Goal: Task Accomplishment & Management: Complete application form

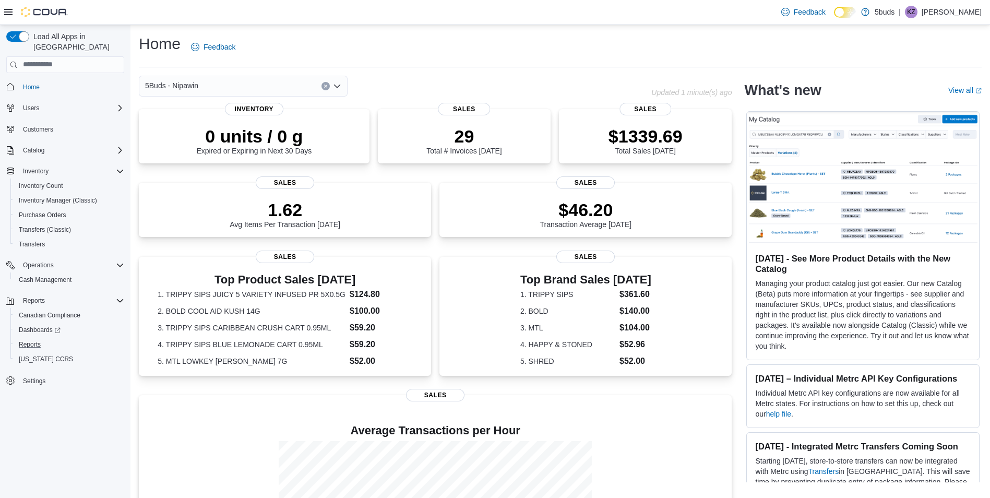
click at [31, 341] on button "Reports" at bounding box center [69, 344] width 118 height 15
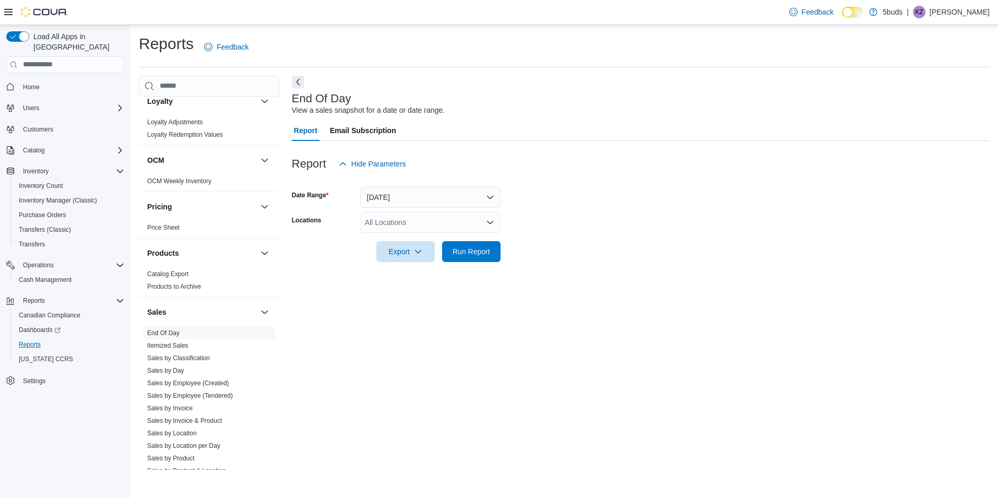
scroll to position [754, 0]
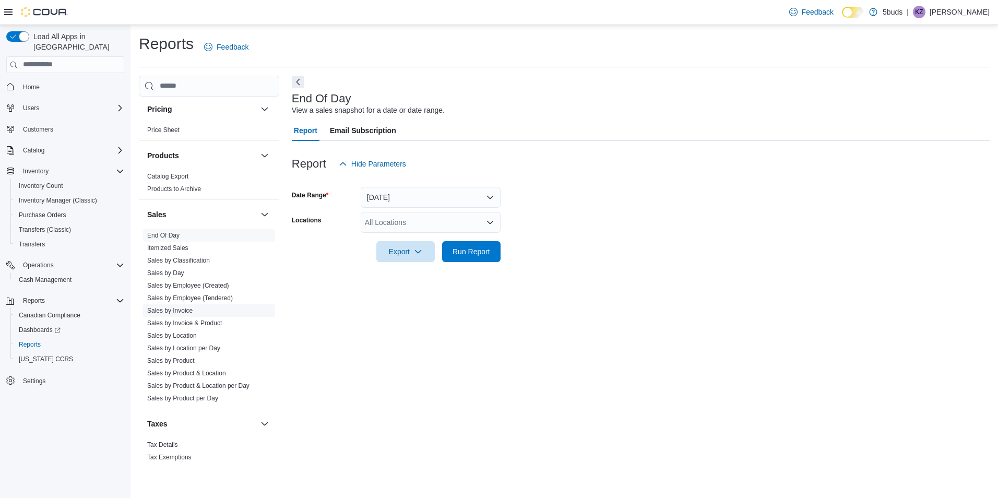
click at [187, 306] on span "Sales by Invoice" at bounding box center [169, 310] width 45 height 8
click at [185, 308] on span "Sales by Invoice" at bounding box center [209, 310] width 132 height 13
click at [186, 307] on link "Sales by Invoice" at bounding box center [169, 310] width 45 height 7
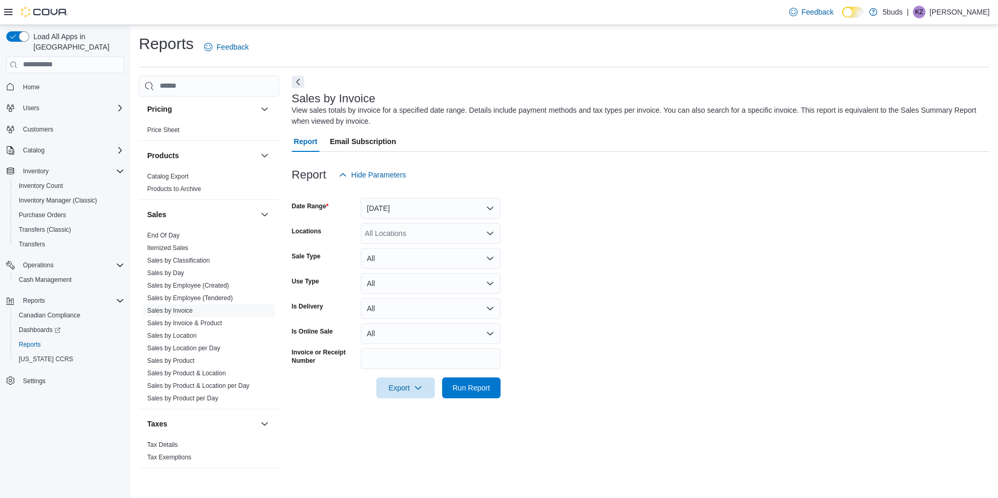
click at [491, 234] on icon "Open list of options" at bounding box center [490, 232] width 6 height 3
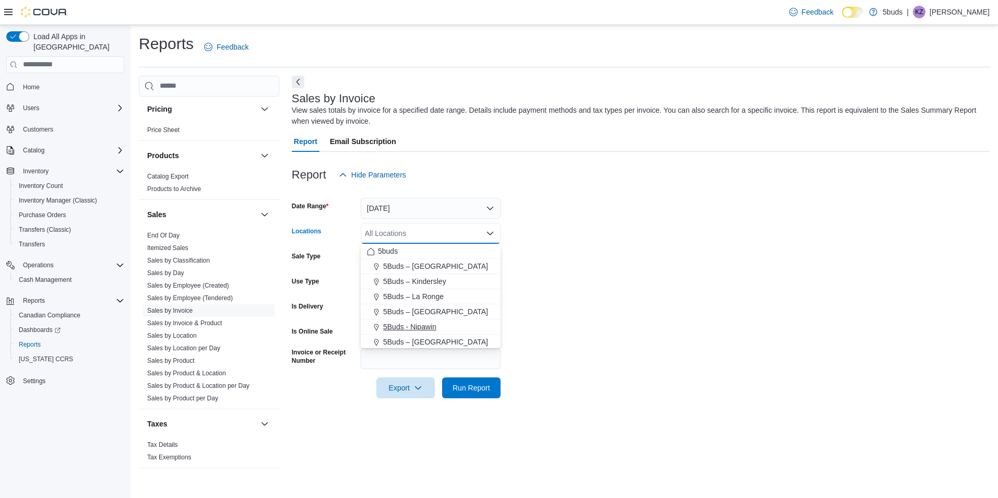
click at [429, 330] on span "5Buds - Nipawin" at bounding box center [409, 327] width 53 height 10
click at [490, 208] on button "Yesterday" at bounding box center [431, 208] width 140 height 21
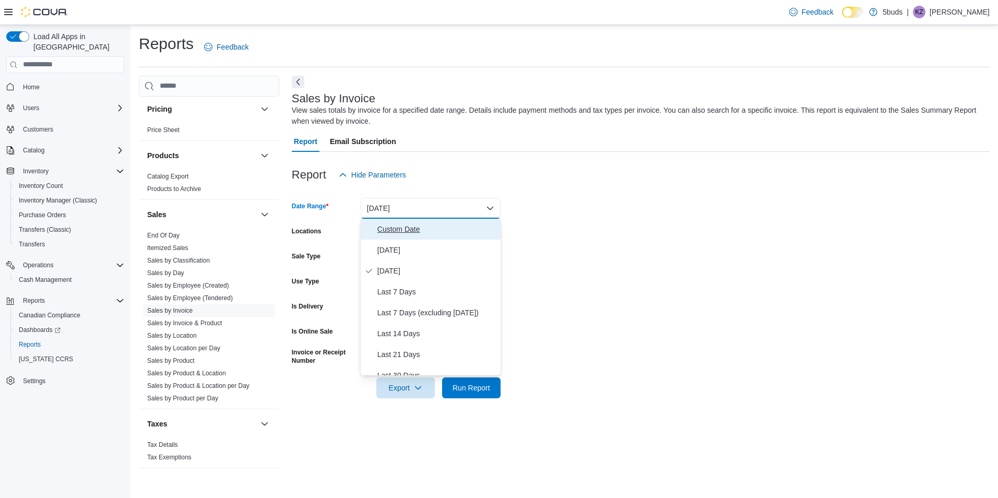
click at [468, 225] on span "Custom Date" at bounding box center [436, 229] width 119 height 13
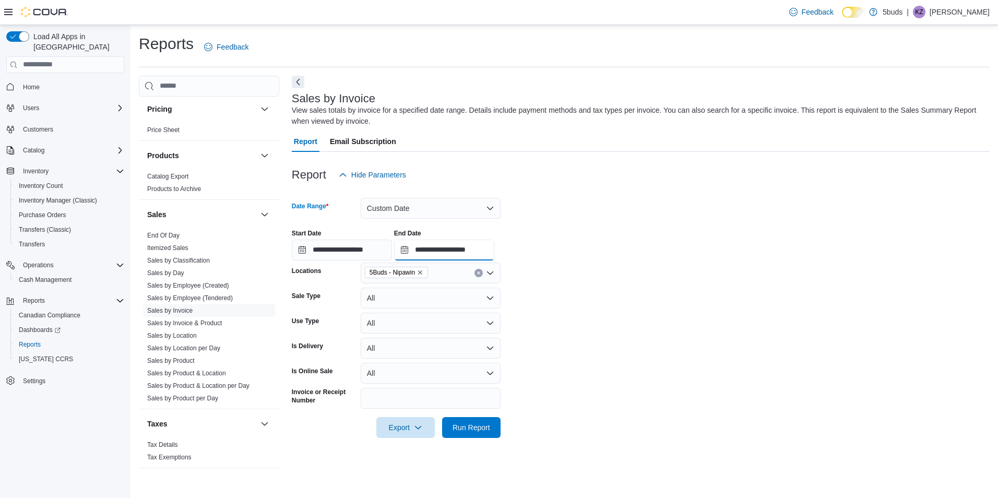
click at [494, 246] on input "**********" at bounding box center [444, 250] width 100 height 21
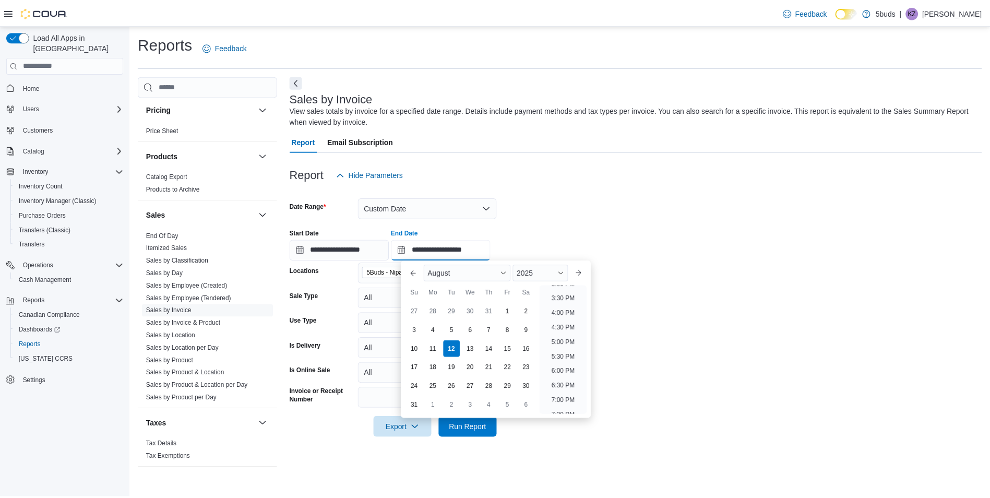
scroll to position [418, 0]
click at [574, 314] on li "3:00 PM" at bounding box center [568, 315] width 32 height 13
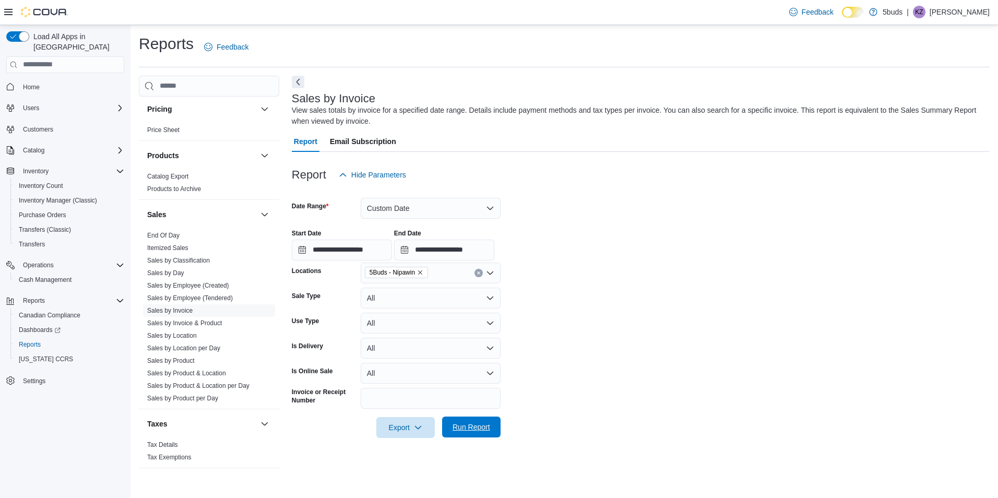
click at [488, 420] on span "Run Report" at bounding box center [472, 427] width 46 height 21
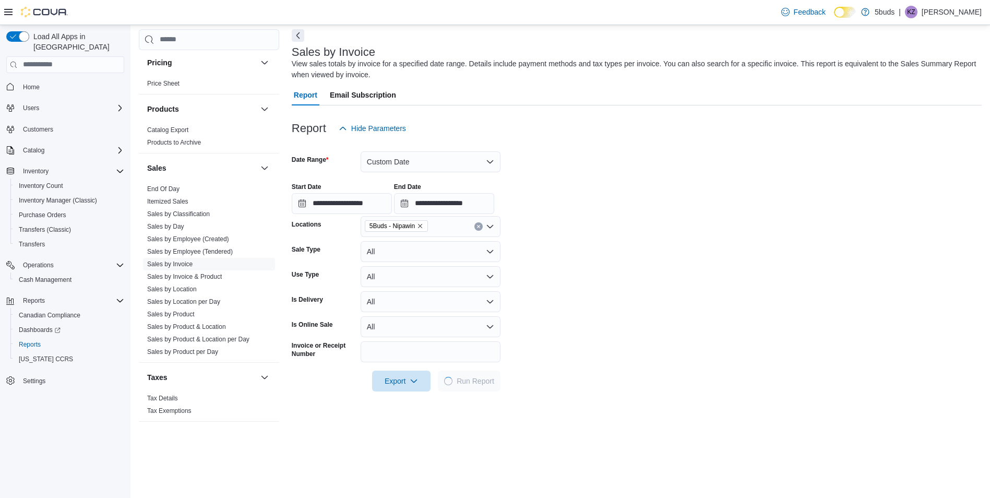
scroll to position [104, 0]
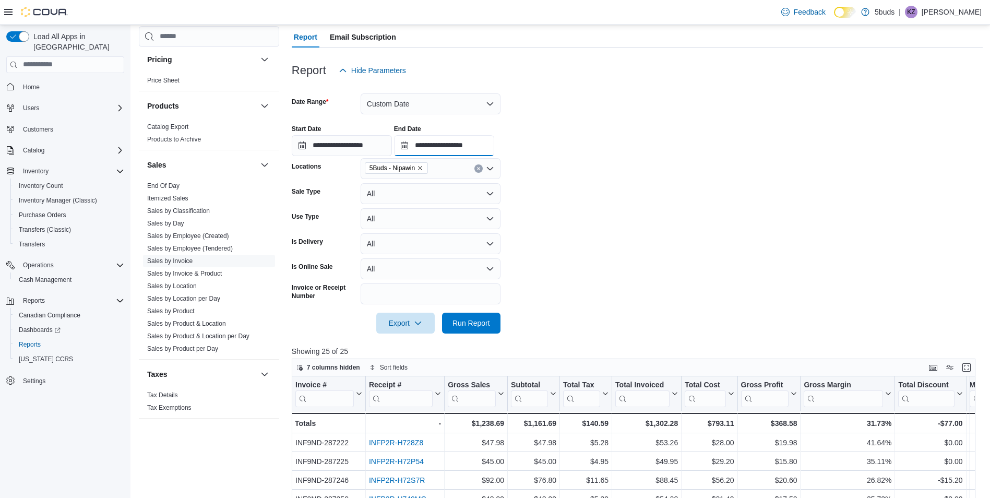
click at [494, 150] on input "**********" at bounding box center [444, 145] width 100 height 21
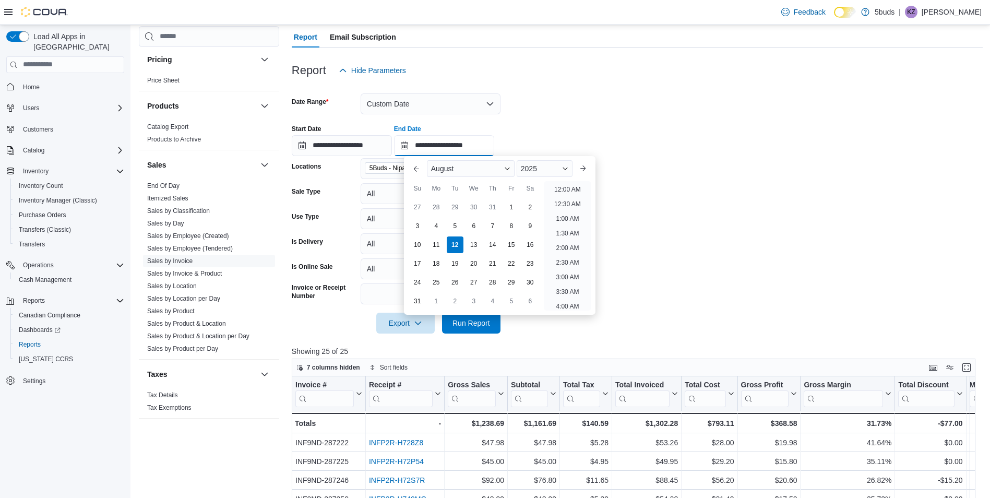
scroll to position [471, 0]
click at [561, 185] on li "4:00 PM" at bounding box center [568, 186] width 32 height 13
type input "**********"
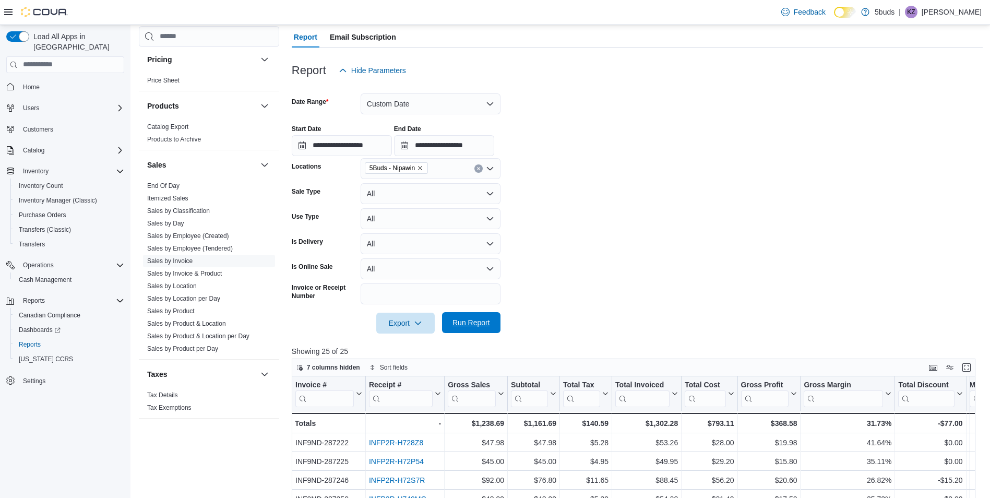
click at [496, 316] on button "Run Report" at bounding box center [471, 322] width 58 height 21
click at [37, 83] on span "Home" at bounding box center [31, 87] width 17 height 8
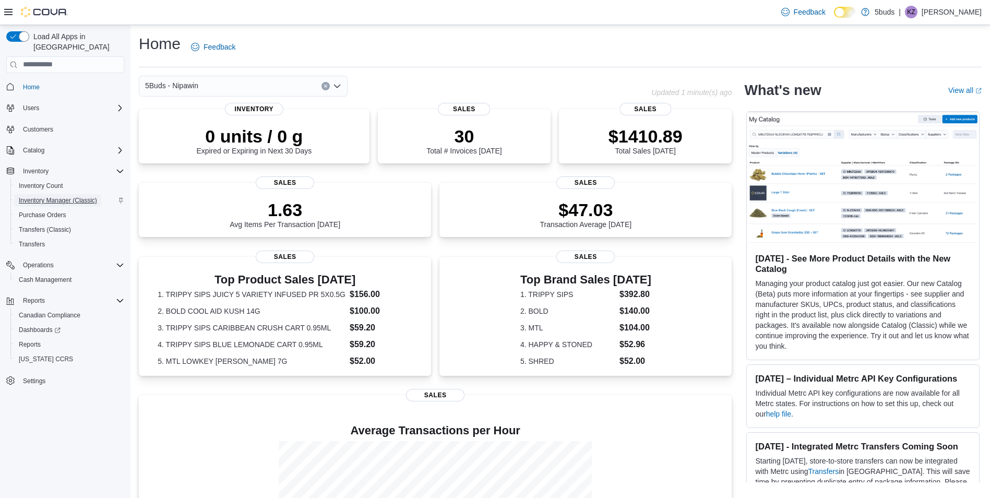
click at [55, 196] on span "Inventory Manager (Classic)" at bounding box center [58, 200] width 78 height 8
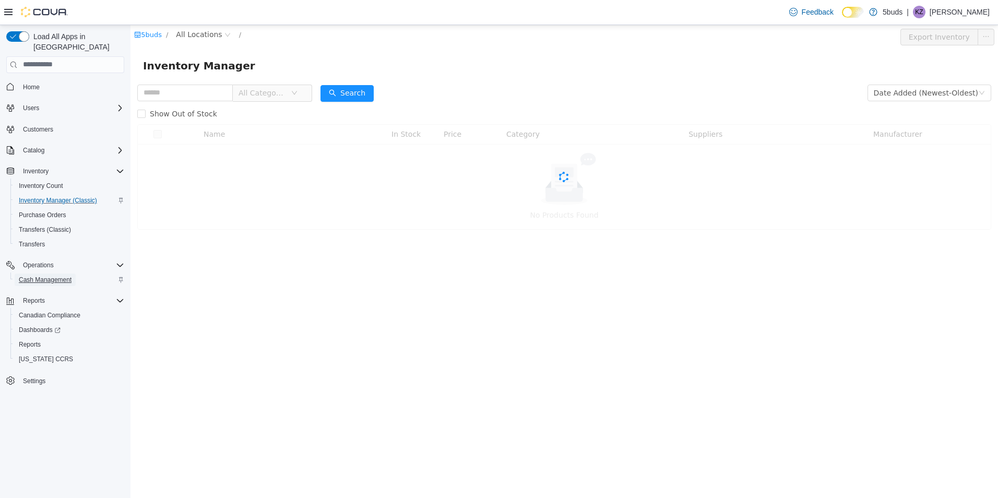
click at [46, 276] on span "Cash Management" at bounding box center [45, 280] width 53 height 8
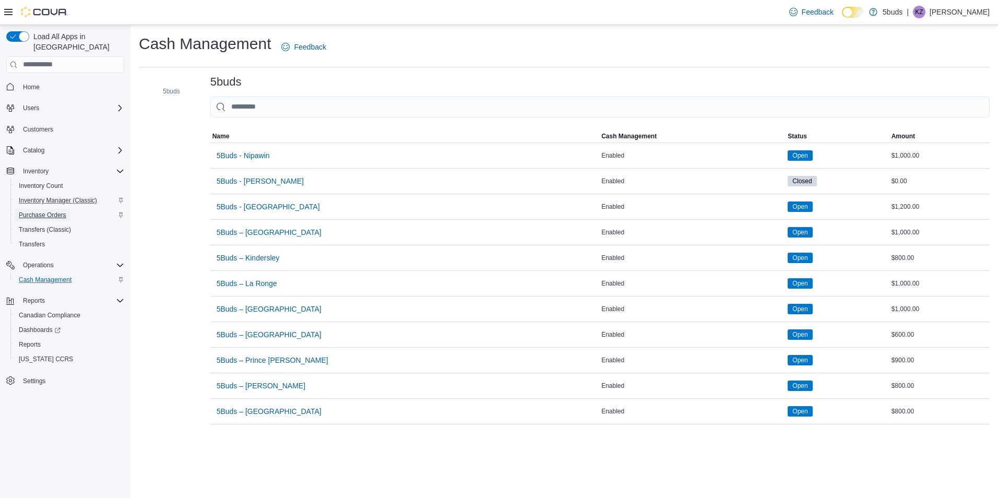
click at [52, 211] on span "Purchase Orders" at bounding box center [43, 215] width 48 height 8
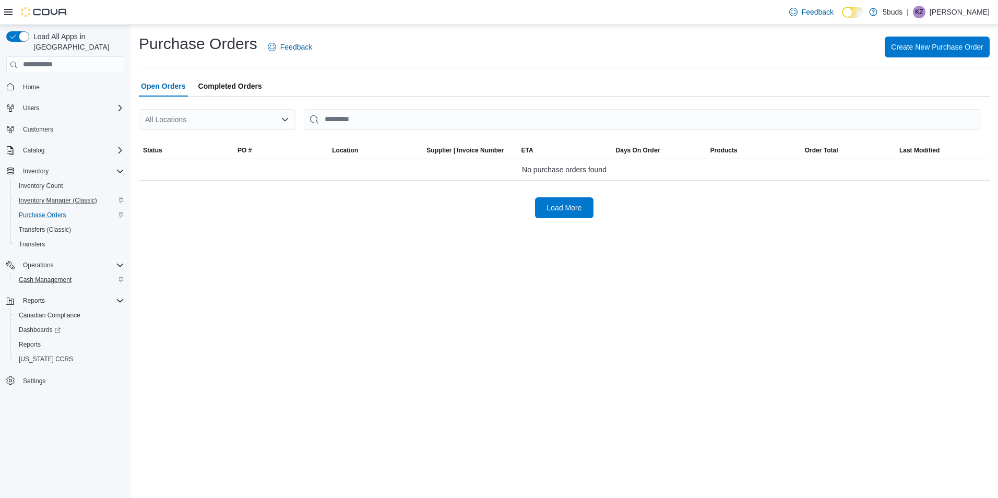
click at [282, 118] on icon "Open list of options" at bounding box center [285, 118] width 6 height 3
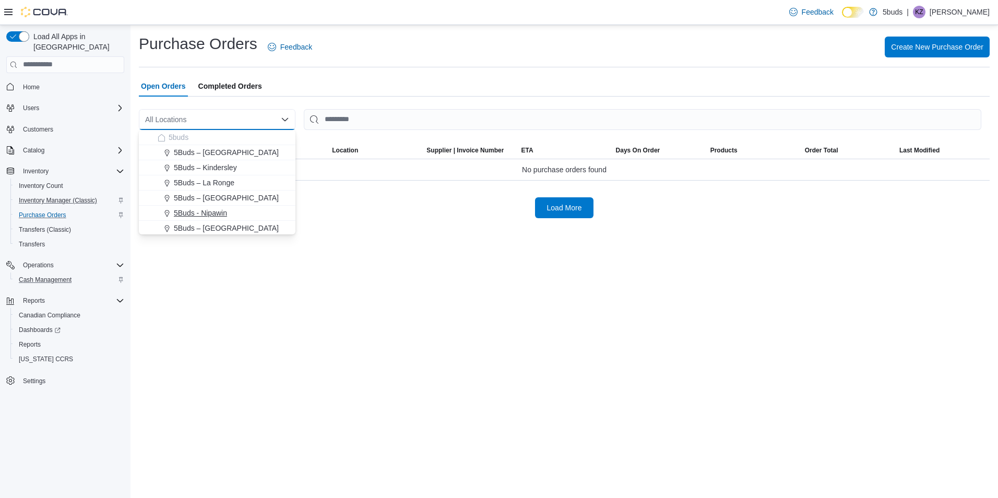
click at [221, 209] on span "5Buds - Nipawin" at bounding box center [200, 213] width 53 height 10
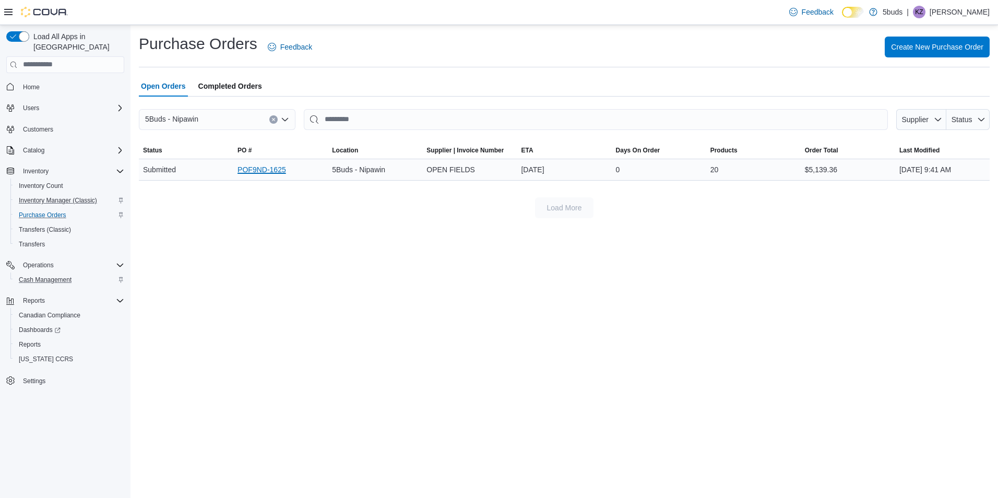
click at [281, 172] on link "POF9ND-1625" at bounding box center [262, 169] width 49 height 13
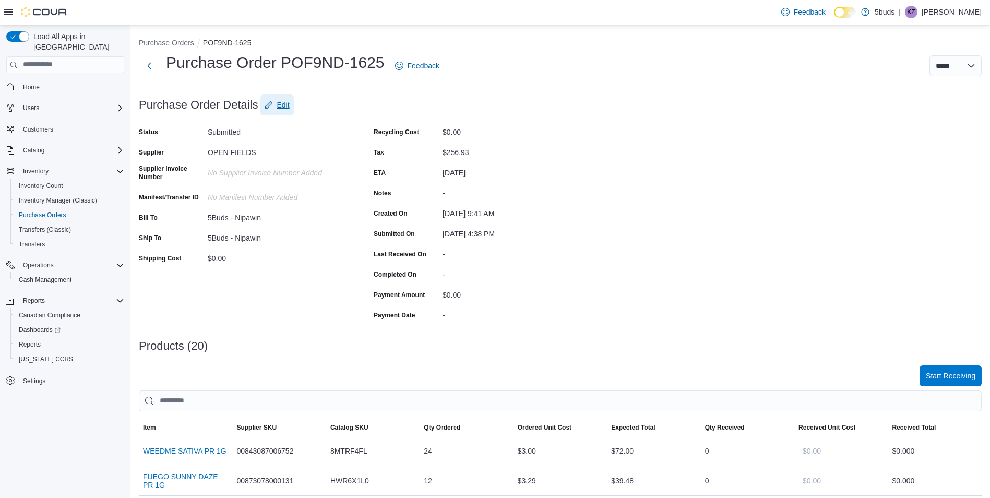
click at [280, 109] on span "Edit" at bounding box center [283, 105] width 13 height 10
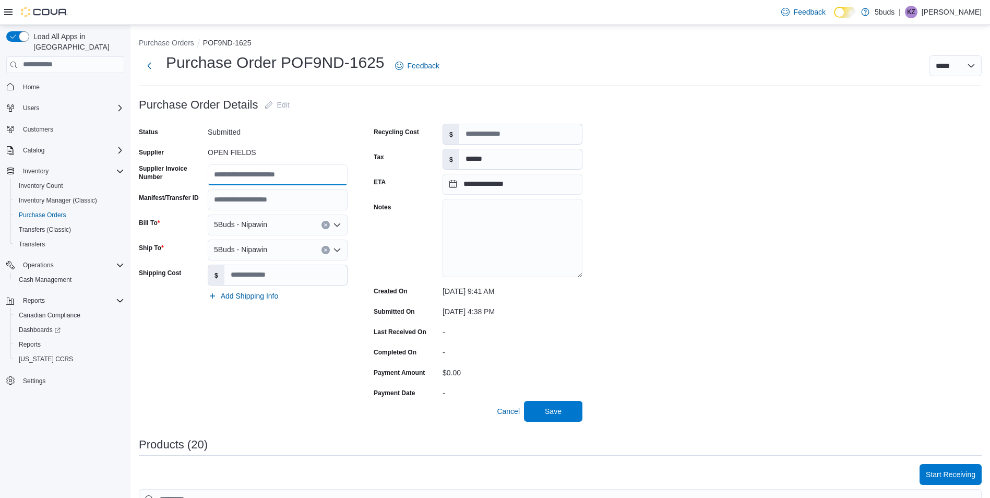
click at [274, 178] on input "Supplier Invoice Number" at bounding box center [278, 174] width 140 height 21
type input "********"
click at [573, 410] on span "Save" at bounding box center [553, 410] width 46 height 21
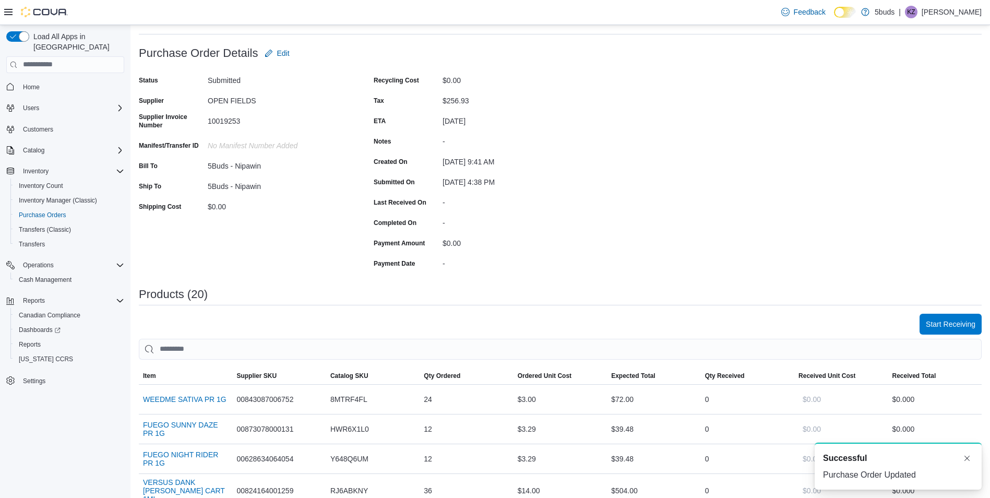
scroll to position [157, 0]
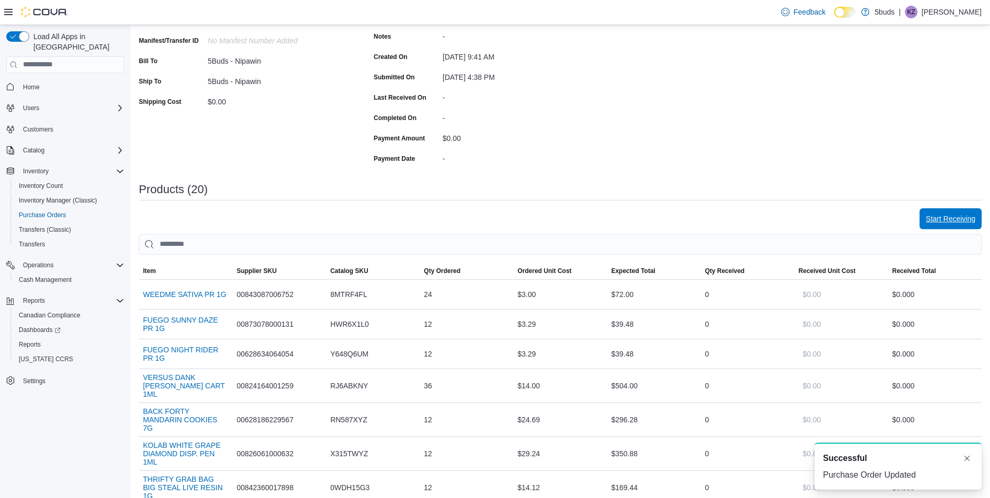
click at [958, 222] on span "Start Receiving" at bounding box center [951, 219] width 50 height 10
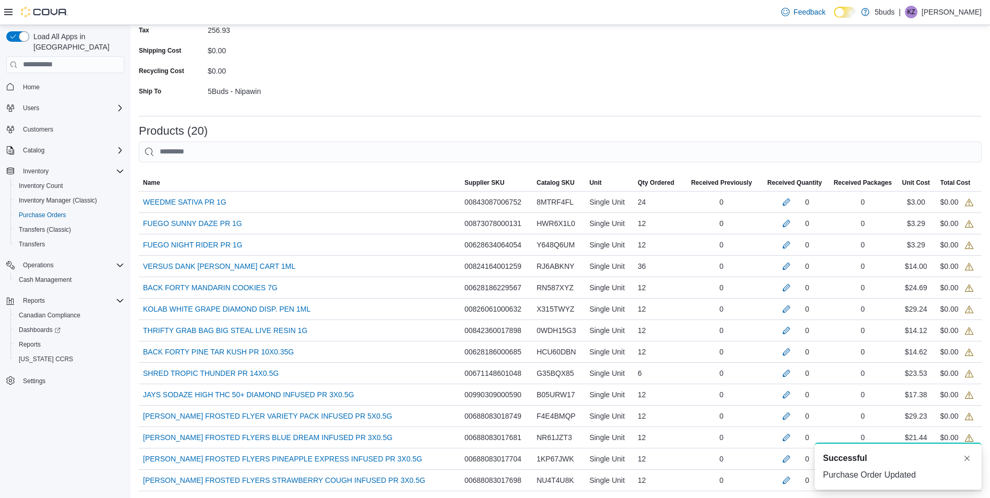
scroll to position [157, 0]
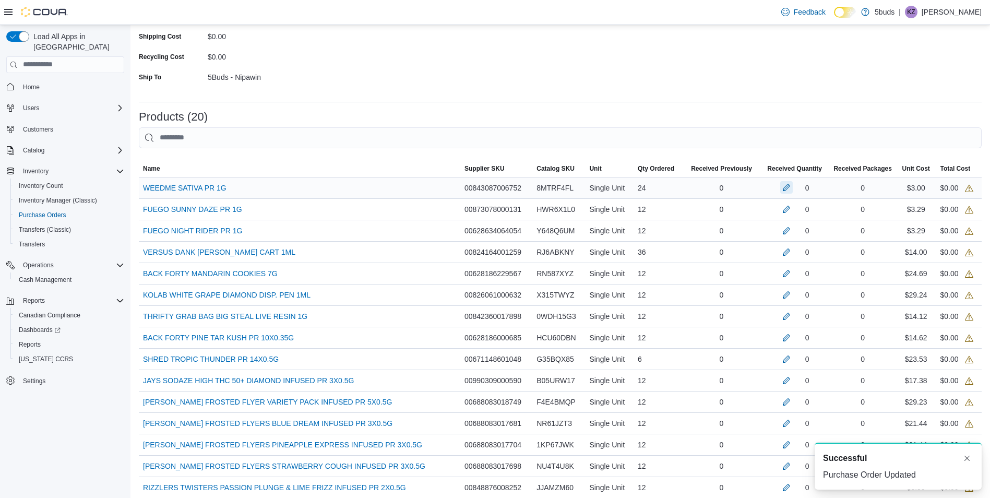
click at [790, 192] on button "button" at bounding box center [787, 187] width 13 height 13
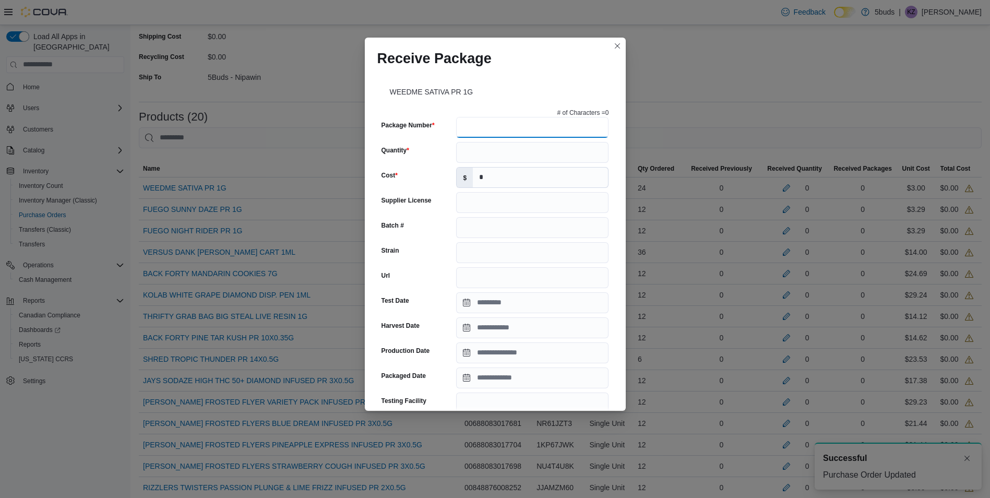
click at [482, 131] on input "Package Number" at bounding box center [532, 127] width 152 height 21
type input "**********"
click at [503, 157] on input "Quantity" at bounding box center [532, 152] width 152 height 21
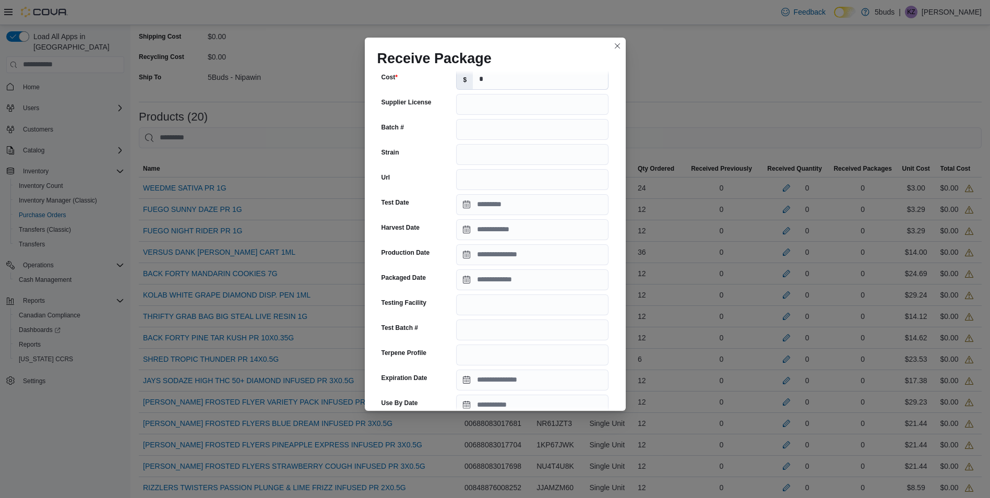
scroll to position [278, 0]
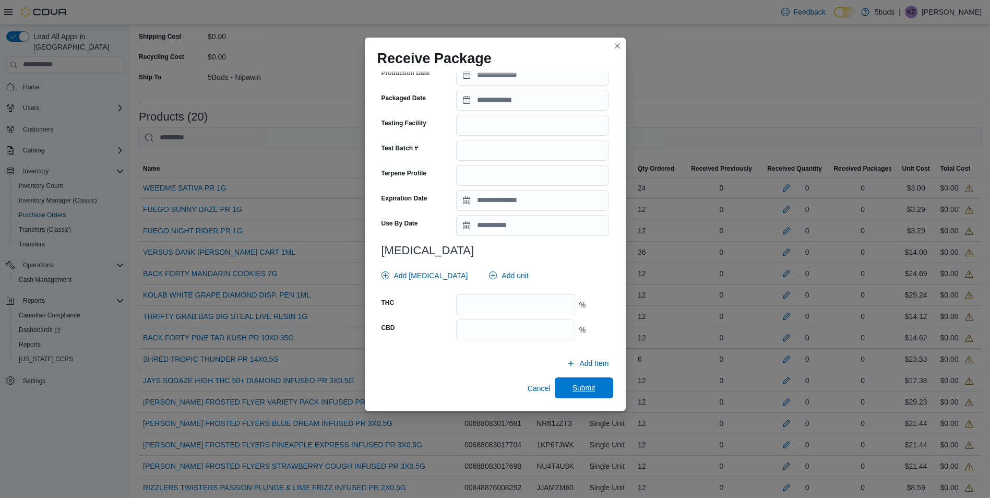
type input "**"
click at [586, 391] on span "Submit" at bounding box center [584, 388] width 23 height 10
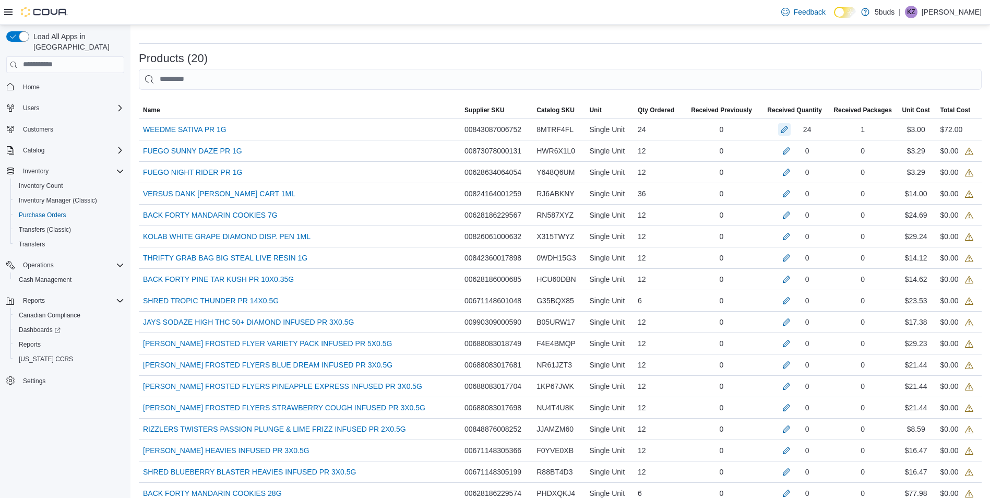
scroll to position [117, 0]
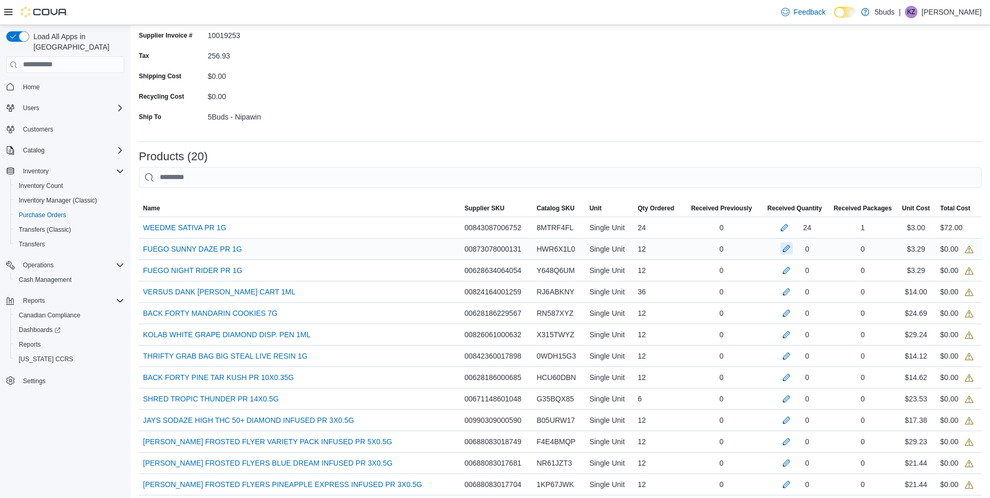
click at [793, 247] on button "button" at bounding box center [787, 248] width 13 height 13
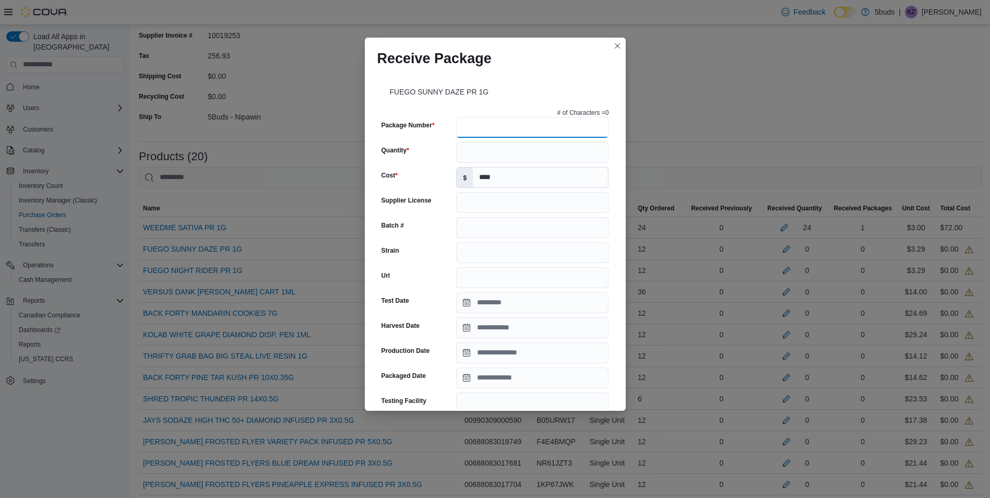
click at [518, 128] on input "Package Number" at bounding box center [532, 127] width 152 height 21
type input "*********"
click at [498, 144] on input "Quantity" at bounding box center [532, 152] width 152 height 21
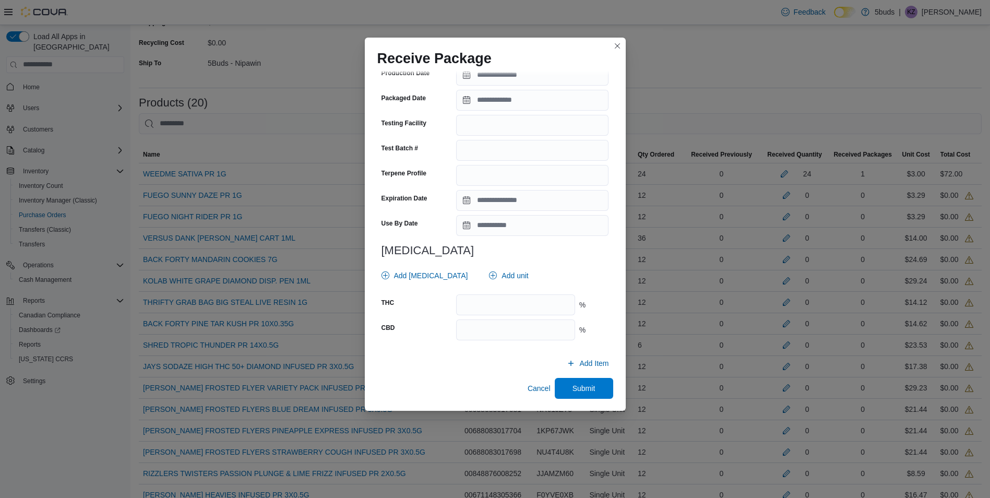
scroll to position [221, 0]
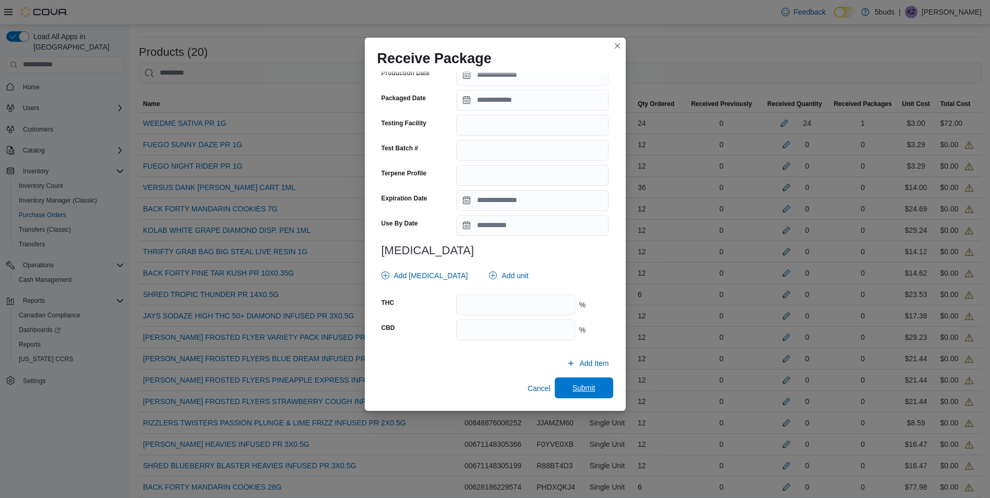
type input "**"
click at [574, 384] on span "Submit" at bounding box center [584, 388] width 23 height 10
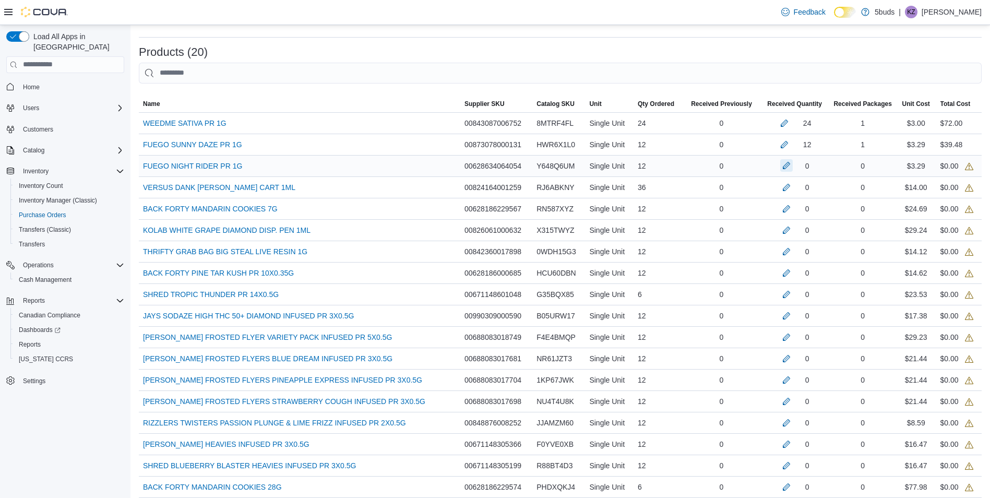
click at [793, 165] on button "button" at bounding box center [787, 165] width 13 height 13
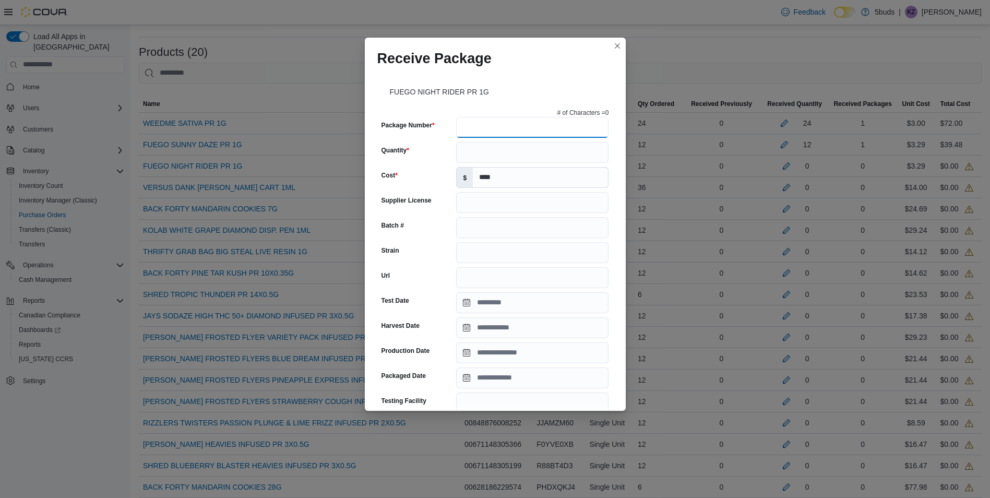
click at [538, 131] on input "Package Number" at bounding box center [532, 127] width 152 height 21
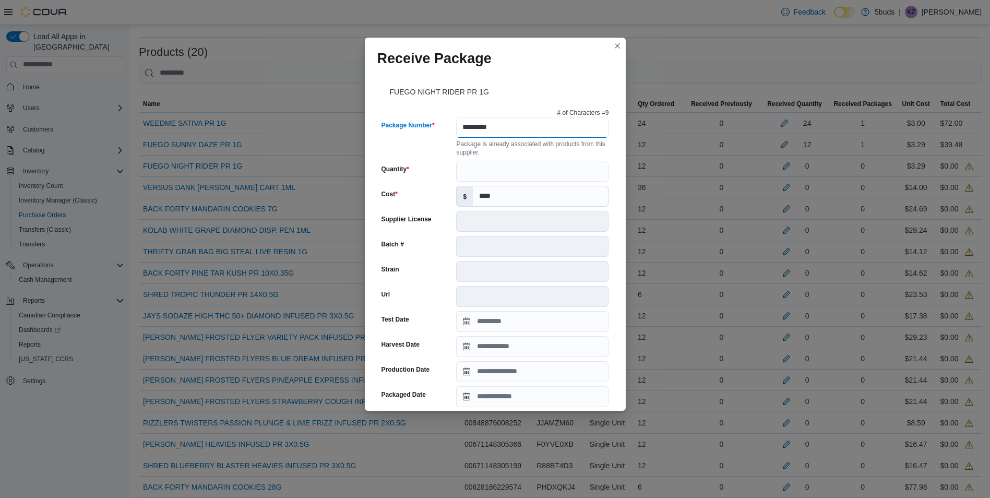
type input "*********"
click at [522, 168] on input "Quantity" at bounding box center [532, 171] width 152 height 21
type input "**"
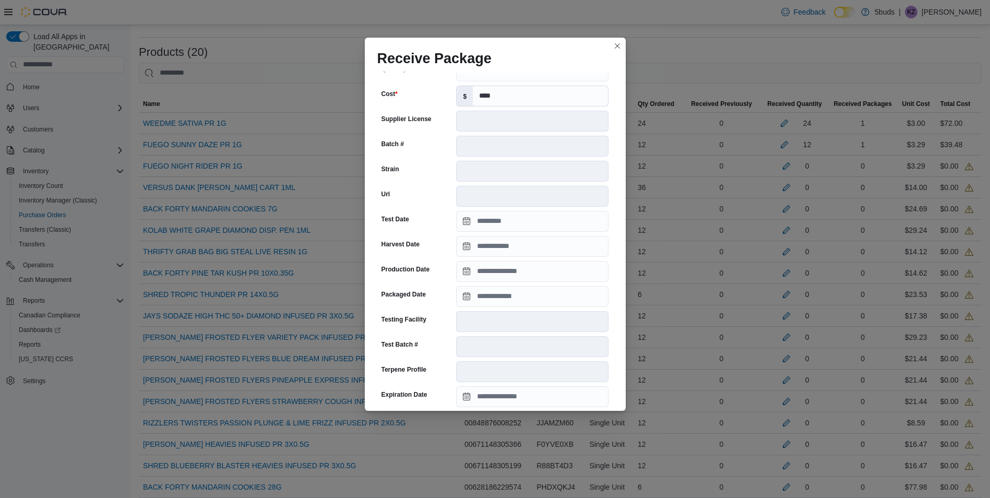
scroll to position [267, 0]
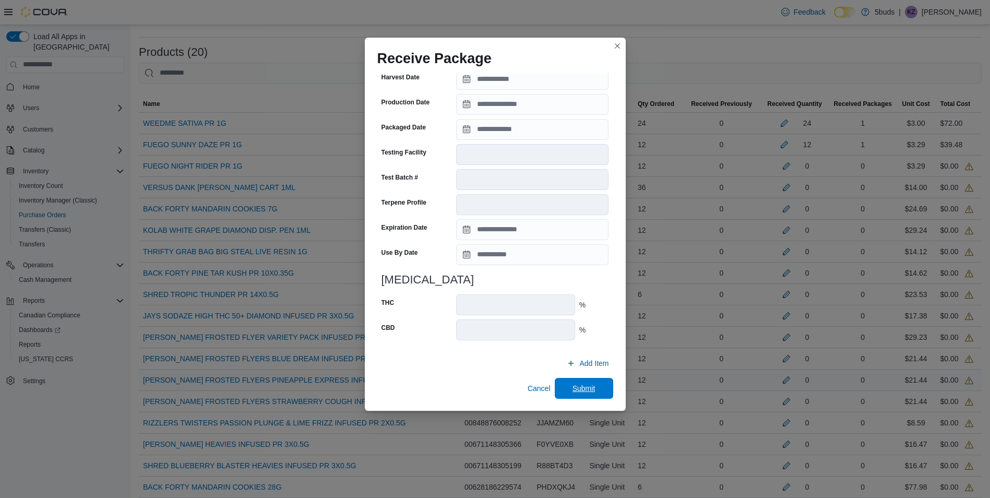
click at [575, 385] on span "Submit" at bounding box center [584, 388] width 23 height 10
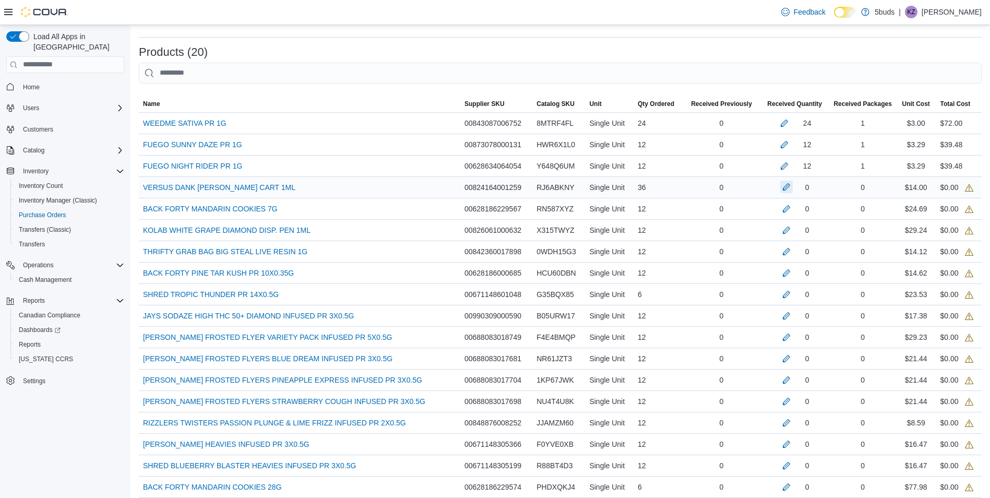
click at [792, 185] on button "button" at bounding box center [787, 187] width 13 height 13
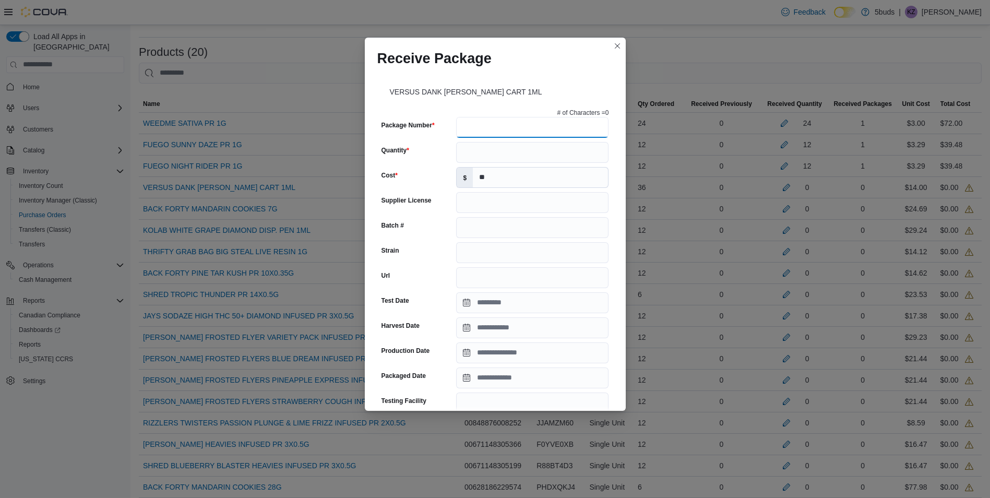
click at [546, 123] on input "Package Number" at bounding box center [532, 127] width 152 height 21
type input "**********"
click at [527, 148] on input "Quantity" at bounding box center [532, 152] width 152 height 21
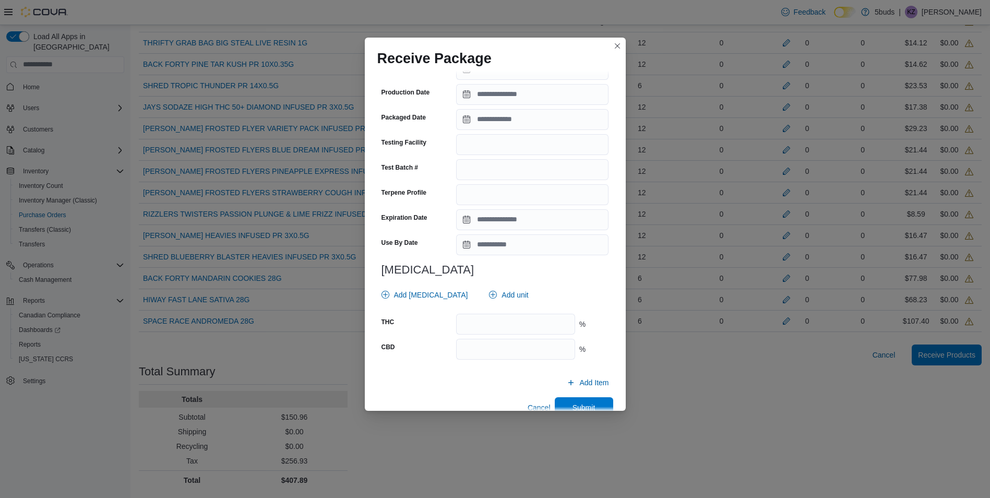
scroll to position [278, 0]
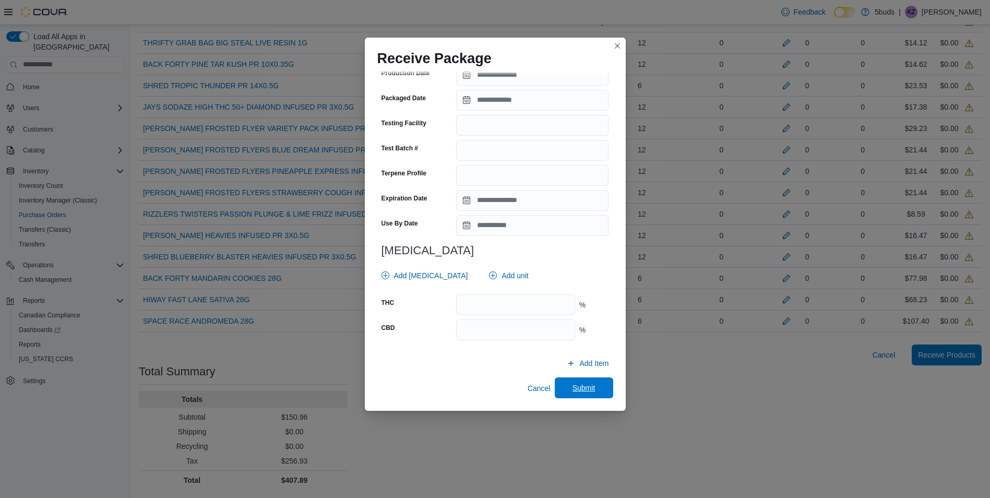
type input "**"
click at [588, 391] on span "Submit" at bounding box center [584, 388] width 23 height 10
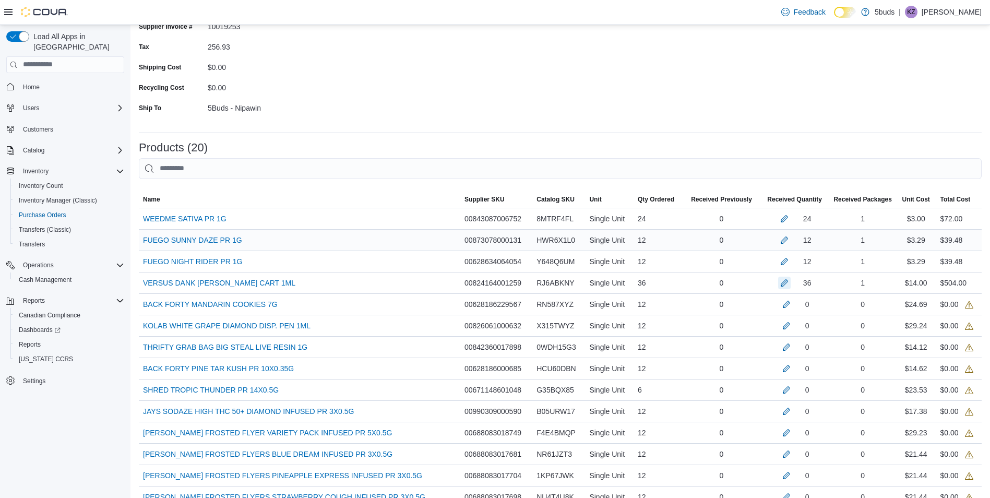
scroll to position [108, 0]
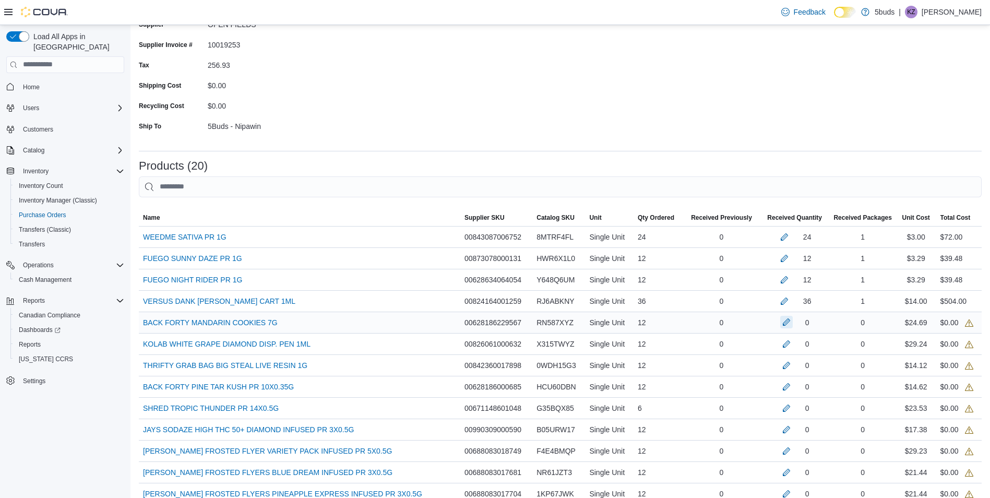
click at [793, 326] on button "button" at bounding box center [787, 322] width 13 height 13
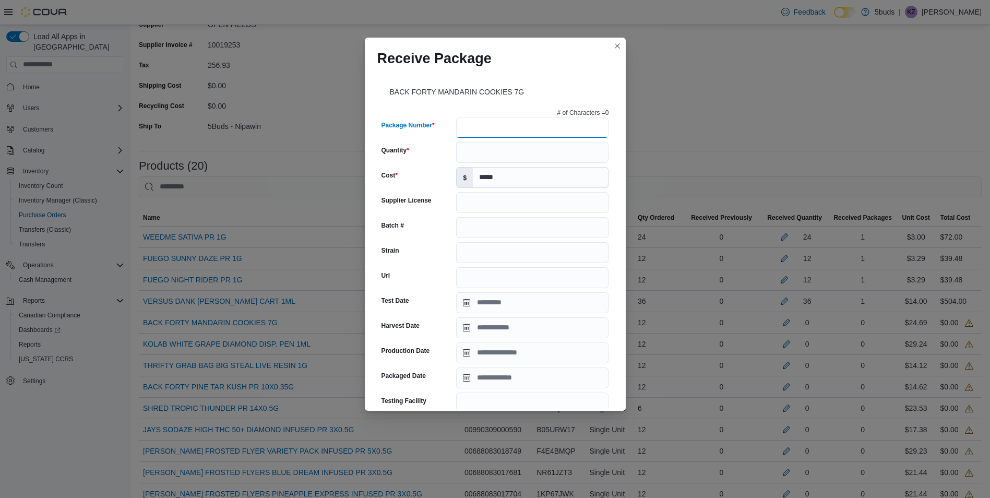
click at [493, 130] on input "Package Number" at bounding box center [532, 127] width 152 height 21
type input "**********"
click at [482, 149] on input "Quantity" at bounding box center [532, 152] width 152 height 21
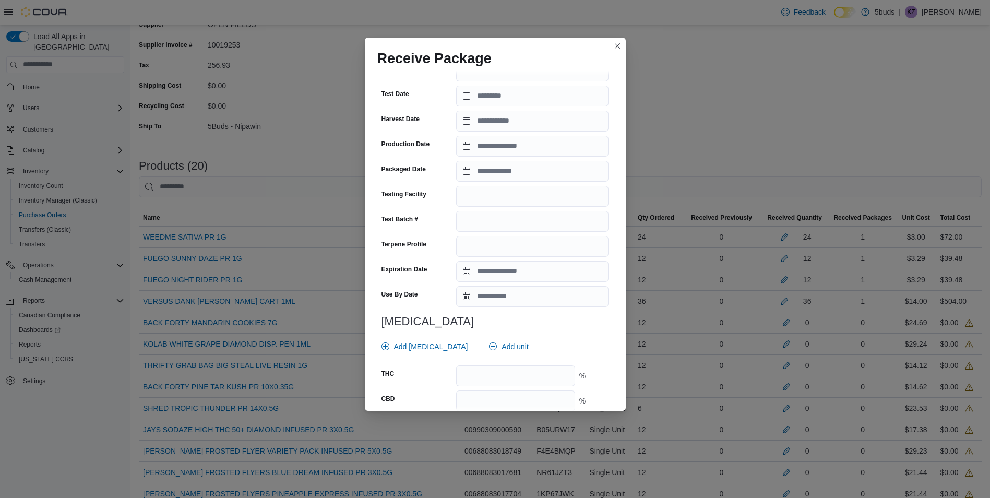
scroll to position [261, 0]
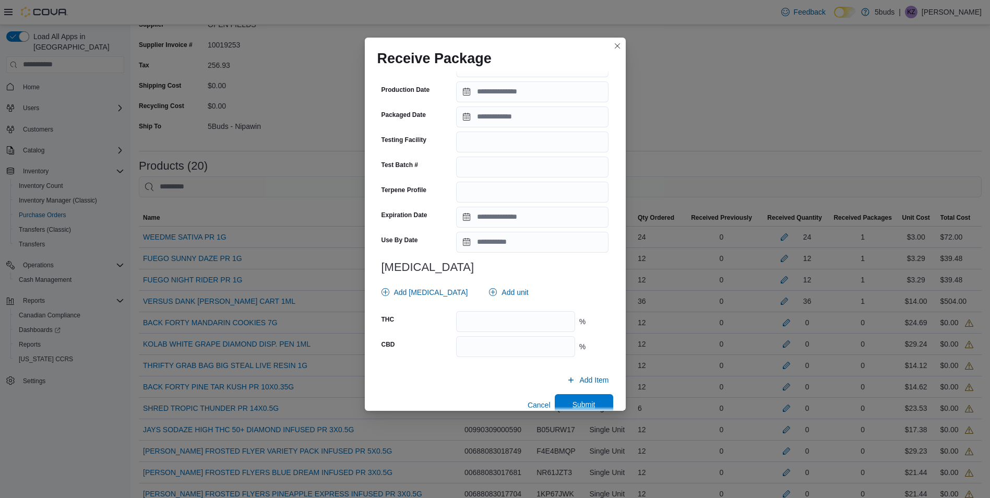
type input "**"
click at [587, 404] on span "Submit" at bounding box center [584, 404] width 23 height 10
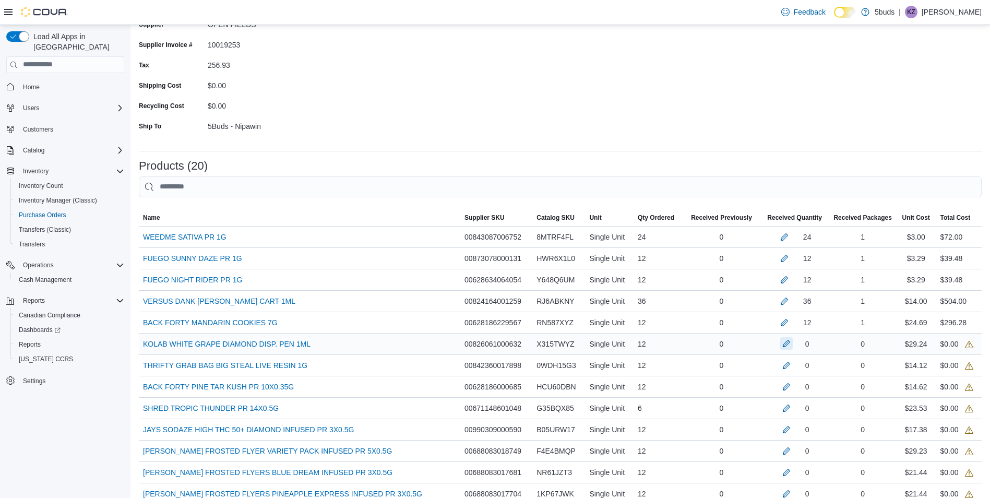
click at [789, 348] on button "button" at bounding box center [787, 343] width 13 height 13
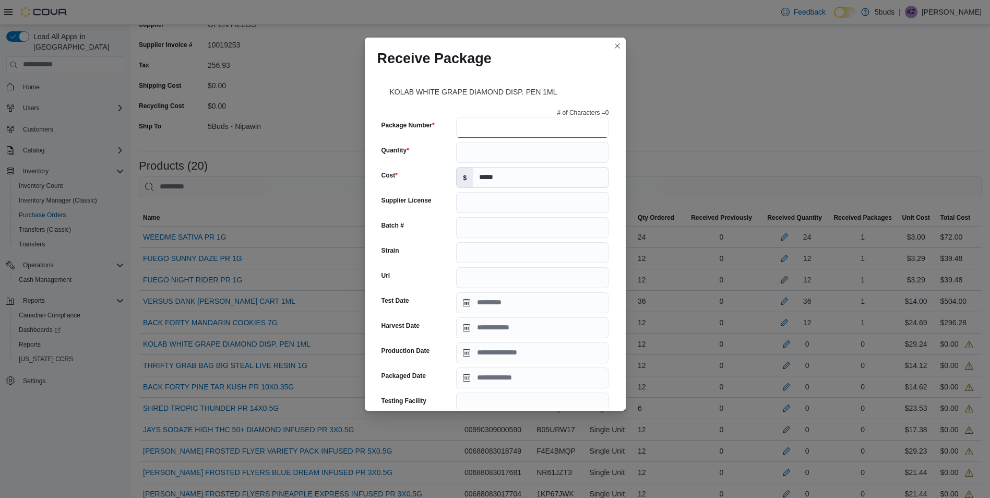
click at [553, 129] on input "Package Number" at bounding box center [532, 127] width 152 height 21
type input "*******"
click at [532, 156] on input "Quantity" at bounding box center [532, 152] width 152 height 21
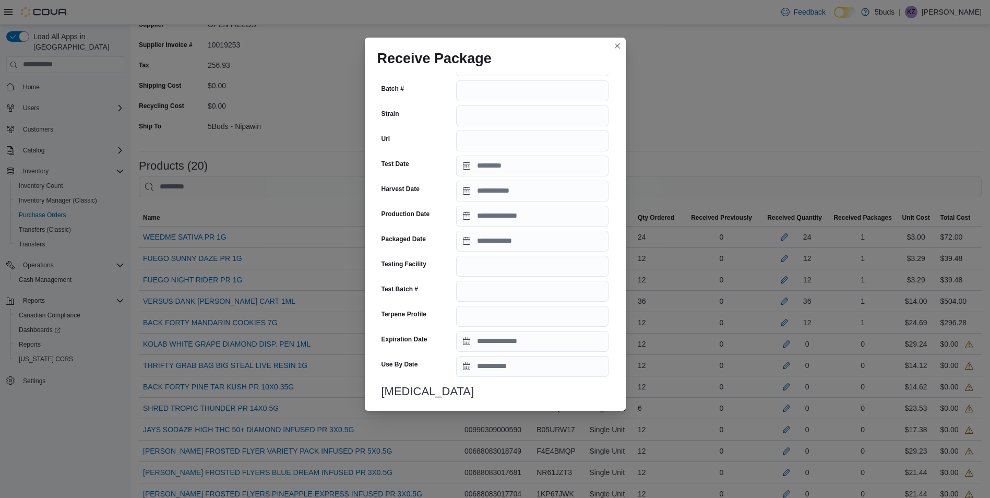
scroll to position [278, 0]
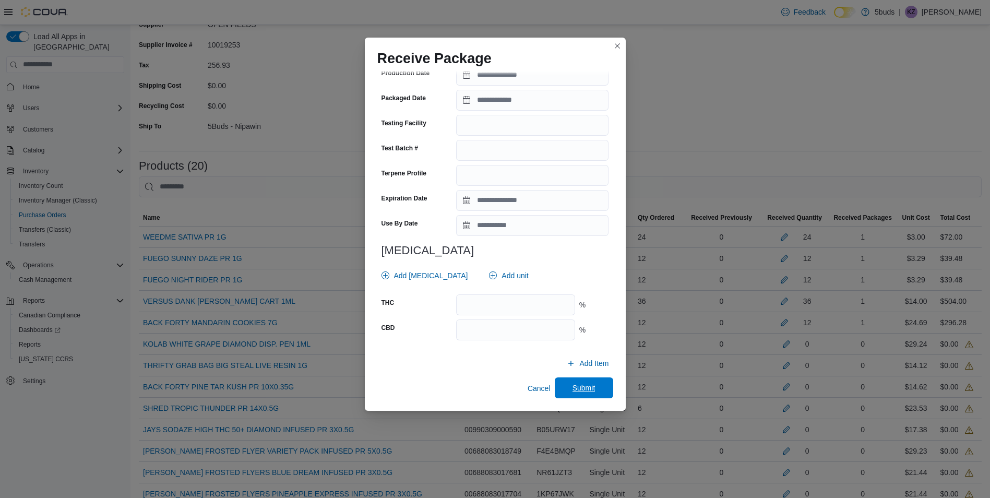
type input "**"
click at [603, 390] on button "Submit" at bounding box center [584, 387] width 58 height 21
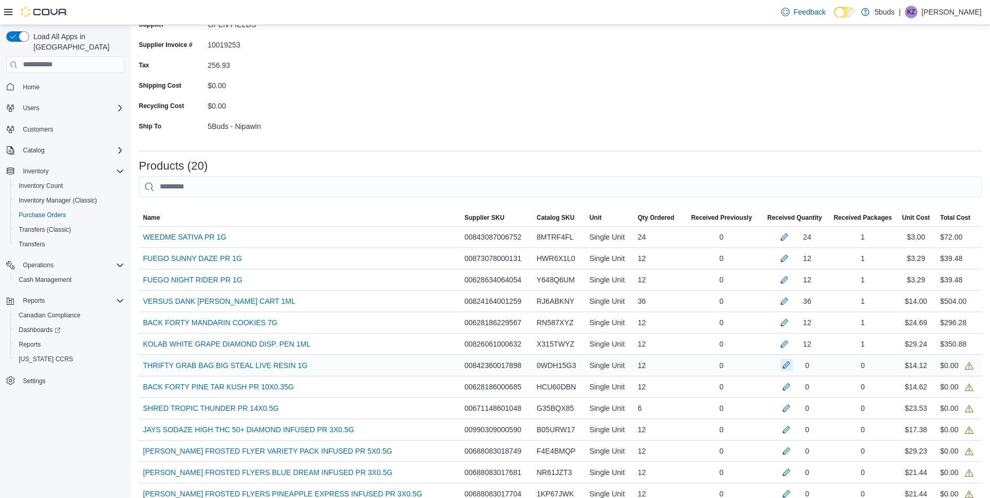
click at [792, 369] on button "button" at bounding box center [787, 365] width 13 height 13
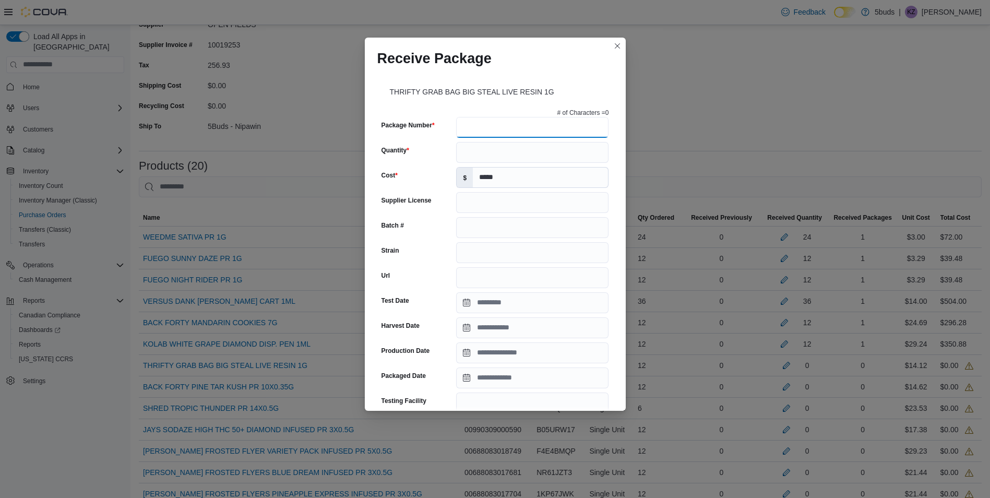
click at [465, 129] on input "Package Number" at bounding box center [532, 127] width 152 height 21
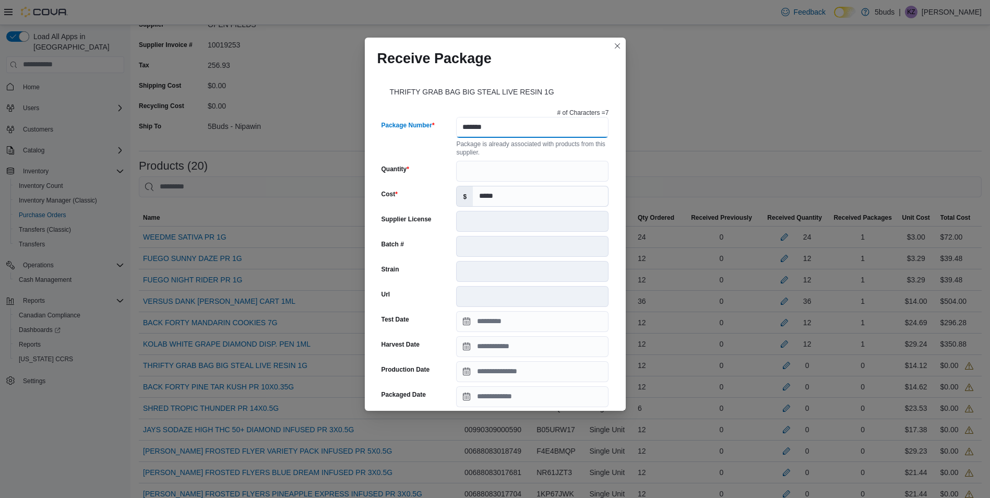
type input "*******"
click at [529, 166] on input "Quantity" at bounding box center [532, 171] width 152 height 21
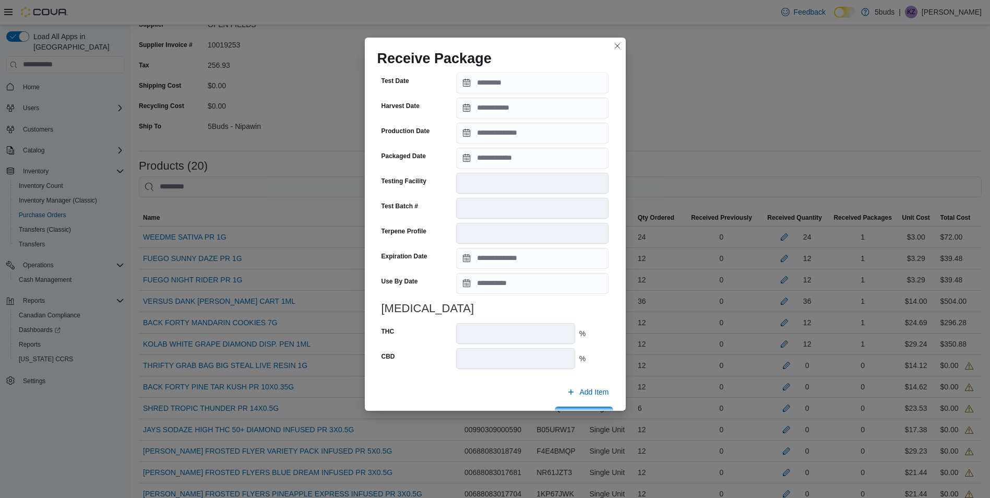
scroll to position [267, 0]
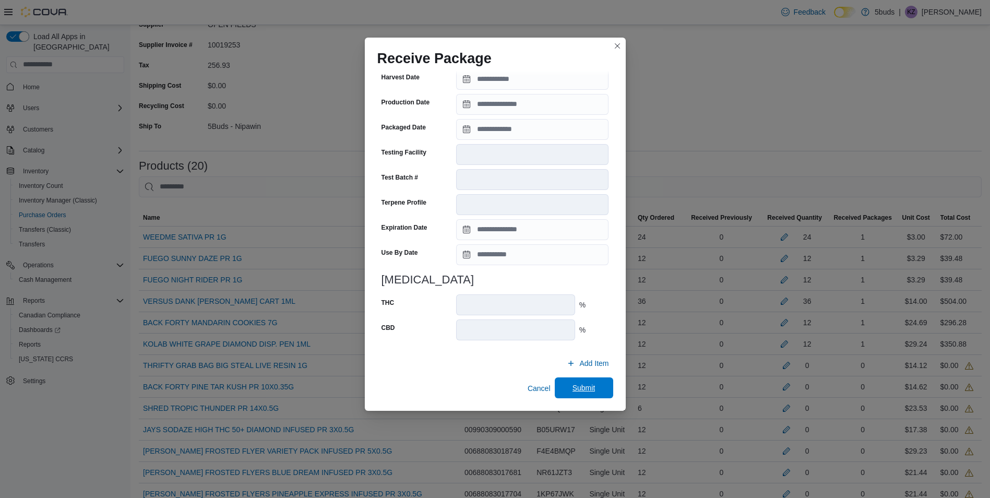
type input "**"
click at [591, 391] on span "Submit" at bounding box center [584, 387] width 46 height 21
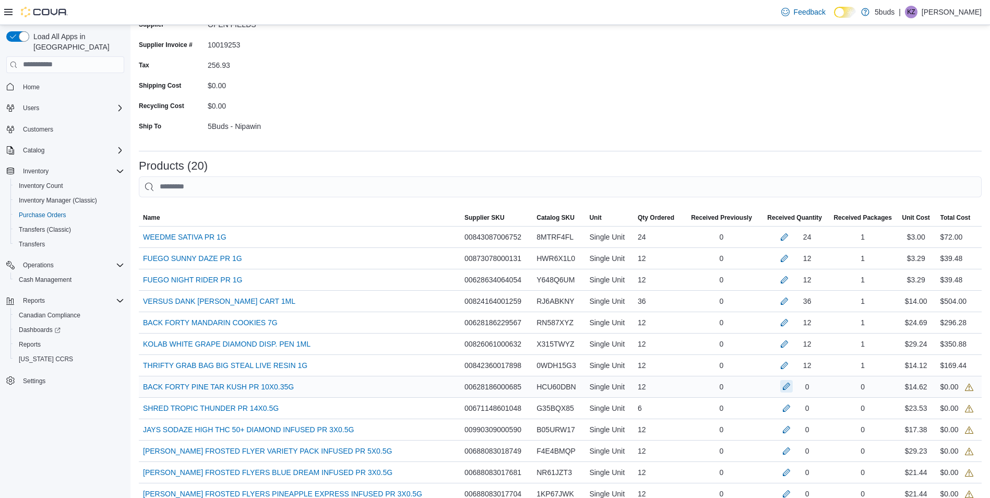
click at [793, 387] on button "button" at bounding box center [787, 386] width 13 height 13
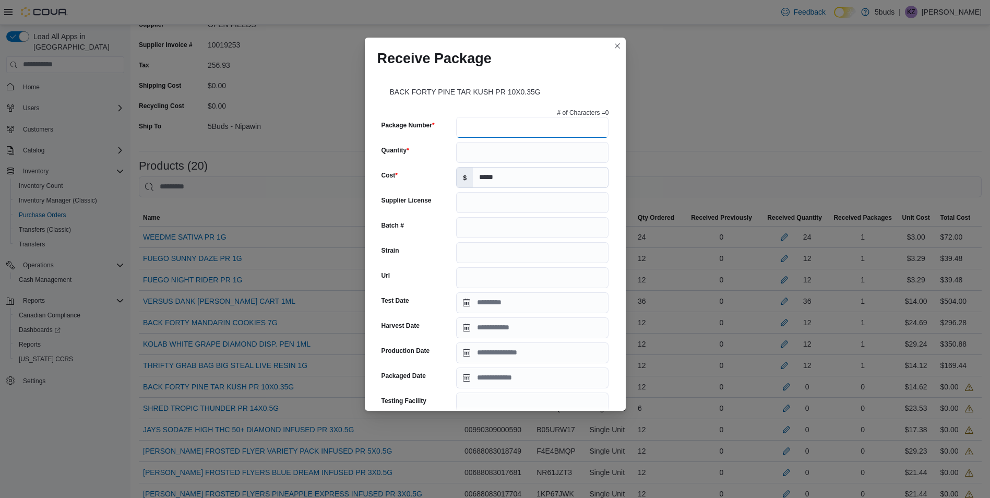
click at [523, 124] on input "Package Number" at bounding box center [532, 127] width 152 height 21
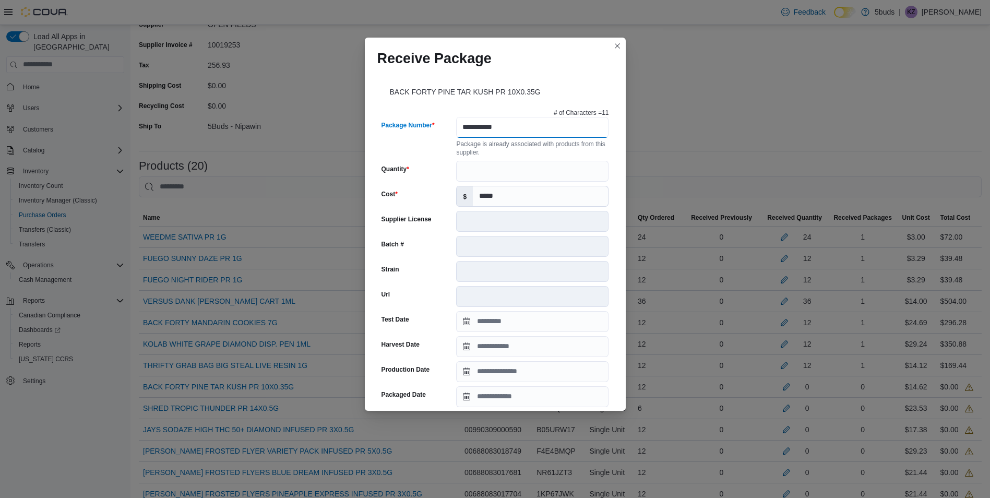
type input "**********"
click at [527, 166] on input "Quantity" at bounding box center [532, 171] width 152 height 21
type input "**"
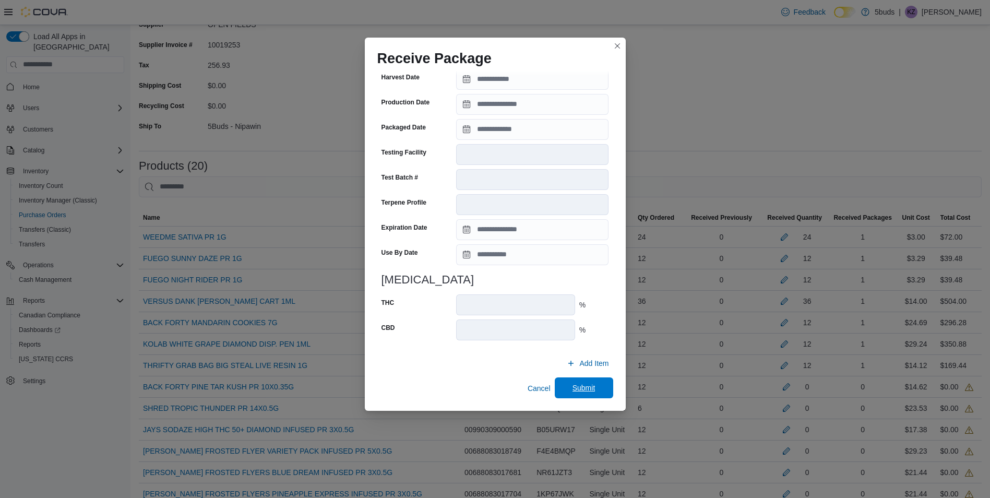
click at [586, 387] on span "Submit" at bounding box center [584, 388] width 23 height 10
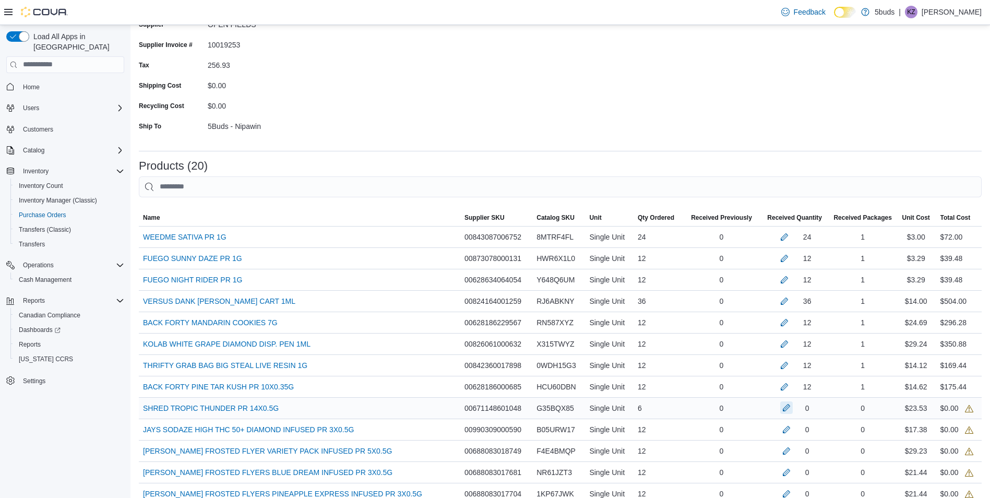
click at [790, 411] on button "button" at bounding box center [787, 408] width 13 height 13
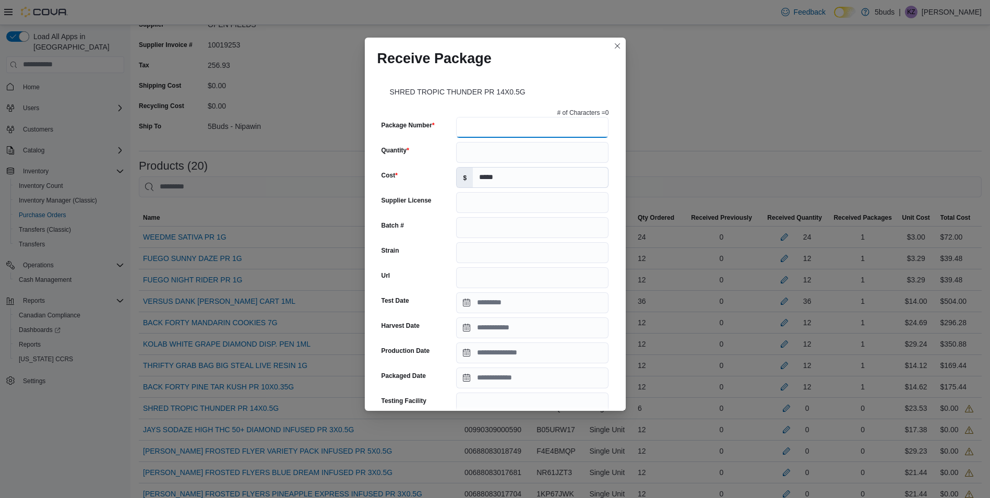
click at [486, 128] on input "Package Number" at bounding box center [532, 127] width 152 height 21
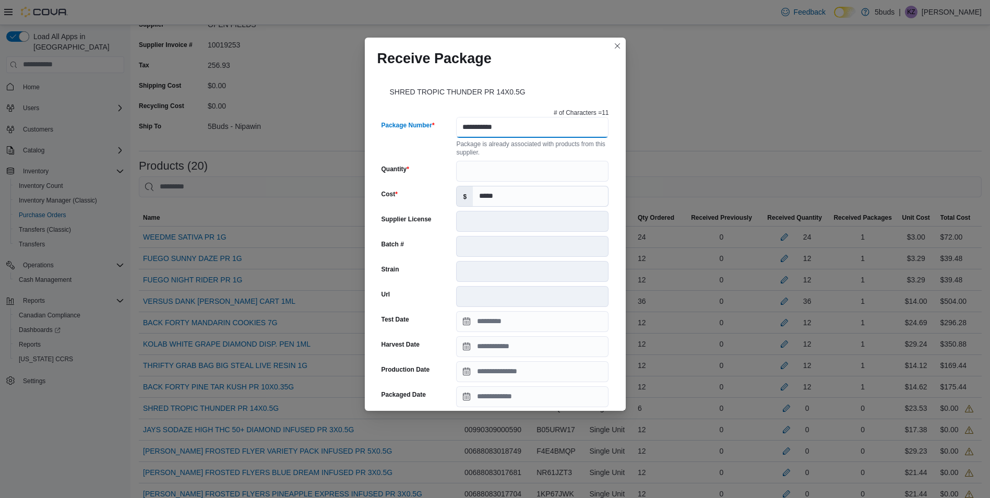
type input "**********"
click at [466, 169] on input "Quantity" at bounding box center [532, 171] width 152 height 21
type input "*"
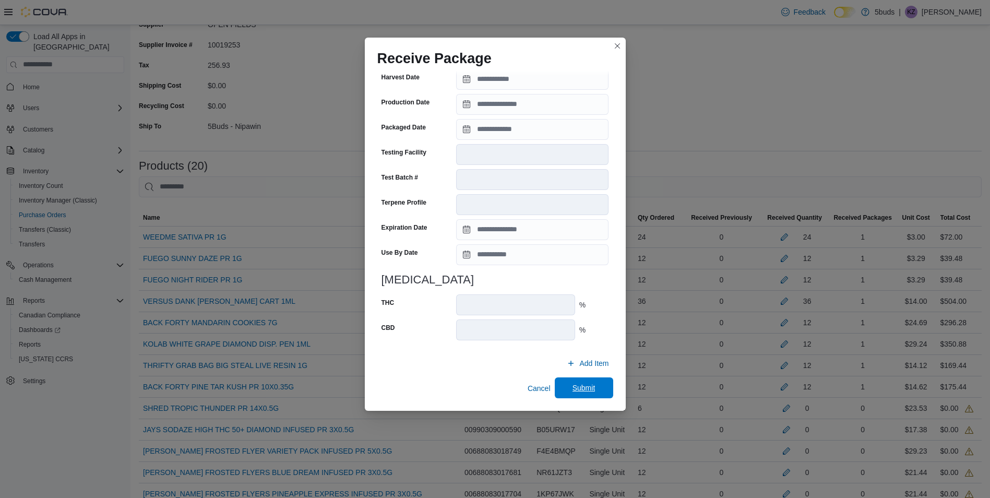
click at [583, 390] on span "Submit" at bounding box center [584, 388] width 23 height 10
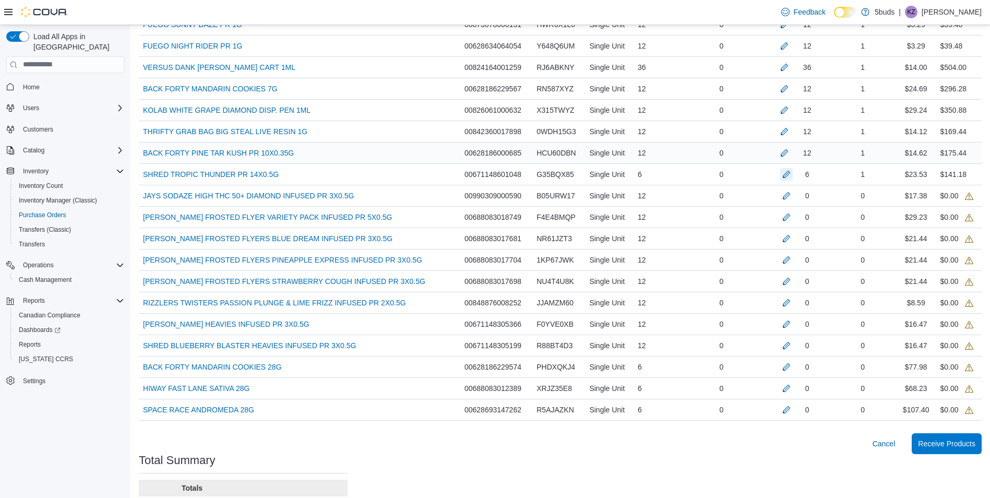
scroll to position [369, 0]
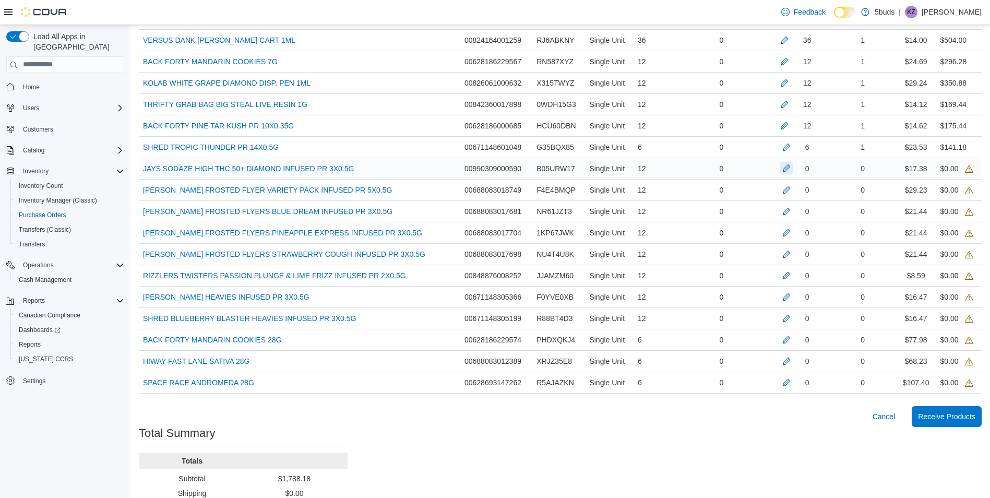
click at [793, 170] on button "button" at bounding box center [787, 168] width 13 height 13
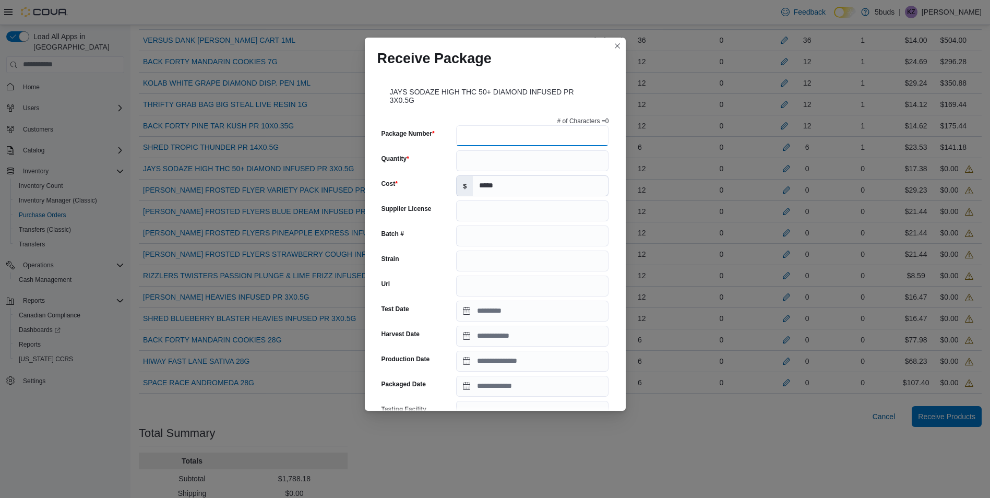
click at [581, 137] on input "Package Number" at bounding box center [532, 135] width 152 height 21
type input "*******"
click at [547, 157] on input "Quantity" at bounding box center [532, 160] width 152 height 21
type input "**"
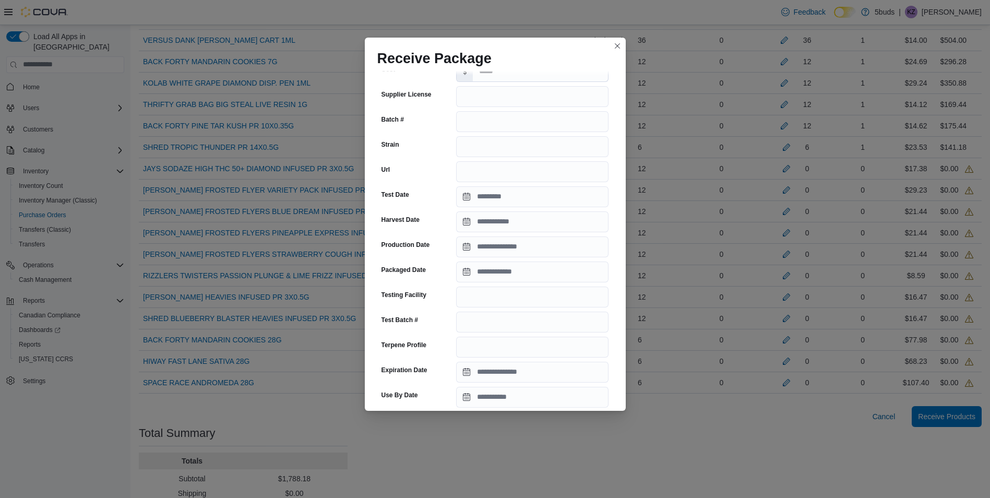
scroll to position [286, 0]
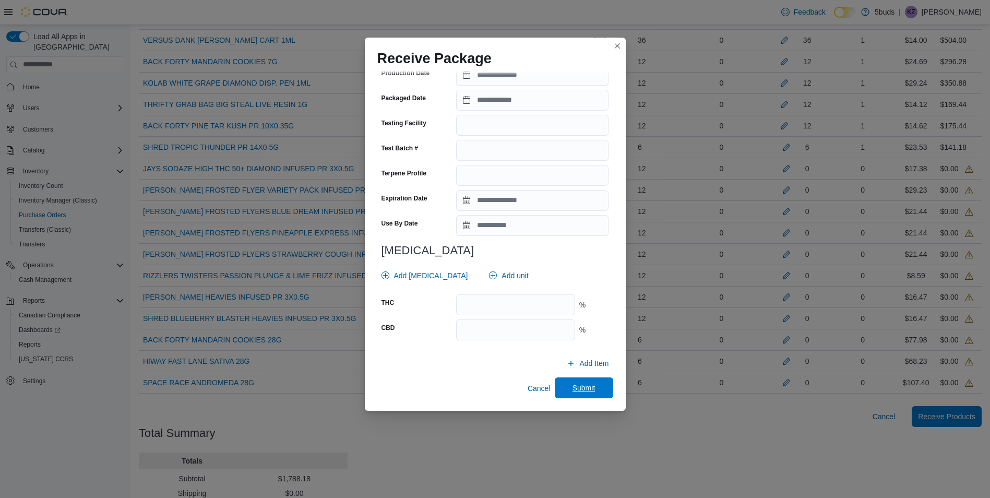
click at [595, 382] on span "Submit" at bounding box center [584, 387] width 46 height 21
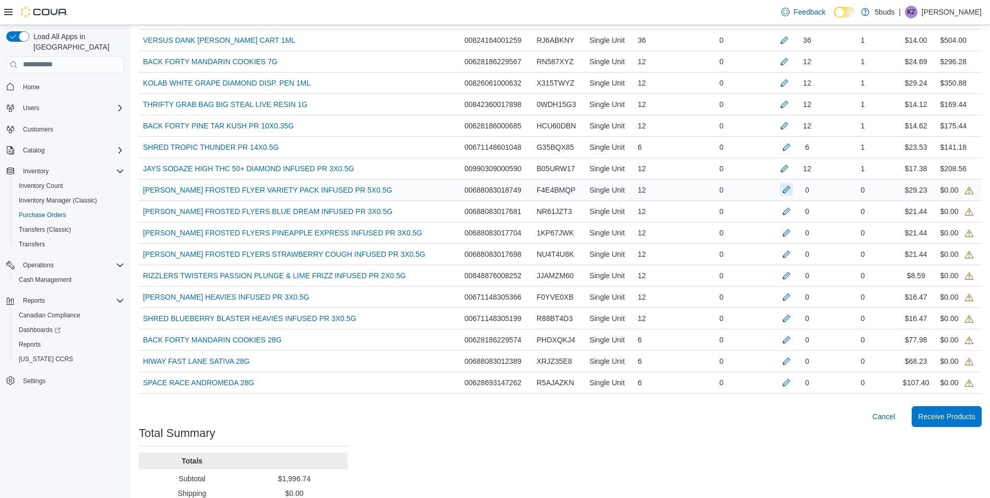
click at [788, 187] on button "button" at bounding box center [787, 189] width 13 height 13
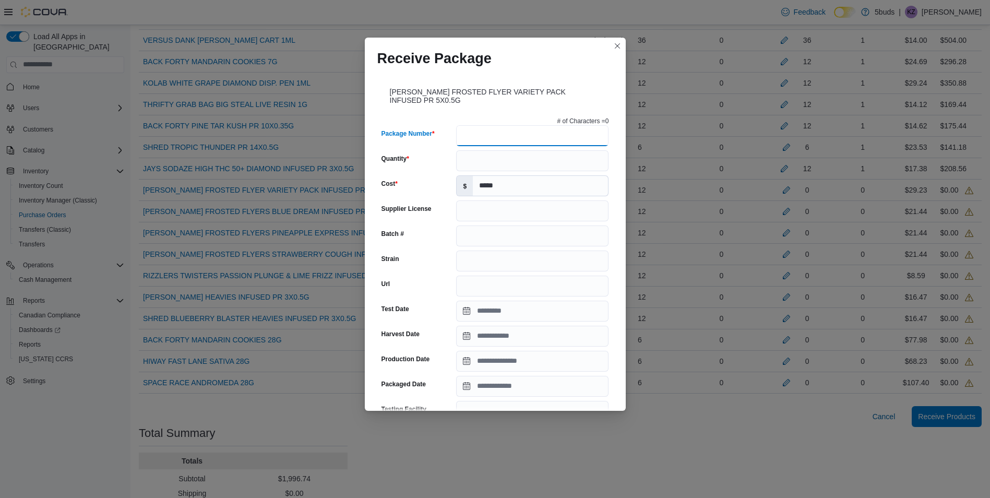
click at [559, 133] on input "Package Number" at bounding box center [532, 135] width 152 height 21
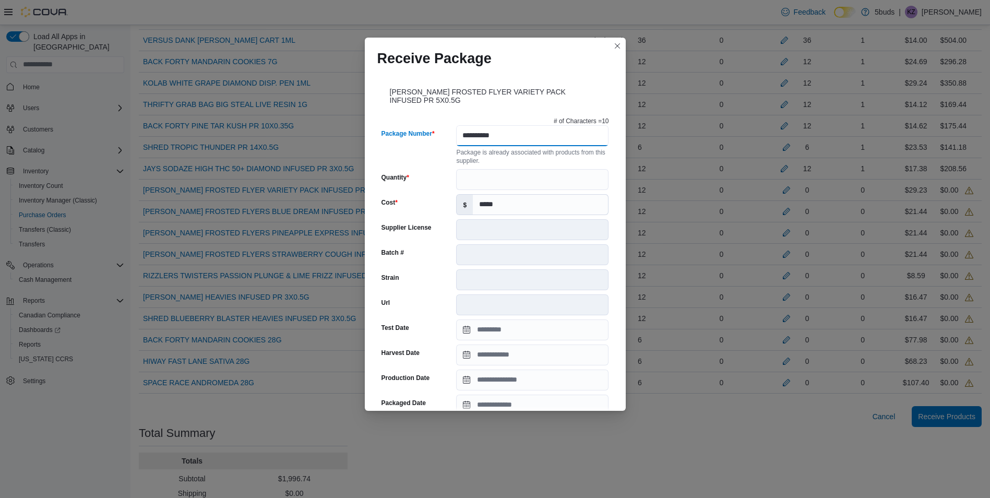
type input "**********"
click at [523, 171] on input "Quantity" at bounding box center [532, 179] width 152 height 21
type input "**"
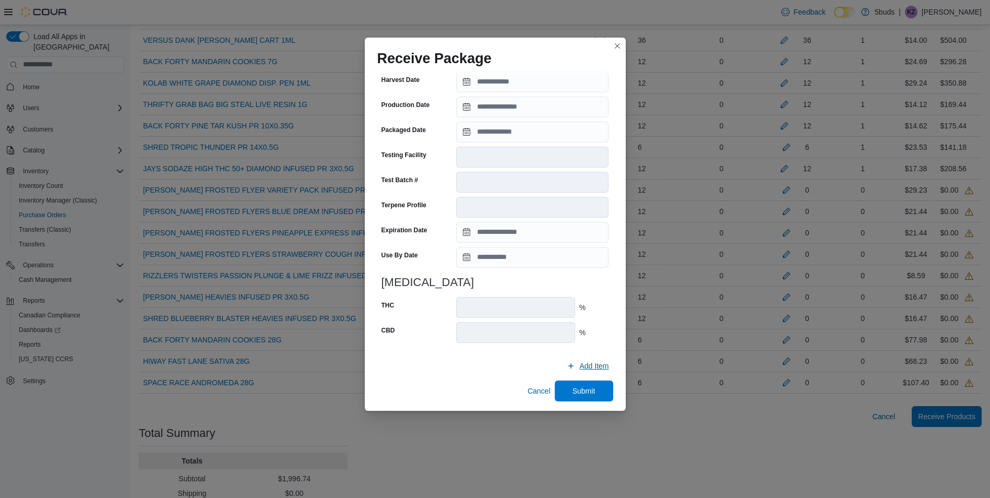
scroll to position [276, 0]
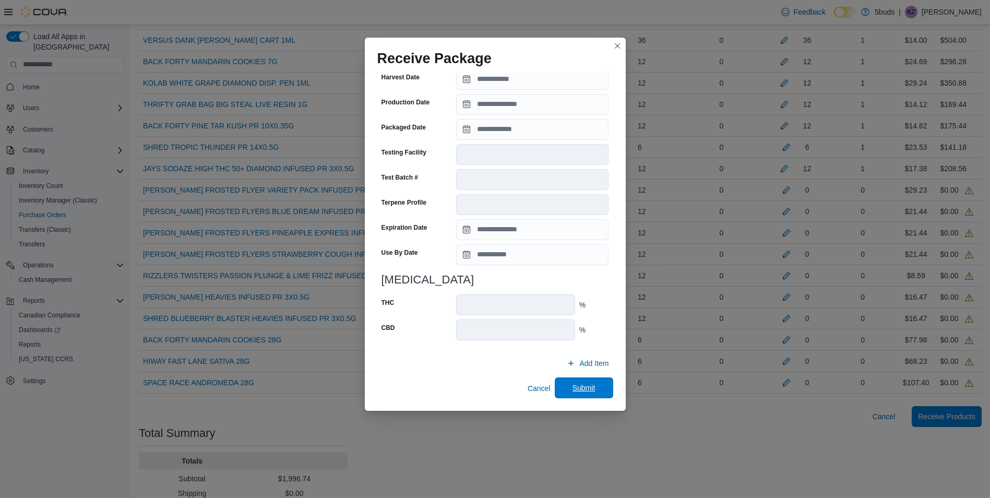
click at [578, 383] on span "Submit" at bounding box center [584, 388] width 23 height 10
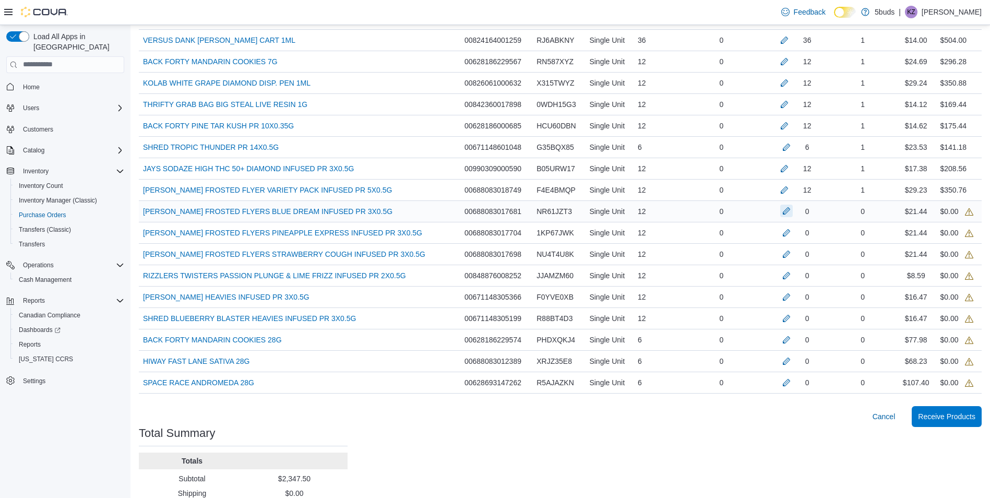
click at [792, 215] on button "button" at bounding box center [787, 211] width 13 height 13
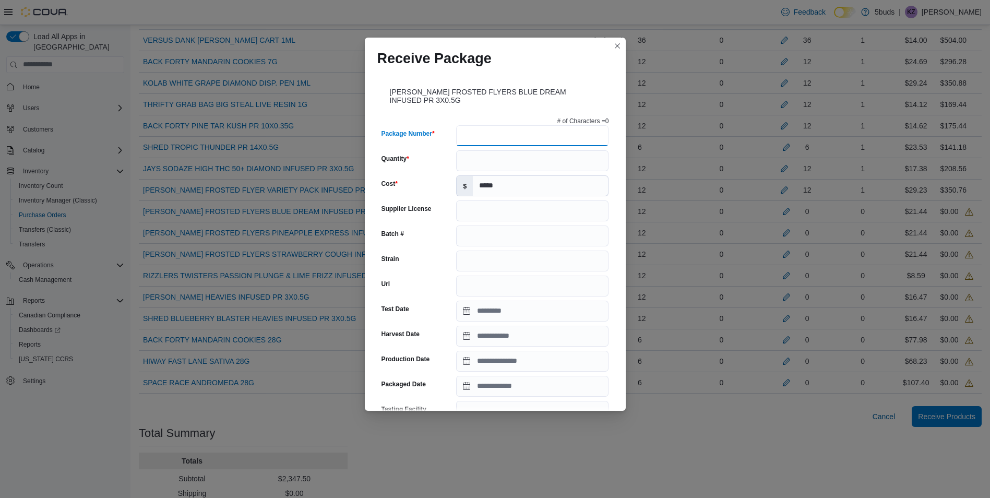
click at [499, 134] on input "Package Number" at bounding box center [532, 135] width 152 height 21
type input "******"
click at [616, 48] on button "Closes this modal window" at bounding box center [617, 45] width 13 height 13
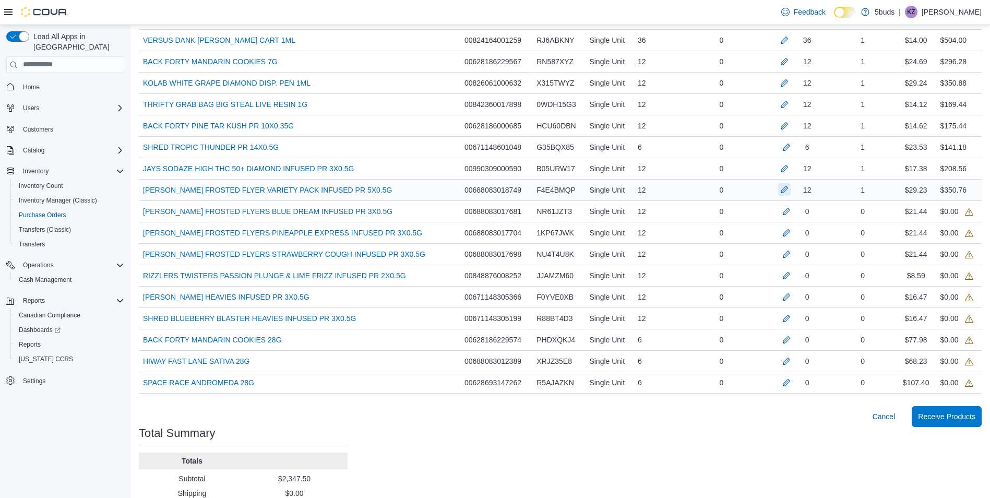
click at [791, 191] on button "button" at bounding box center [784, 189] width 13 height 13
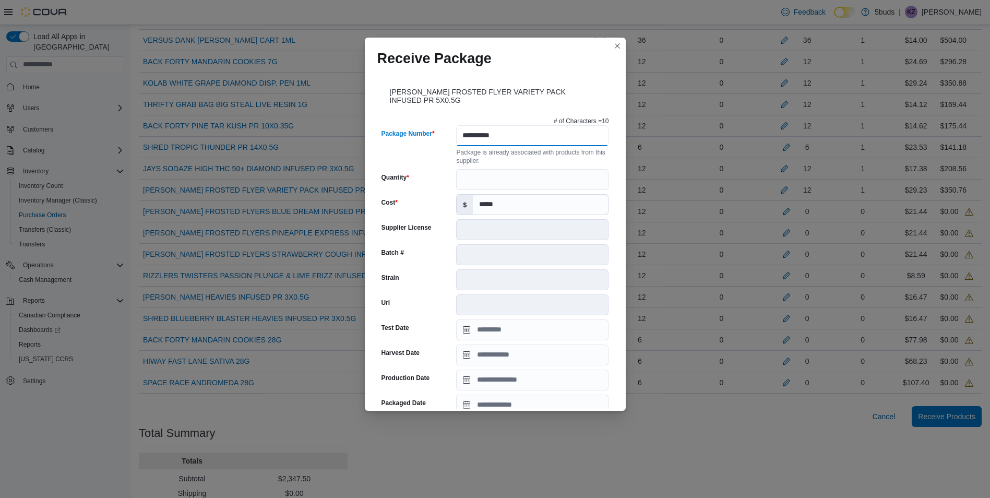
drag, startPoint x: 554, startPoint y: 135, endPoint x: 492, endPoint y: 136, distance: 62.7
click at [492, 136] on input "**********" at bounding box center [532, 135] width 152 height 21
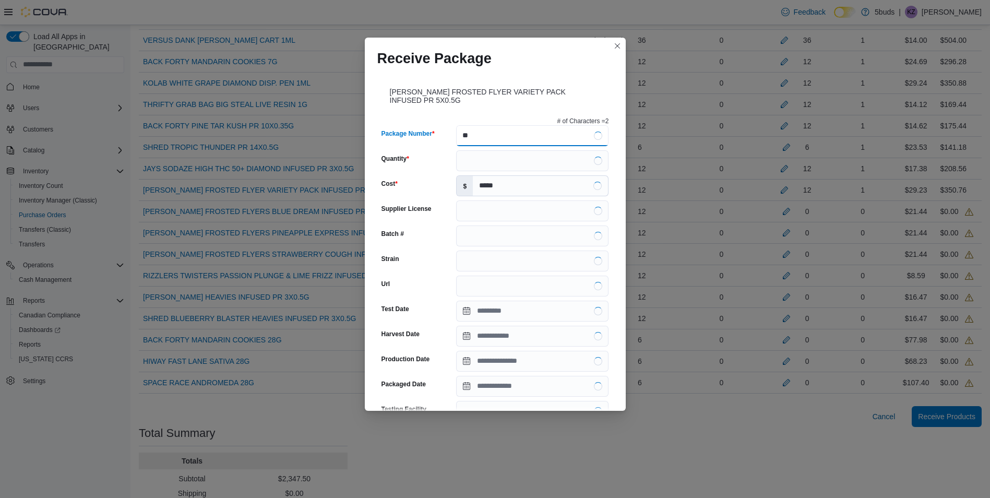
type input "*"
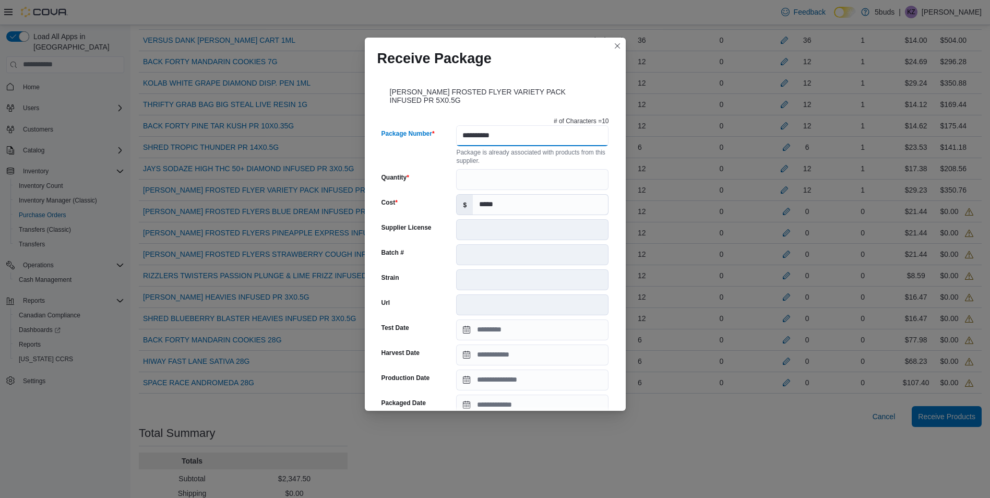
type input "**********"
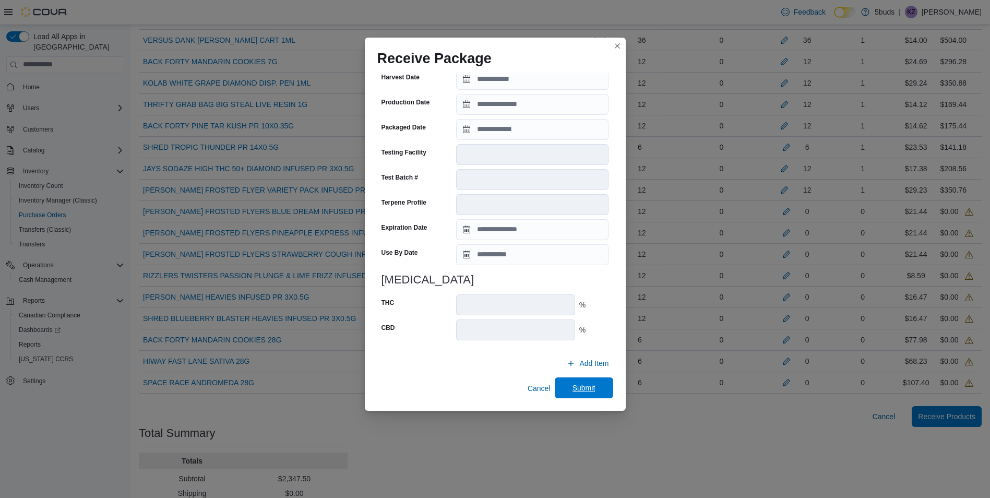
click at [575, 385] on span "Submit" at bounding box center [584, 388] width 23 height 10
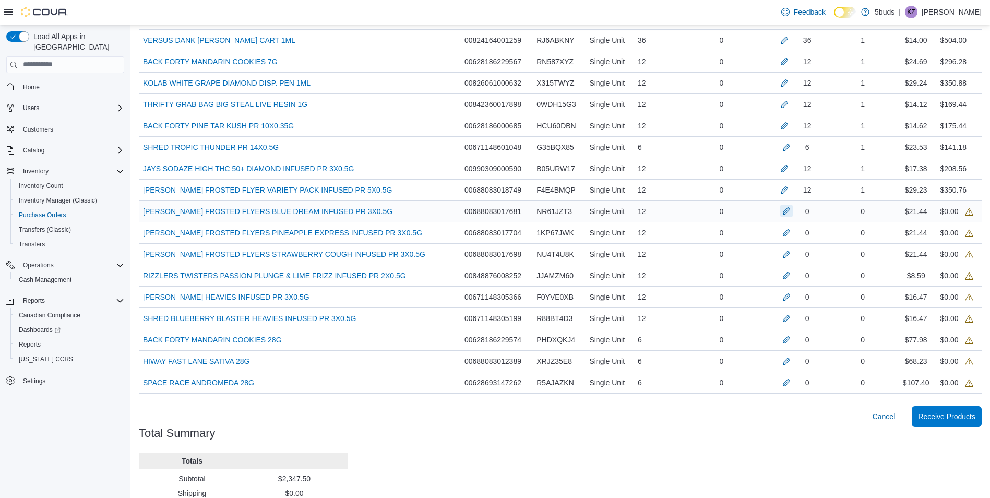
click at [790, 209] on button "button" at bounding box center [787, 211] width 13 height 13
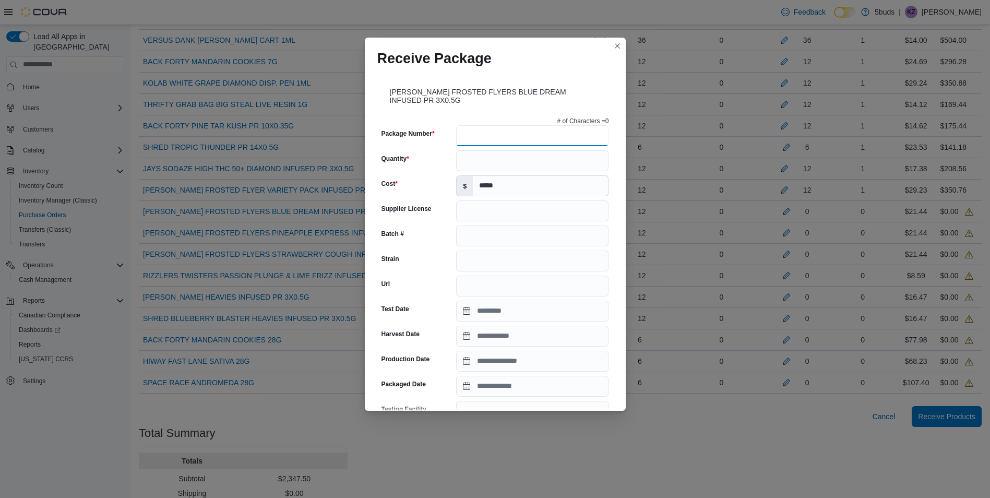
click at [464, 137] on input "Package Number" at bounding box center [532, 135] width 152 height 21
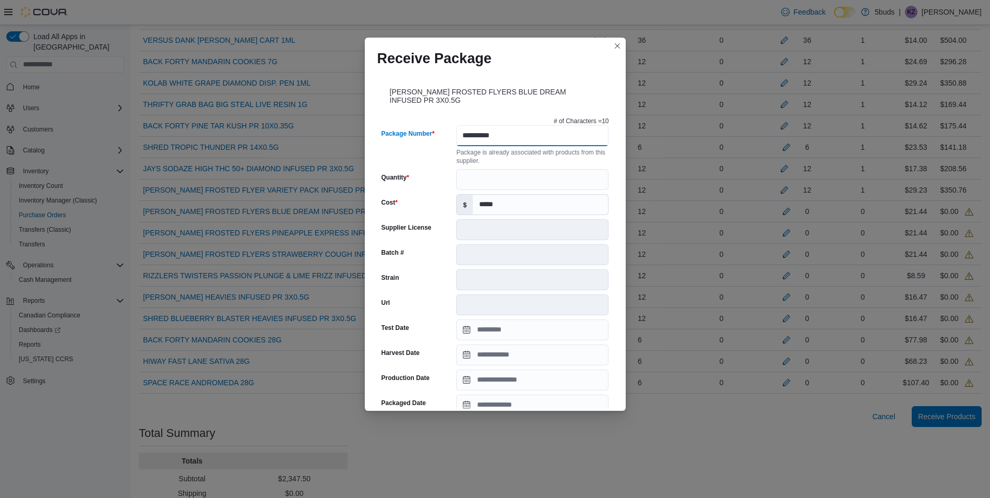
type input "**********"
click at [530, 174] on input "Quantity" at bounding box center [532, 179] width 152 height 21
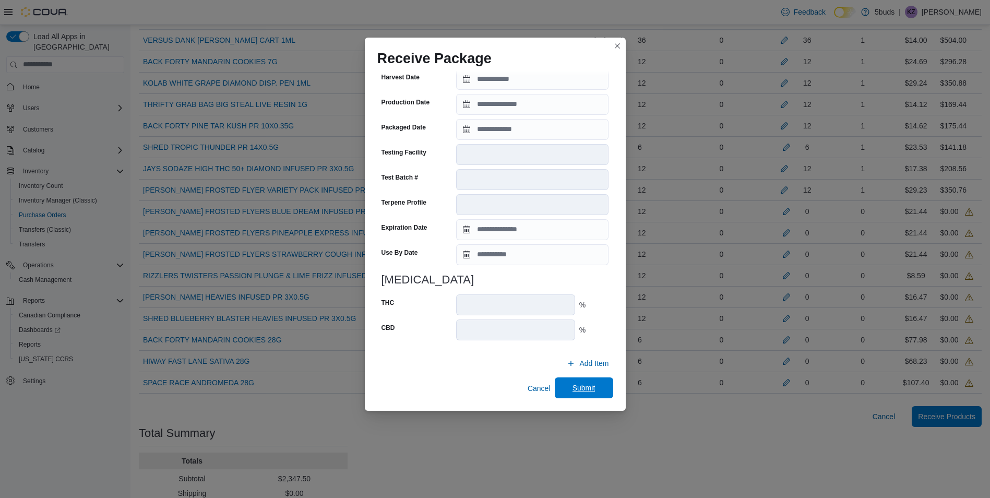
type input "**"
click at [584, 381] on span "Submit" at bounding box center [584, 387] width 46 height 21
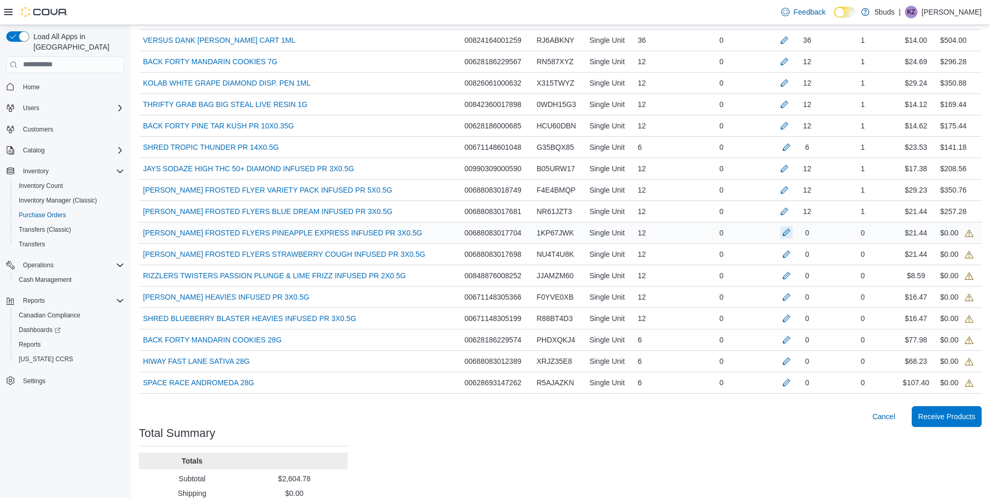
click at [793, 234] on button "button" at bounding box center [787, 232] width 13 height 13
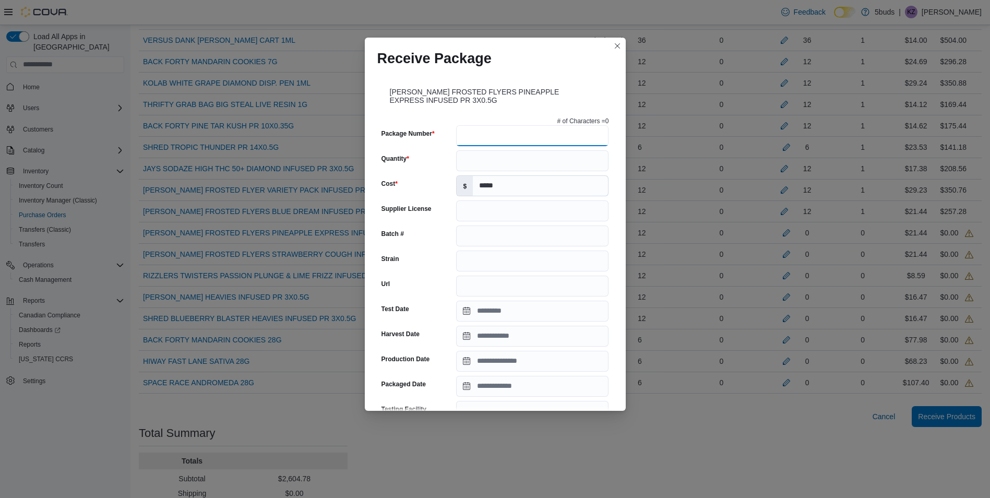
click at [526, 131] on input "Package Number" at bounding box center [532, 135] width 152 height 21
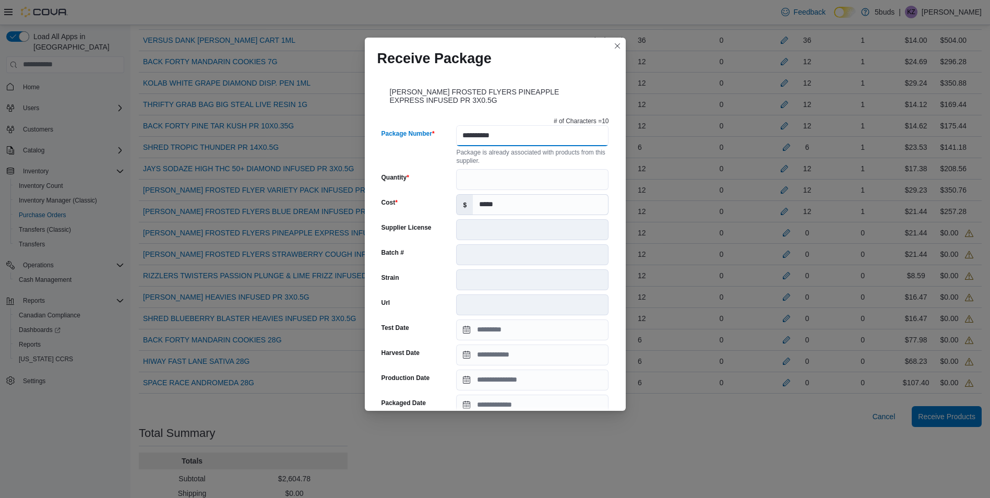
type input "**********"
click at [517, 175] on input "Quantity" at bounding box center [532, 179] width 152 height 21
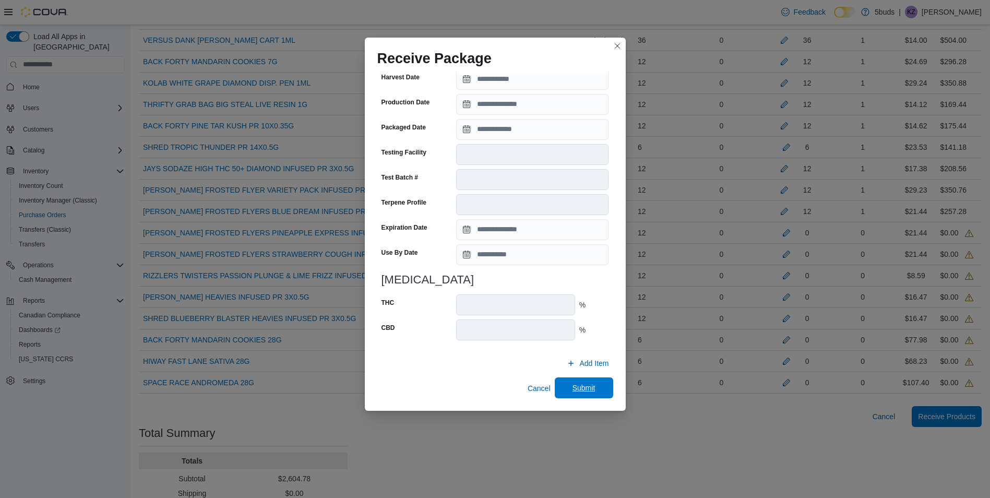
type input "**"
click at [577, 386] on span "Submit" at bounding box center [584, 388] width 23 height 10
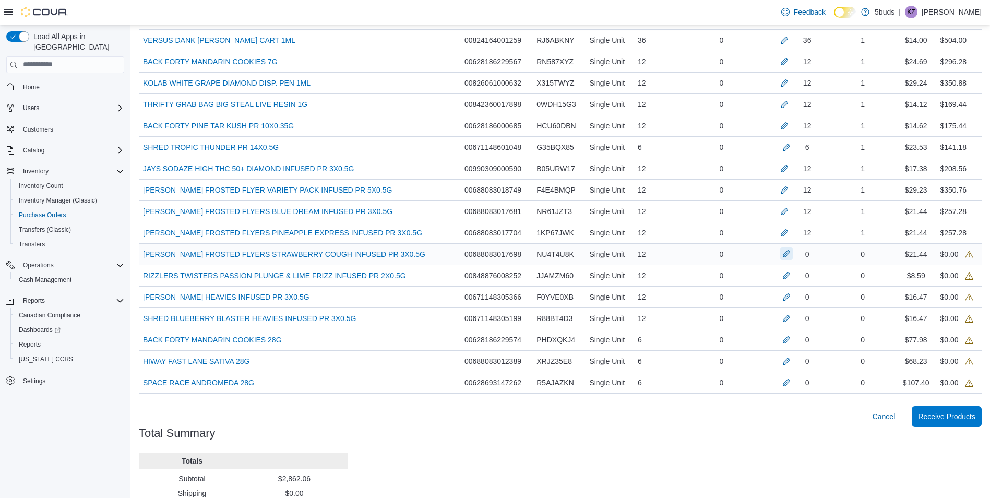
click at [793, 257] on button "button" at bounding box center [787, 253] width 13 height 13
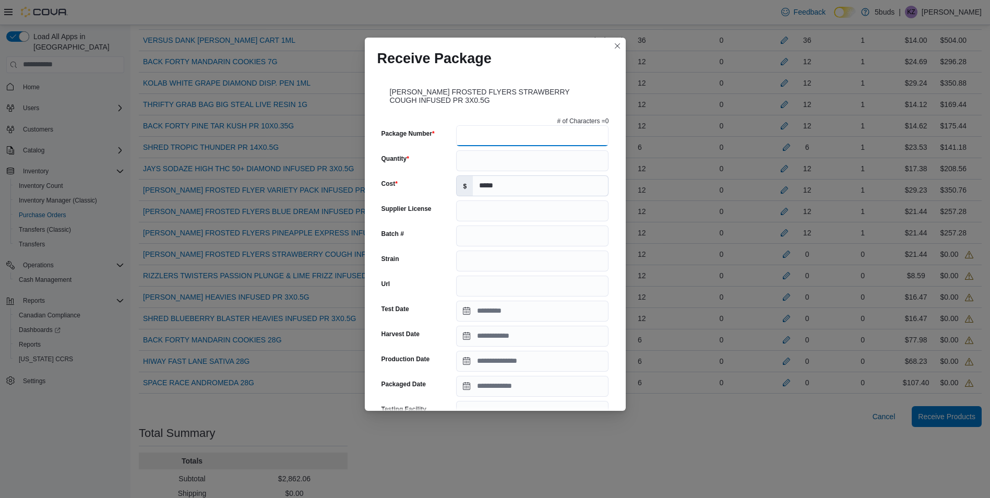
click at [554, 140] on input "Package Number" at bounding box center [532, 135] width 152 height 21
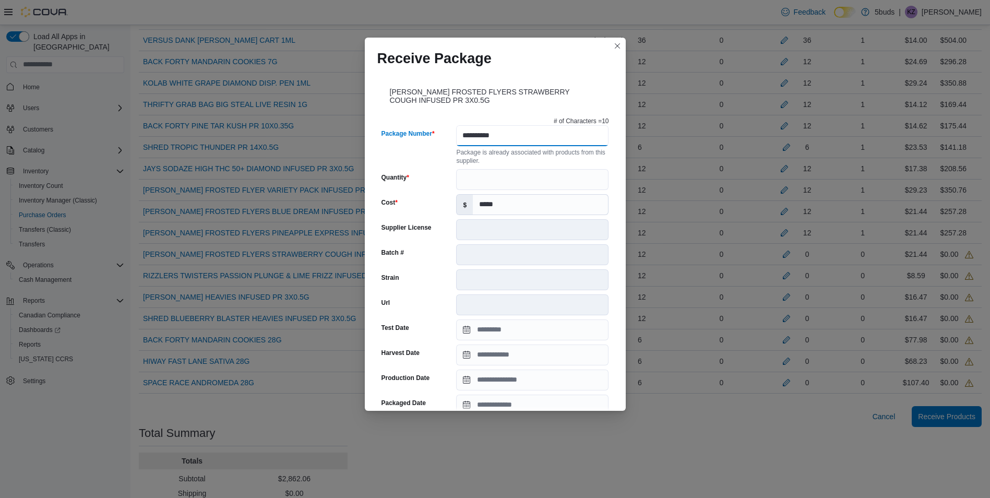
type input "**********"
click at [550, 186] on input "Quantity" at bounding box center [532, 179] width 152 height 21
type input "**"
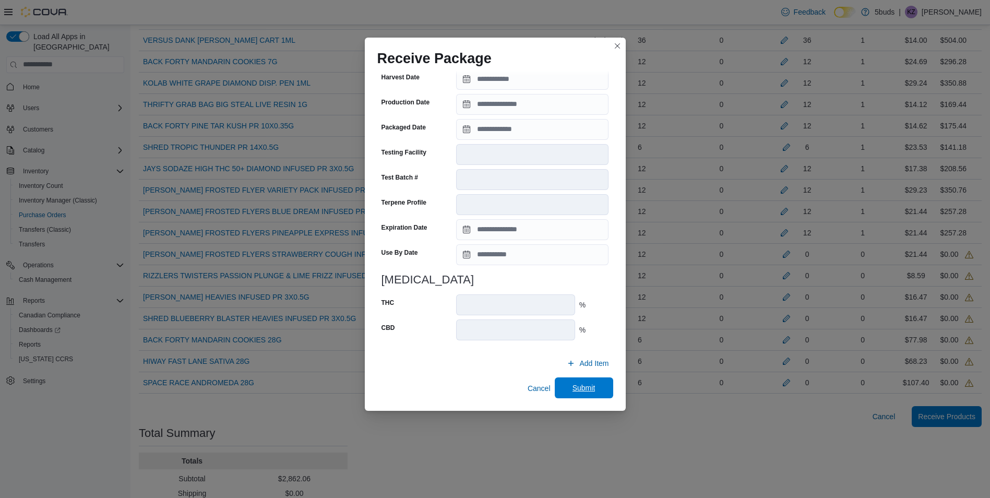
click at [581, 388] on span "Submit" at bounding box center [584, 388] width 23 height 10
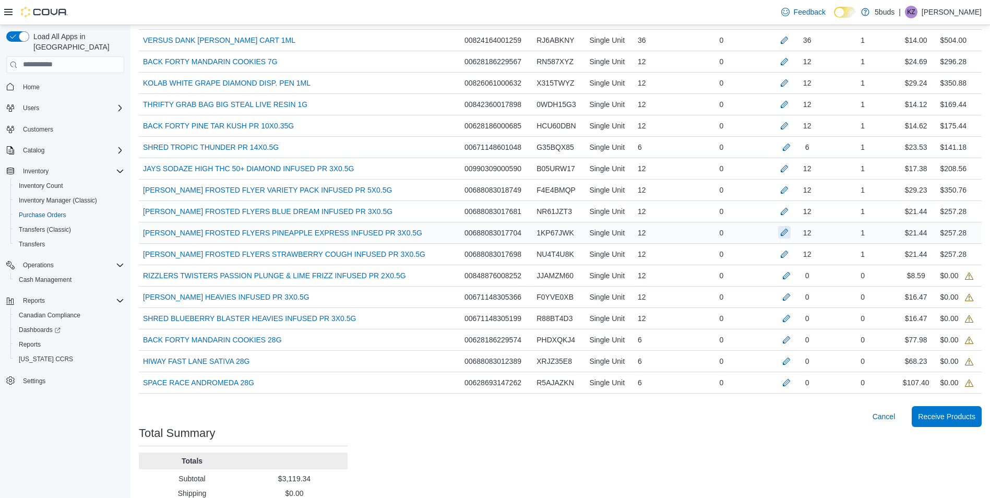
click at [788, 233] on button "button" at bounding box center [784, 232] width 13 height 13
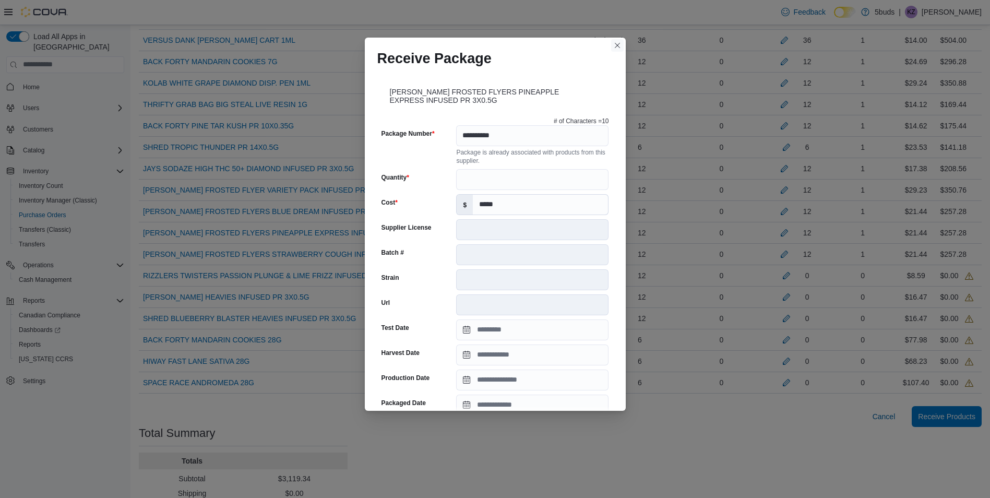
click at [619, 46] on button "Closes this modal window" at bounding box center [617, 45] width 13 height 13
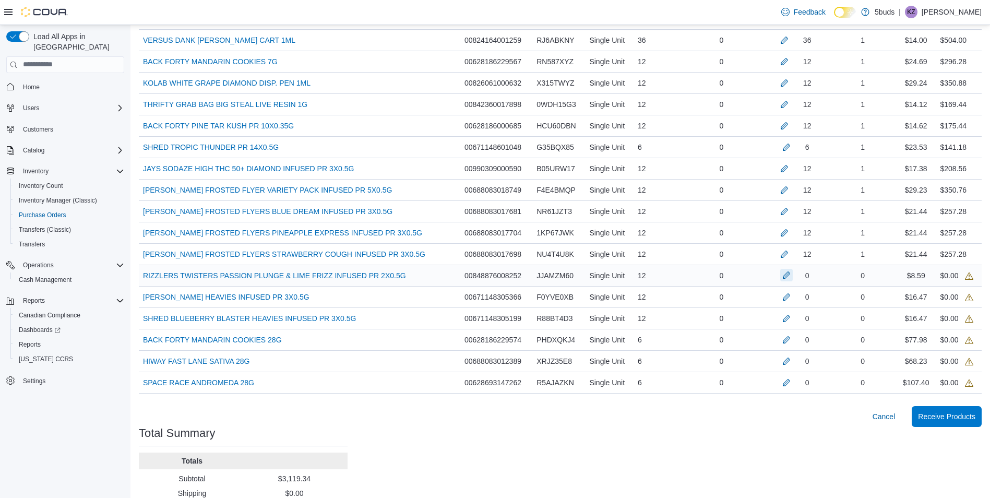
click at [793, 278] on button "button" at bounding box center [787, 275] width 13 height 13
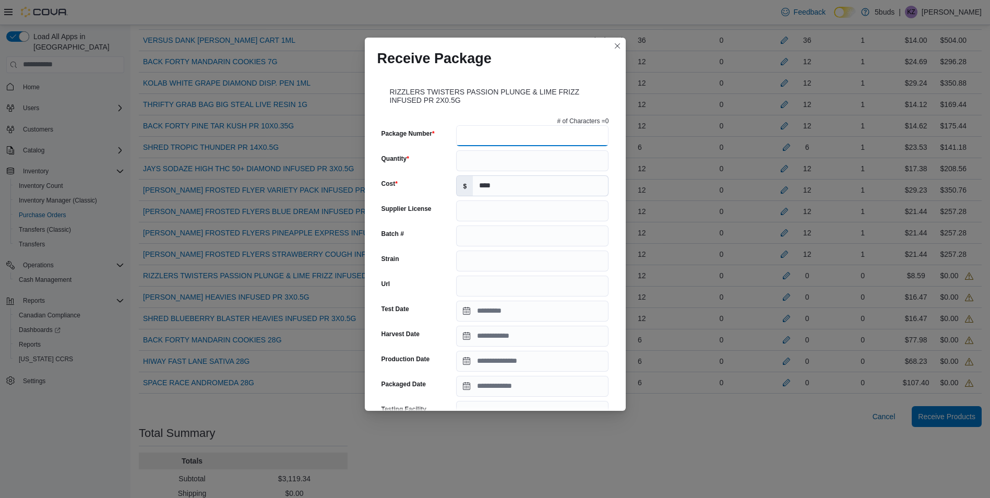
click at [513, 141] on input "Package Number" at bounding box center [532, 135] width 152 height 21
click at [517, 136] on input "Package Number" at bounding box center [532, 135] width 152 height 21
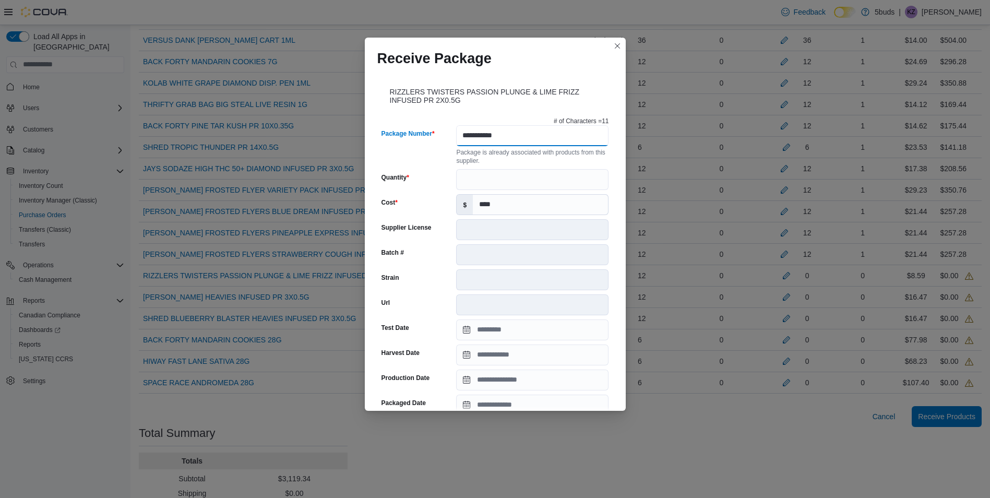
type input "**********"
click at [555, 185] on input "Quantity" at bounding box center [532, 179] width 152 height 21
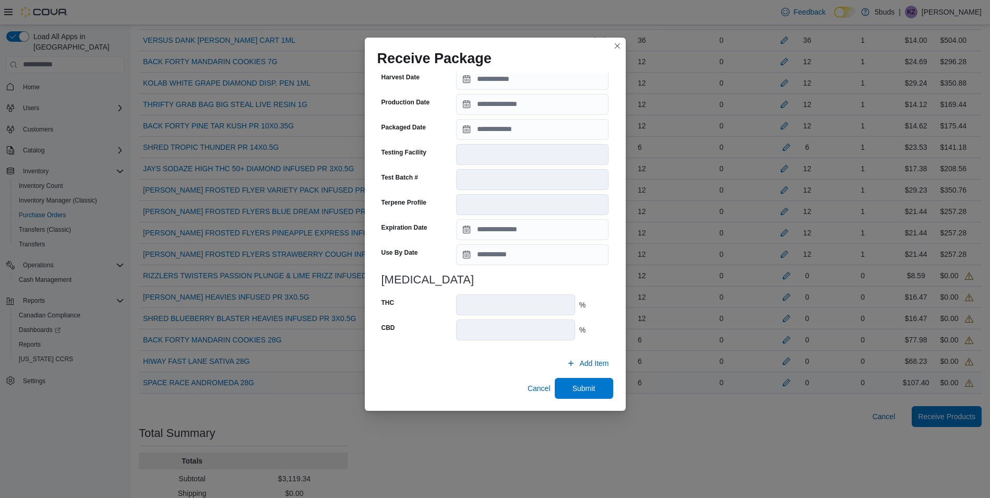
type input "**"
click at [582, 387] on span "Submit" at bounding box center [584, 388] width 23 height 10
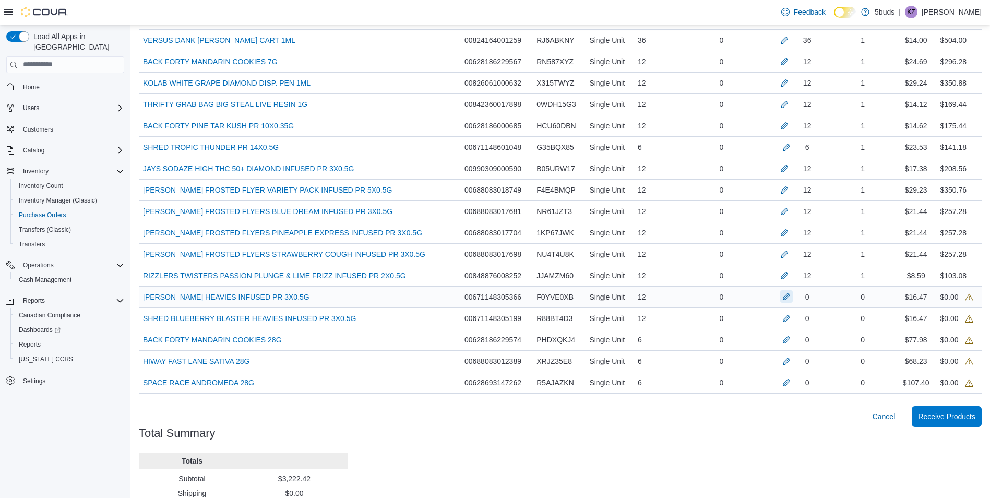
click at [787, 293] on button "button" at bounding box center [787, 296] width 13 height 13
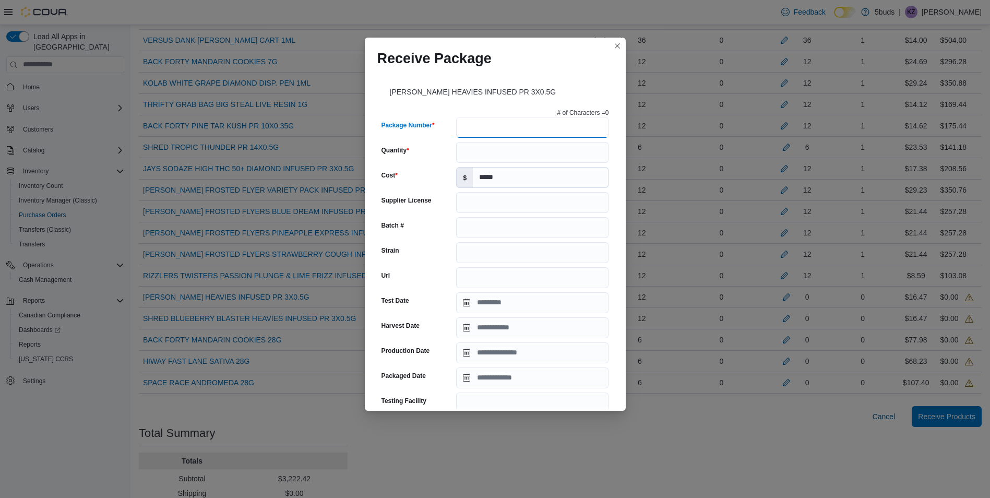
click at [578, 129] on input "Package Number" at bounding box center [532, 127] width 152 height 21
type input "**********"
click at [520, 151] on input "Quantity" at bounding box center [532, 152] width 152 height 21
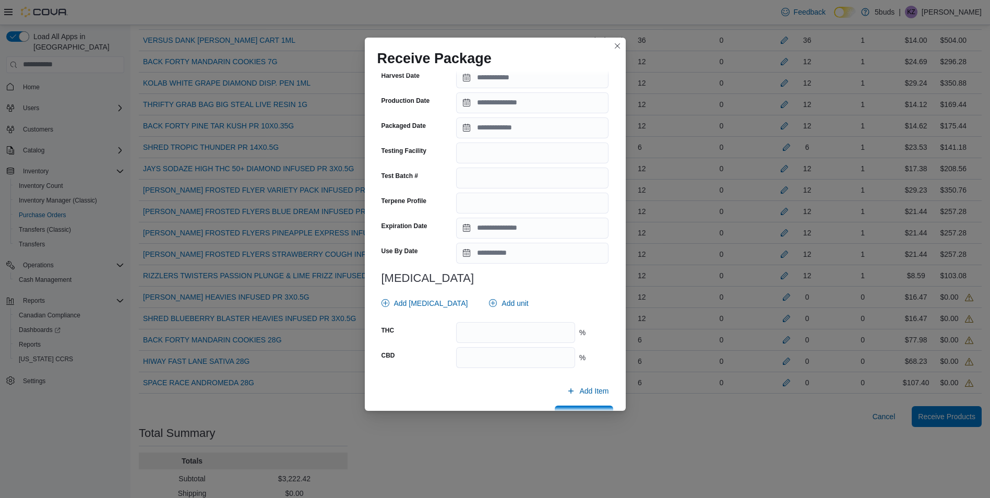
scroll to position [278, 0]
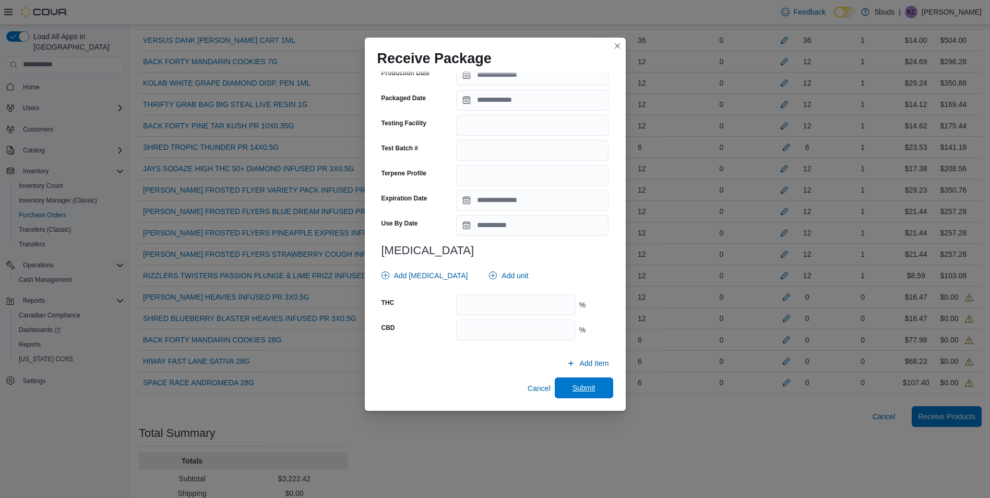
type input "**"
click at [584, 391] on span "Submit" at bounding box center [584, 388] width 23 height 10
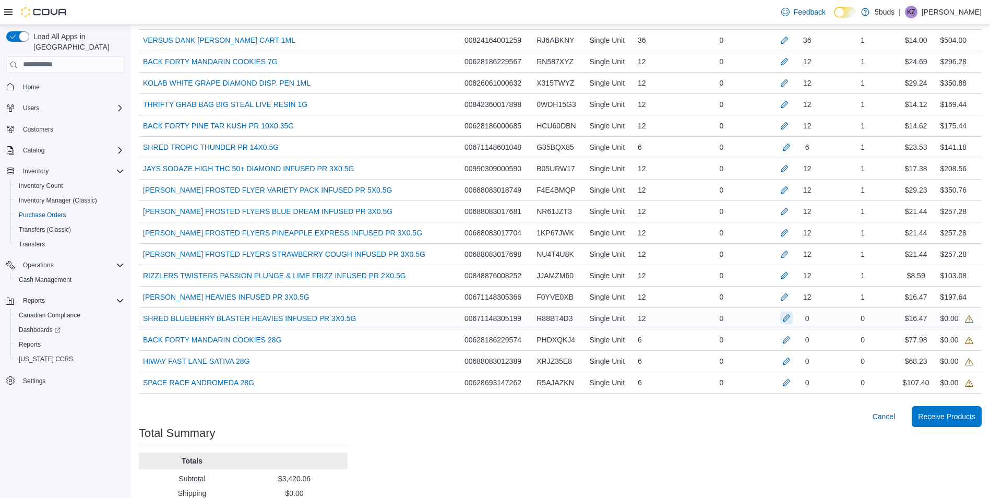
click at [793, 317] on button "button" at bounding box center [787, 318] width 13 height 13
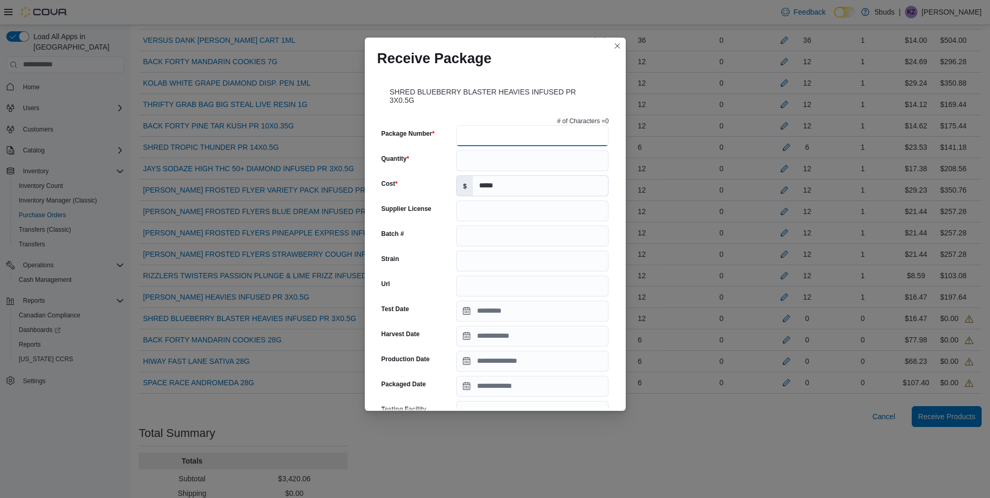
click at [487, 138] on input "Package Number" at bounding box center [532, 135] width 152 height 21
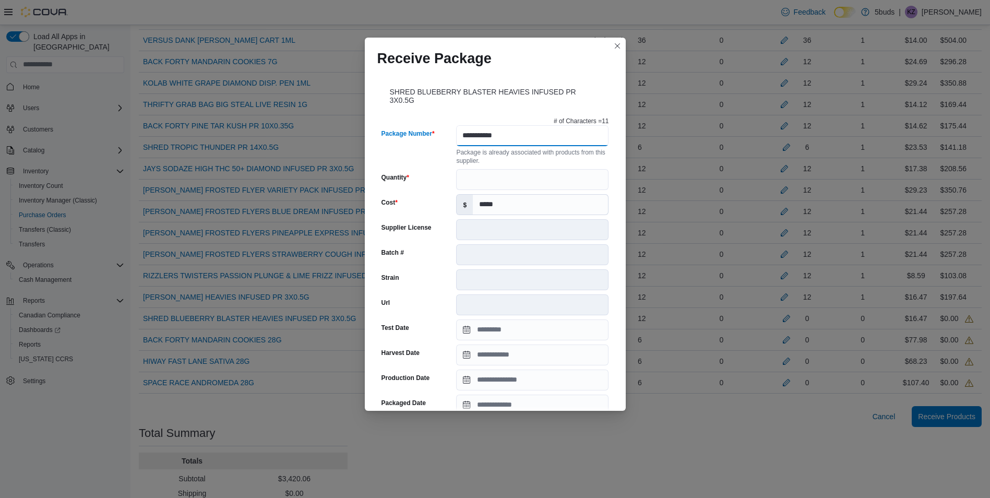
type input "**********"
click at [498, 180] on input "Quantity" at bounding box center [532, 179] width 152 height 21
type input "**"
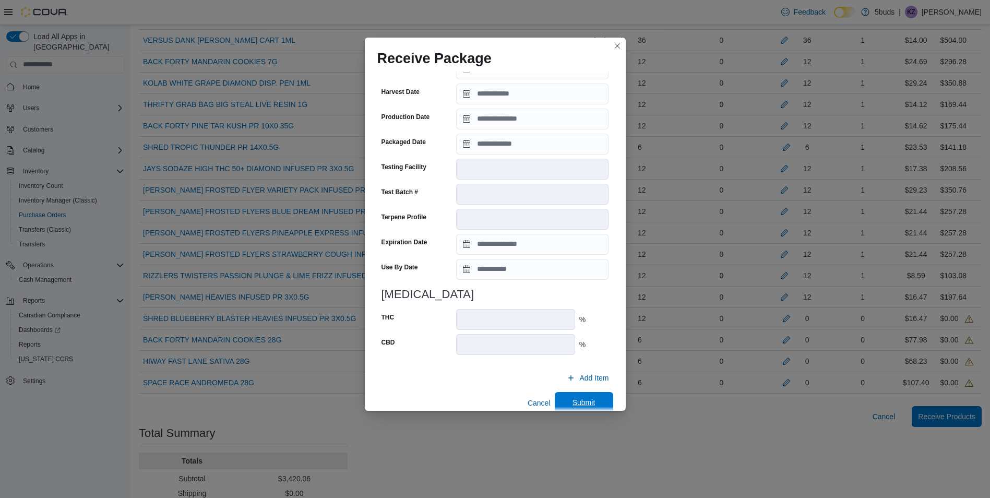
click at [594, 401] on span "Submit" at bounding box center [584, 402] width 46 height 21
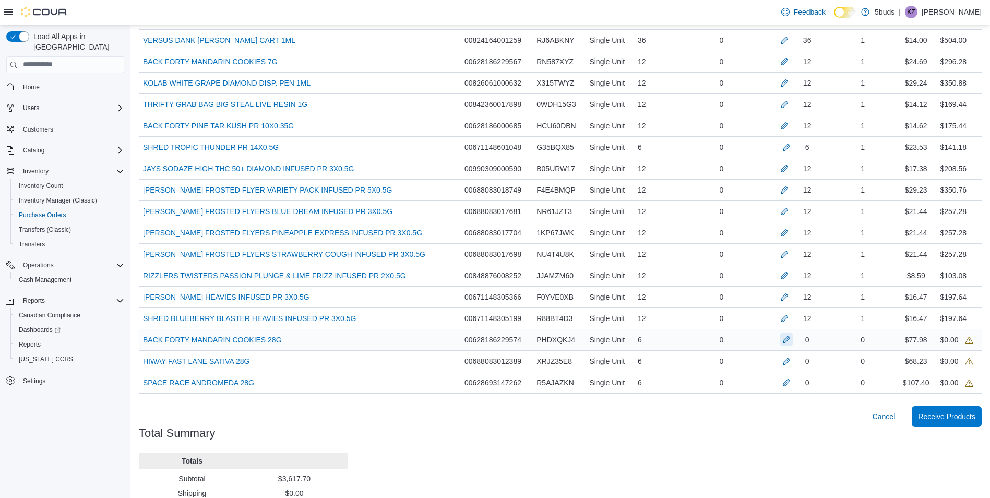
click at [793, 339] on button "button" at bounding box center [787, 339] width 13 height 13
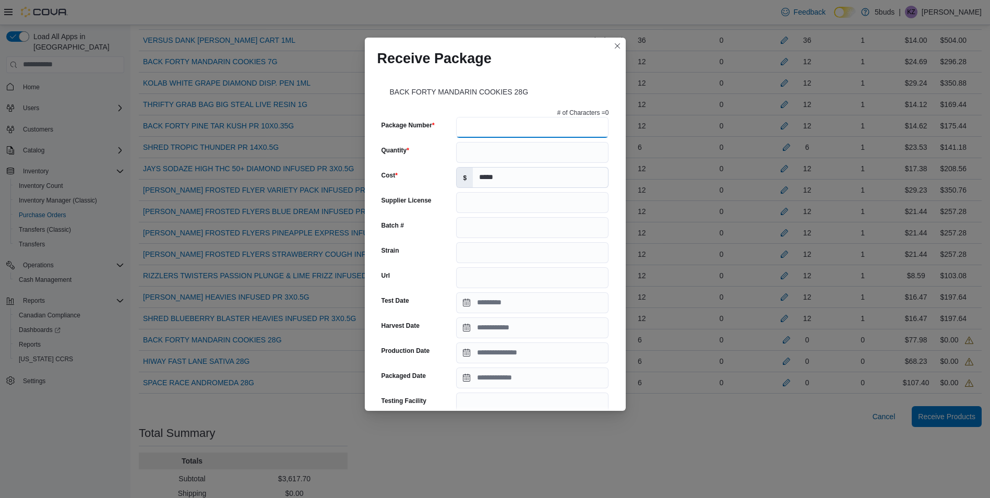
click at [486, 131] on input "Package Number" at bounding box center [532, 127] width 152 height 21
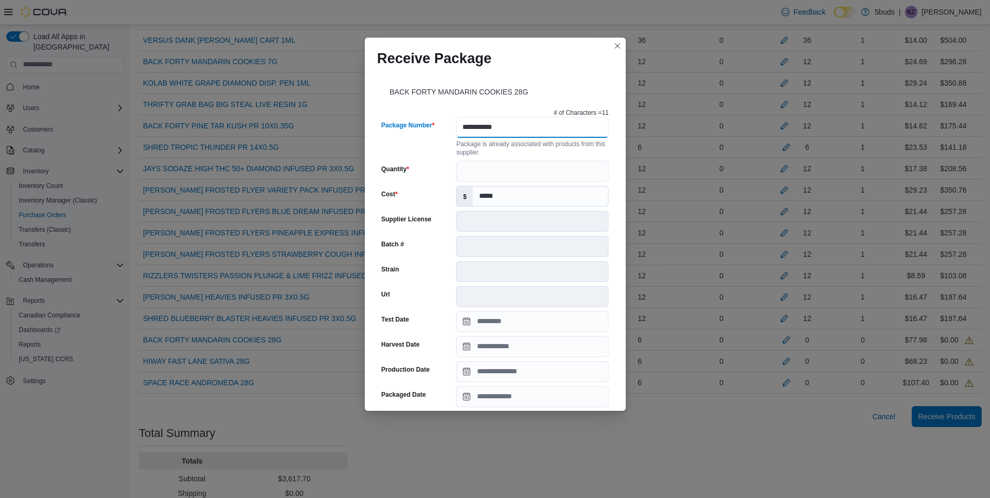
type input "**********"
click at [486, 165] on input "Quantity" at bounding box center [532, 171] width 152 height 21
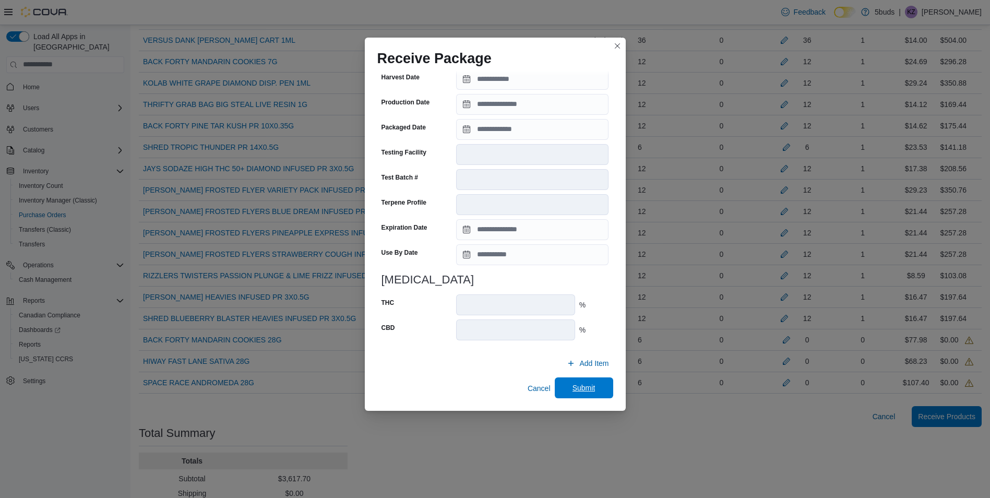
type input "*"
click at [574, 390] on span "Submit" at bounding box center [584, 388] width 23 height 10
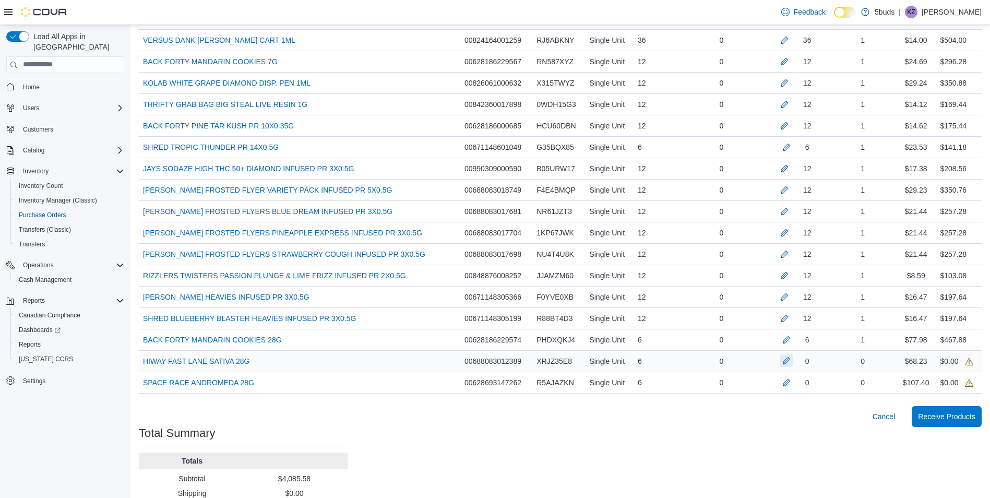
click at [788, 362] on button "button" at bounding box center [787, 361] width 13 height 13
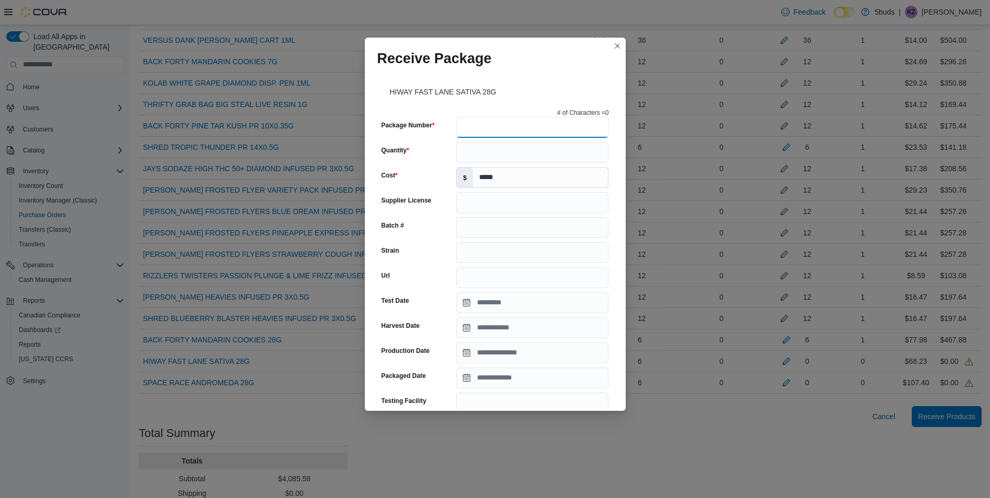
click at [510, 135] on input "Package Number" at bounding box center [532, 127] width 152 height 21
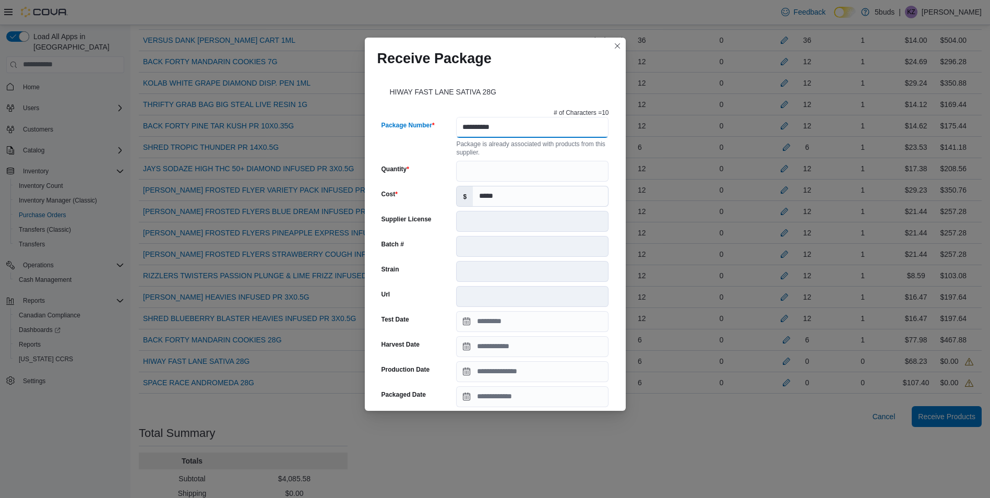
type input "**********"
click at [506, 170] on input "Quantity" at bounding box center [532, 171] width 152 height 21
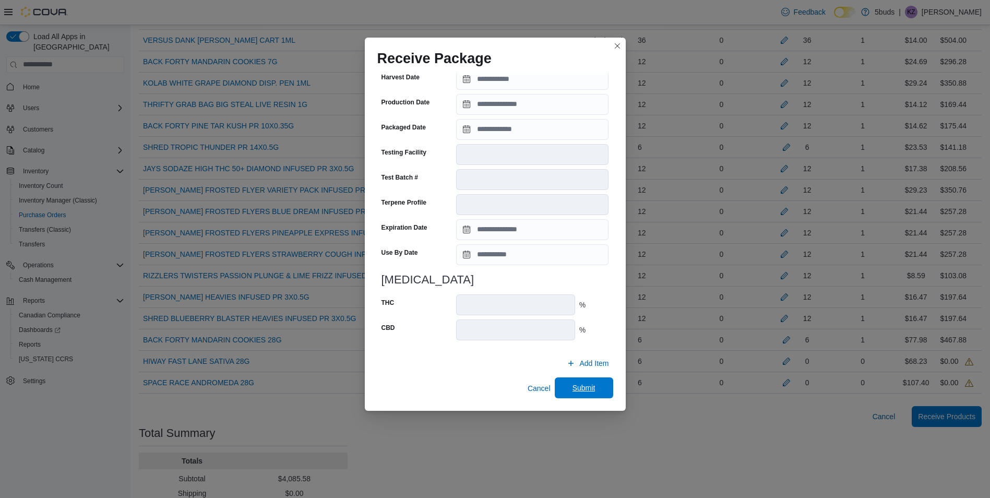
type input "*"
click at [563, 379] on span "Submit" at bounding box center [584, 387] width 46 height 21
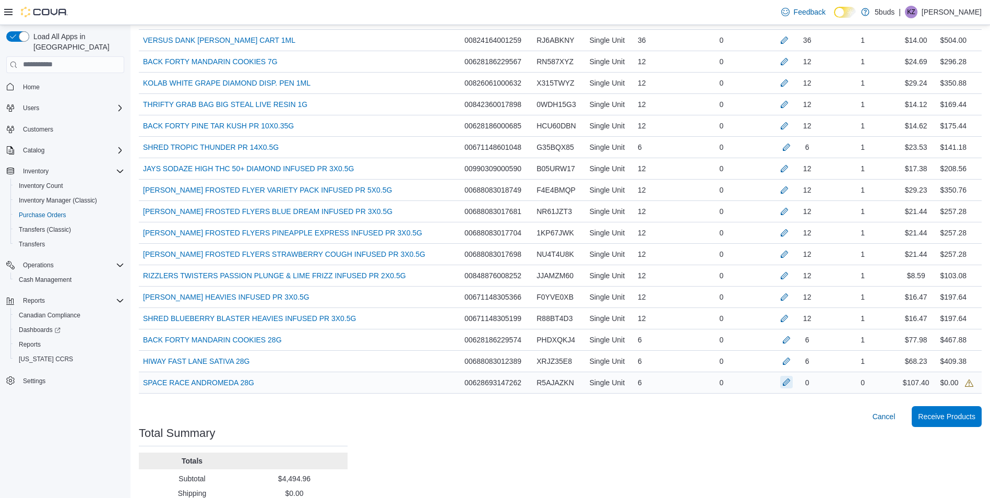
click at [790, 383] on button "button" at bounding box center [787, 382] width 13 height 13
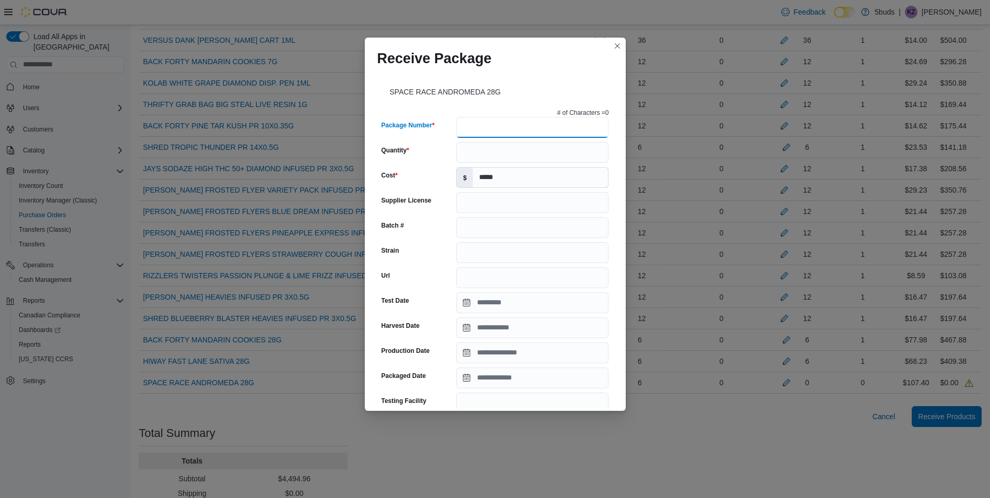
click at [488, 130] on input "Package Number" at bounding box center [532, 127] width 152 height 21
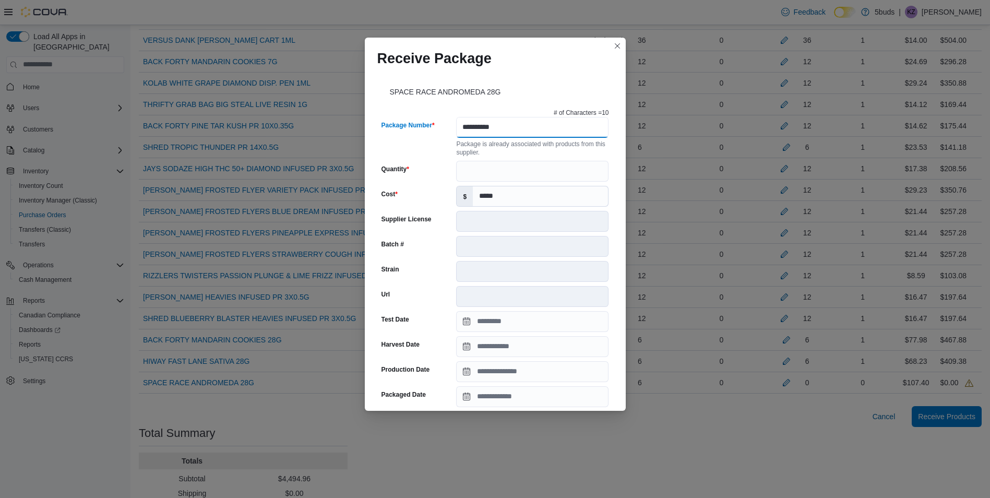
type input "**********"
click at [477, 171] on input "Quantity" at bounding box center [532, 171] width 152 height 21
type input "*"
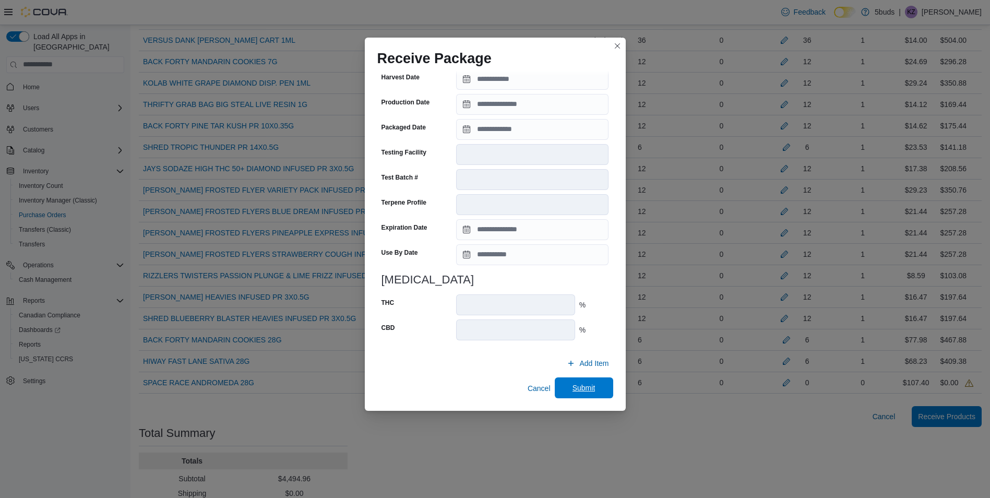
click at [573, 390] on span "Submit" at bounding box center [584, 388] width 23 height 10
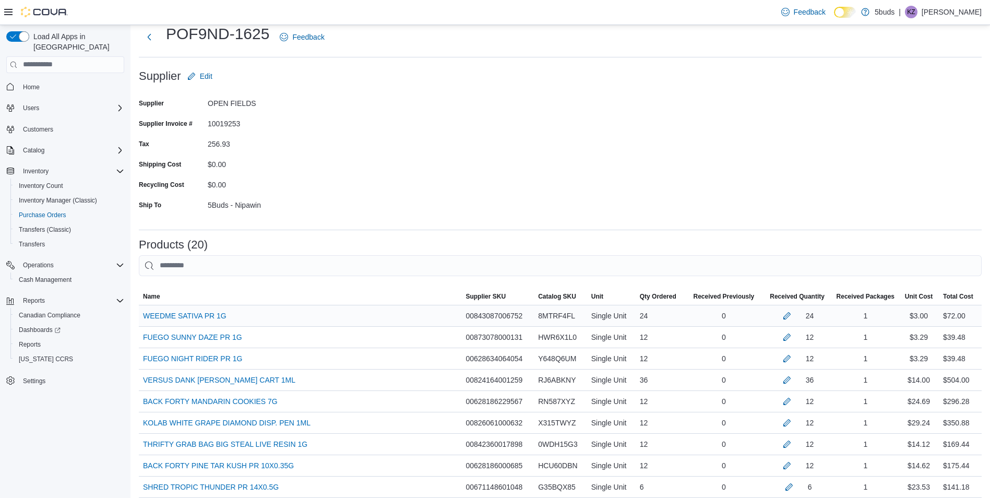
scroll to position [3, 0]
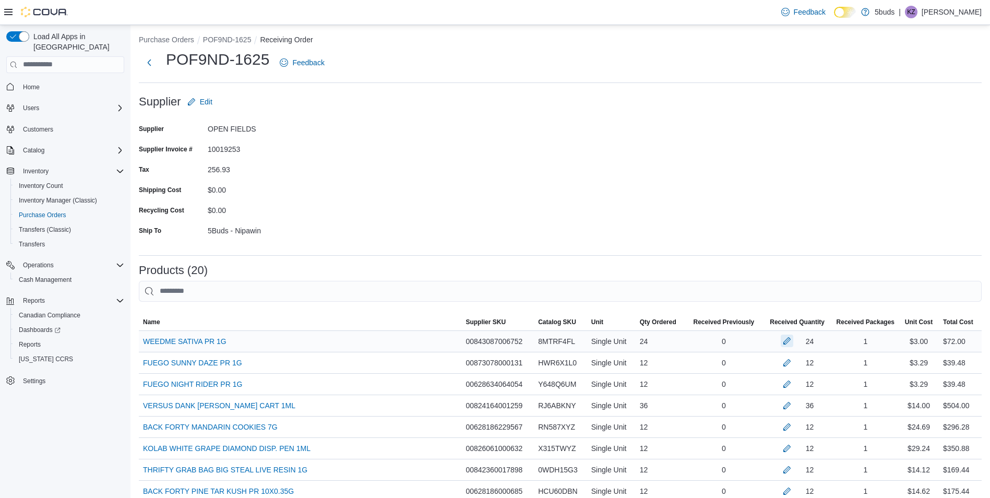
click at [794, 340] on button "button" at bounding box center [787, 341] width 13 height 13
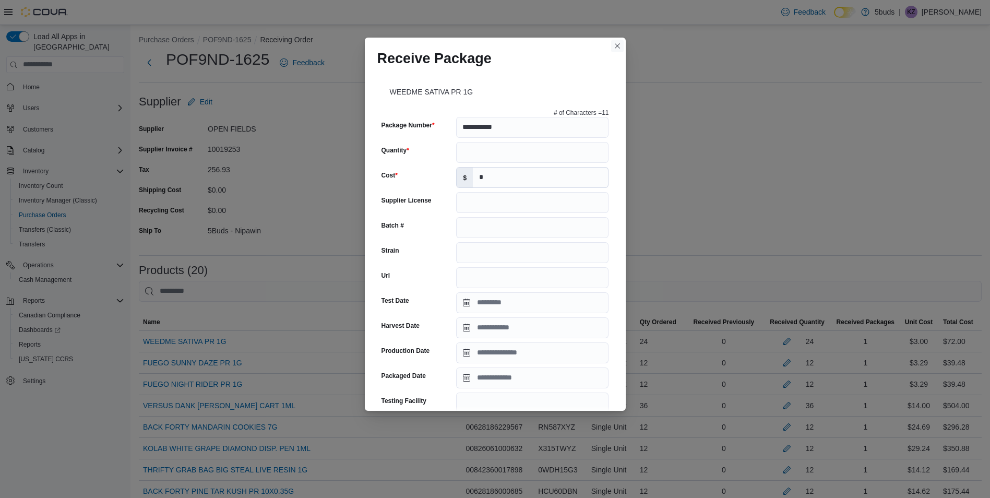
click at [619, 43] on button "Closes this modal window" at bounding box center [617, 46] width 13 height 13
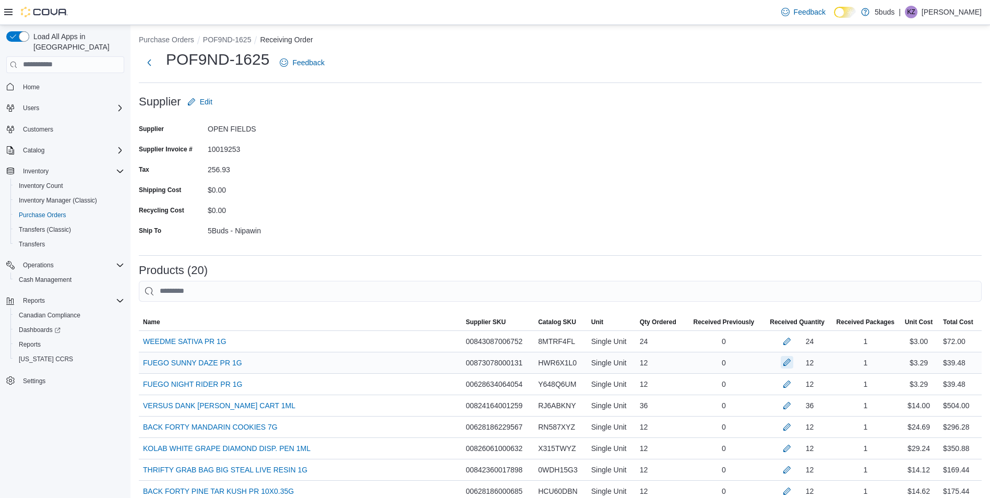
click at [791, 357] on div at bounding box center [787, 363] width 13 height 13
click at [791, 357] on button "button" at bounding box center [787, 362] width 13 height 13
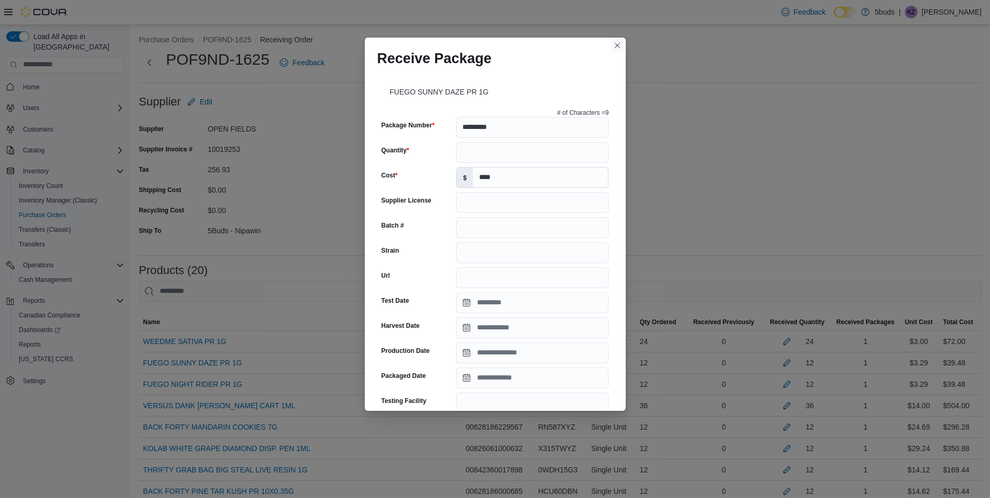
click at [617, 50] on button "Closes this modal window" at bounding box center [617, 45] width 13 height 13
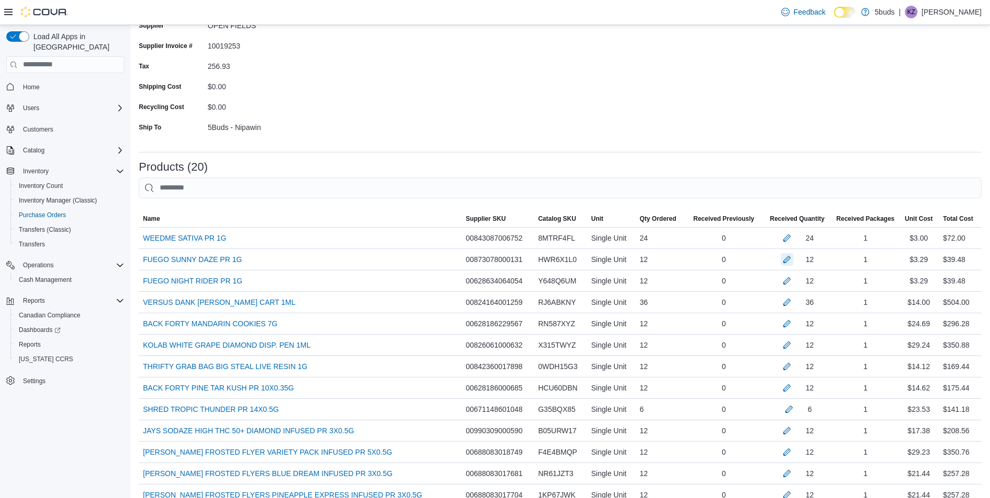
scroll to position [108, 0]
click at [786, 276] on button "button" at bounding box center [787, 279] width 13 height 13
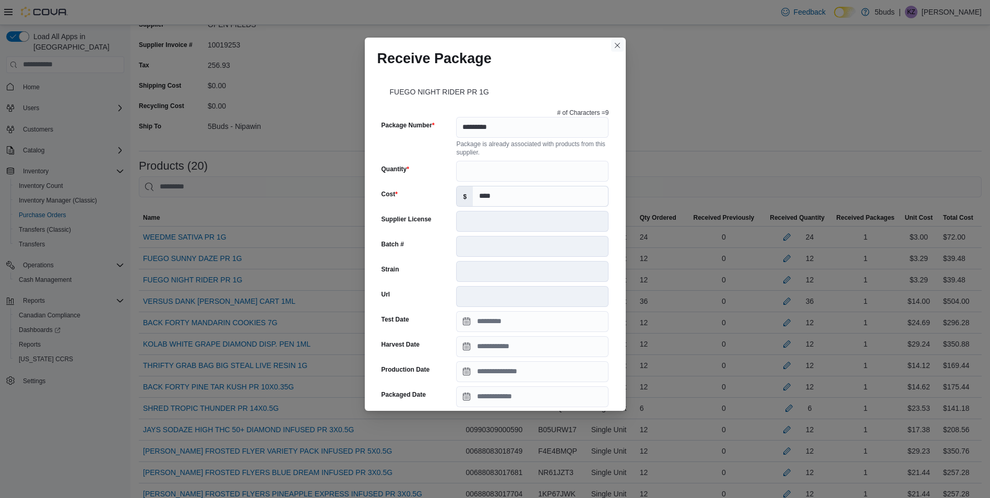
click at [614, 42] on button "Closes this modal window" at bounding box center [617, 45] width 13 height 13
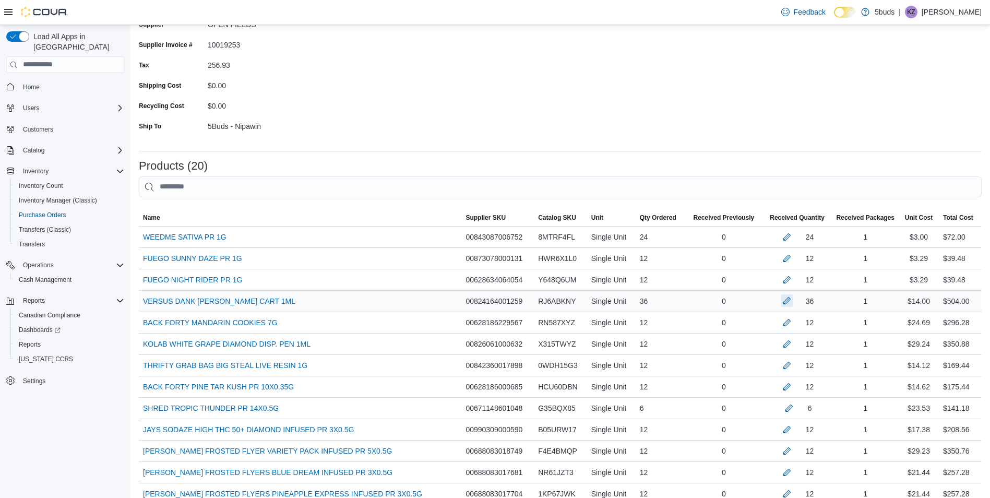
click at [794, 303] on button "button" at bounding box center [787, 300] width 13 height 13
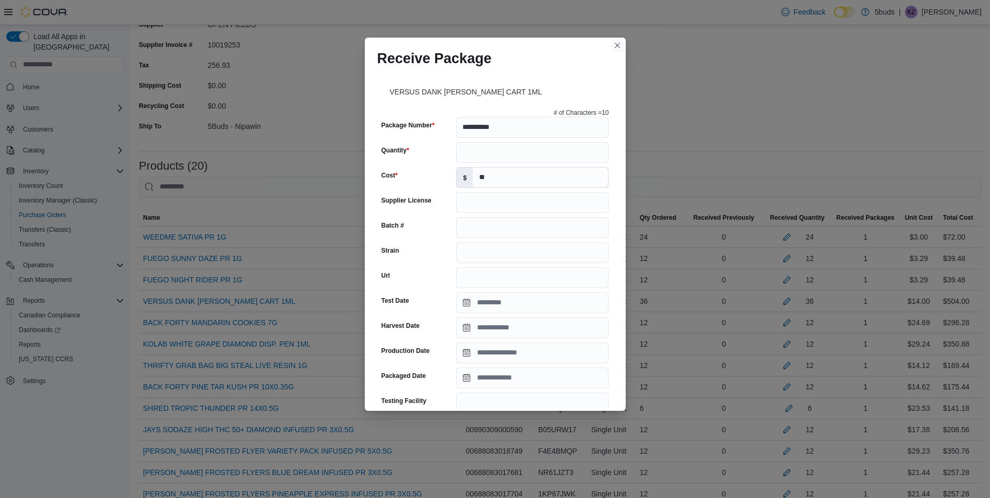
click at [620, 44] on button "Closes this modal window" at bounding box center [617, 45] width 13 height 13
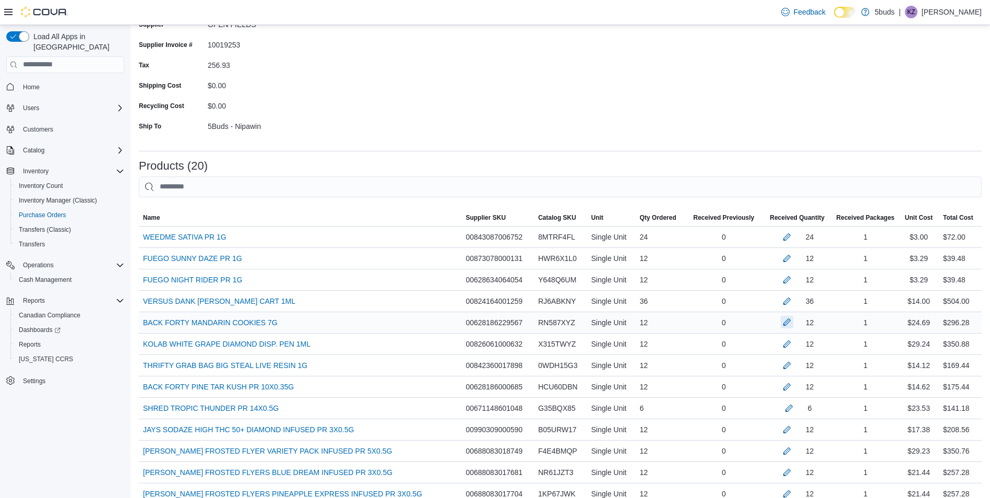
click at [793, 321] on button "button" at bounding box center [787, 322] width 13 height 13
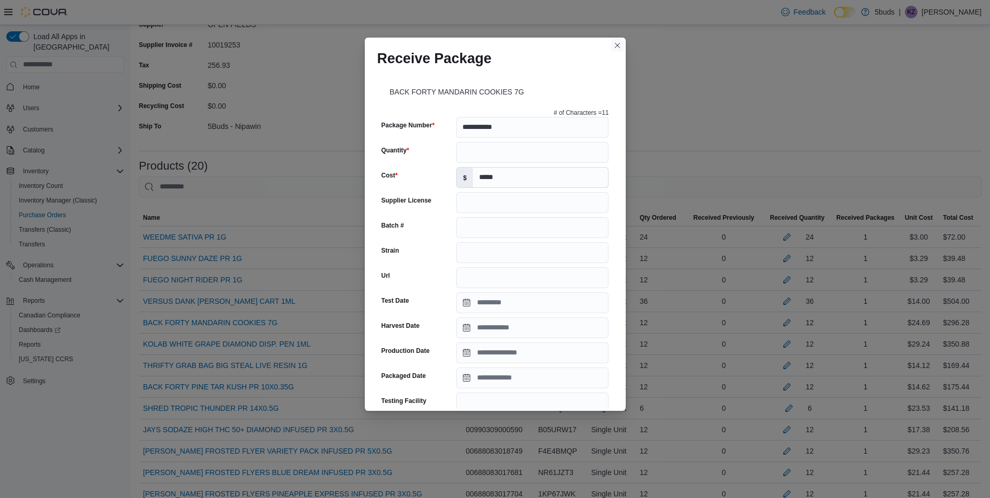
click at [622, 46] on button "Closes this modal window" at bounding box center [617, 45] width 13 height 13
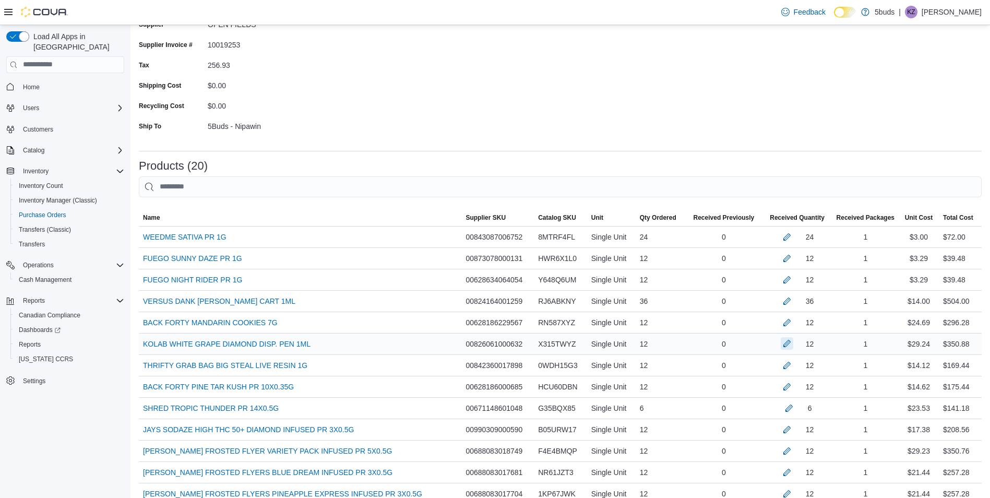
click at [794, 341] on button "button" at bounding box center [787, 343] width 13 height 13
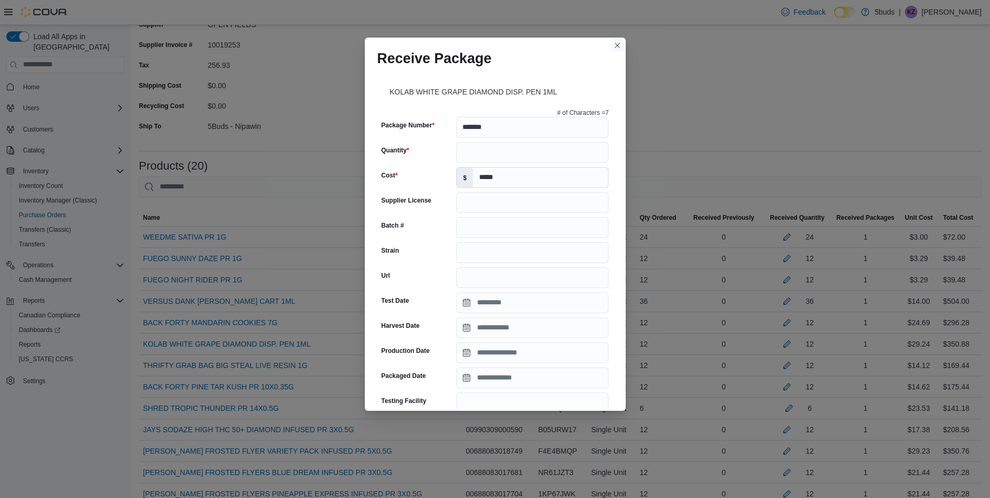
click at [611, 50] on button "Closes this modal window" at bounding box center [617, 45] width 13 height 13
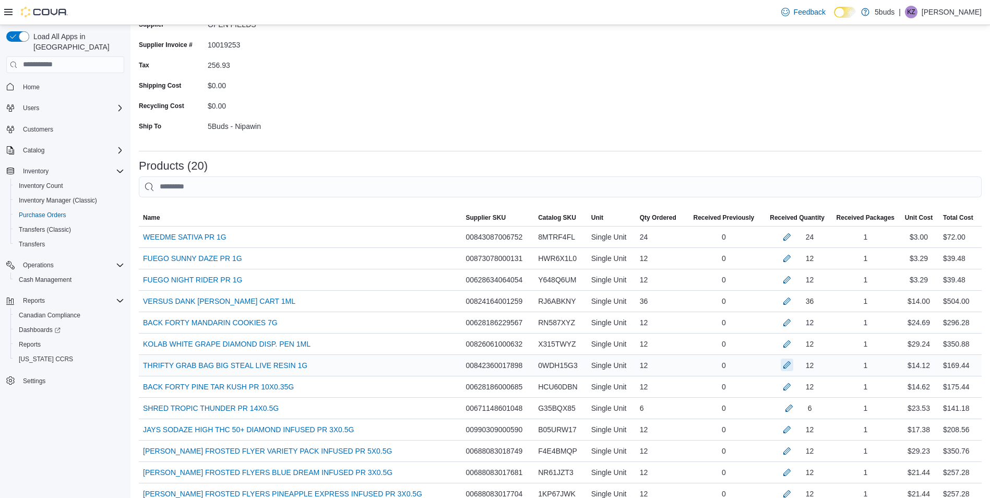
click at [787, 364] on button "button" at bounding box center [787, 365] width 13 height 13
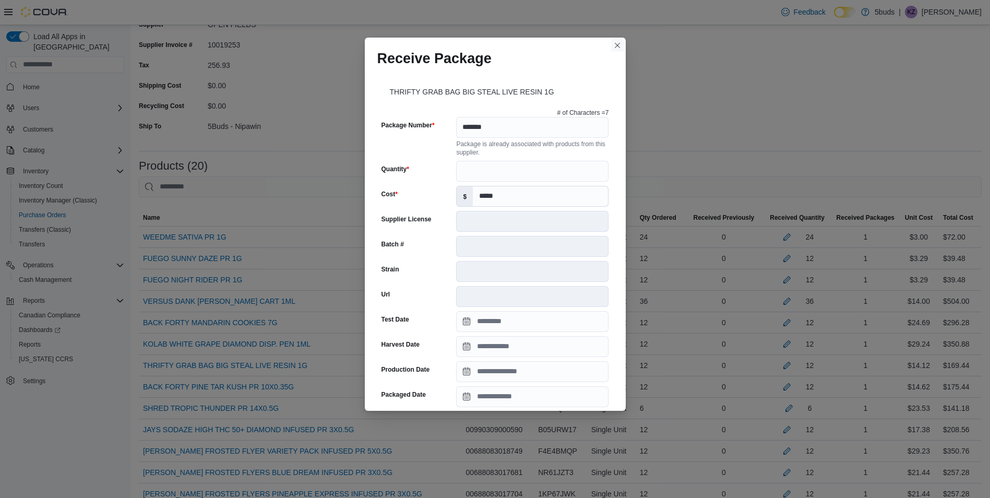
click at [622, 46] on button "Closes this modal window" at bounding box center [617, 45] width 13 height 13
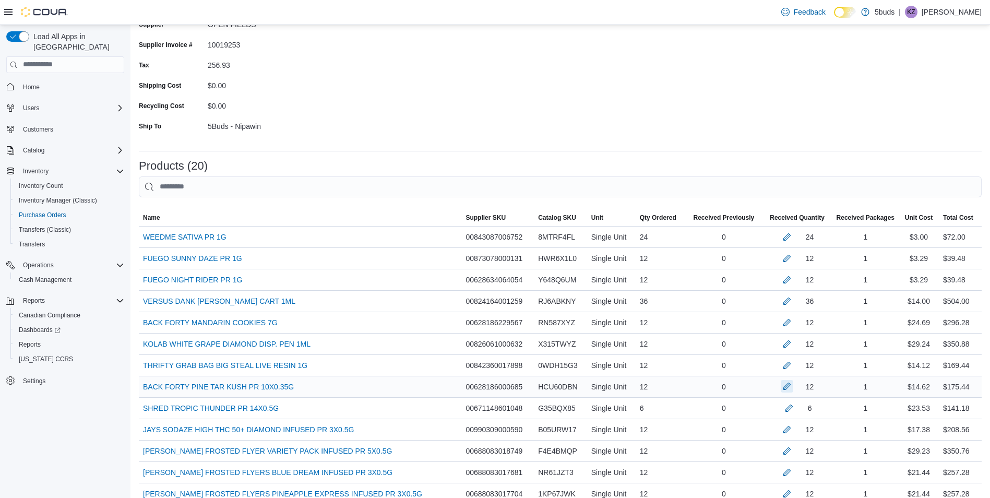
click at [793, 384] on button "button" at bounding box center [787, 386] width 13 height 13
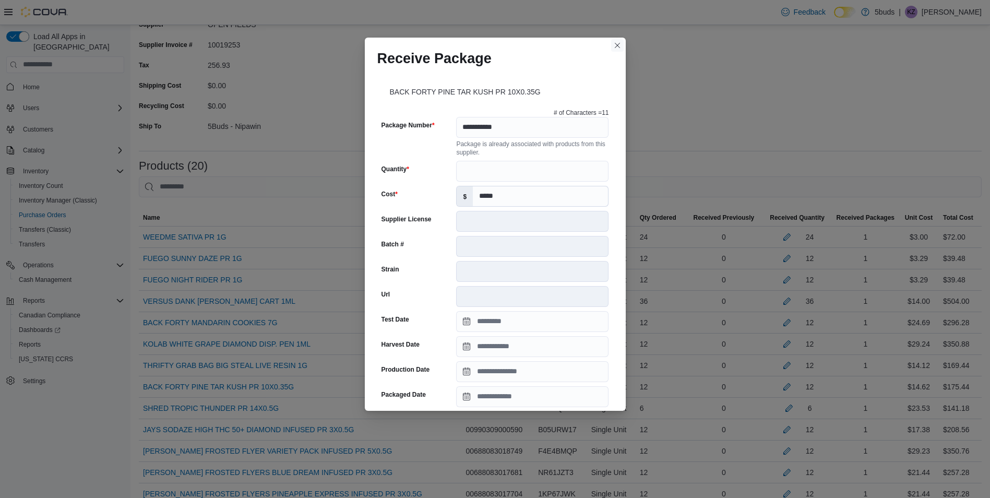
click at [620, 43] on button "Closes this modal window" at bounding box center [617, 45] width 13 height 13
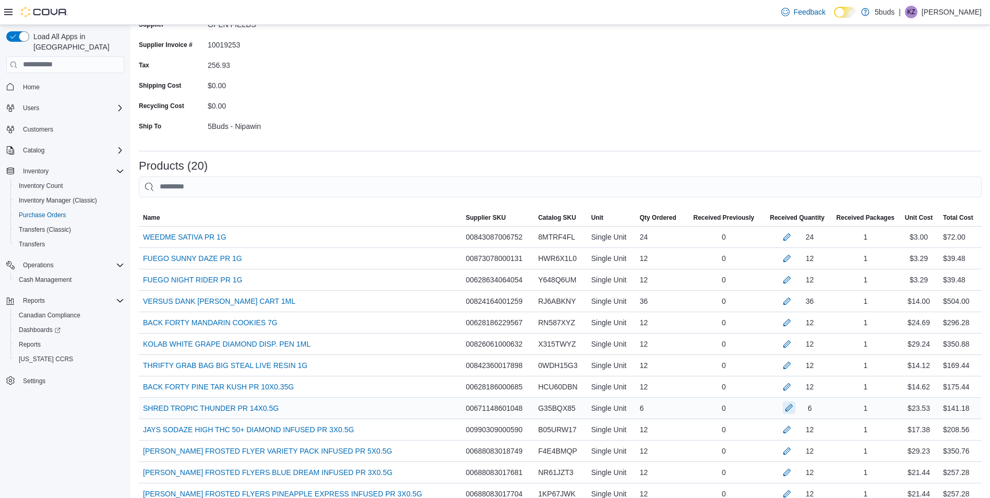
click at [795, 405] on button "button" at bounding box center [789, 408] width 13 height 13
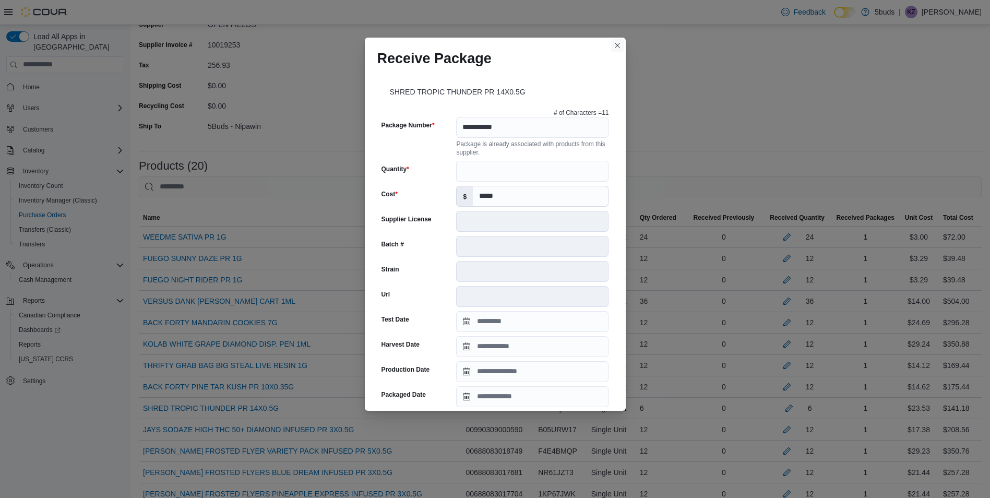
click at [612, 44] on button "Closes this modal window" at bounding box center [617, 45] width 13 height 13
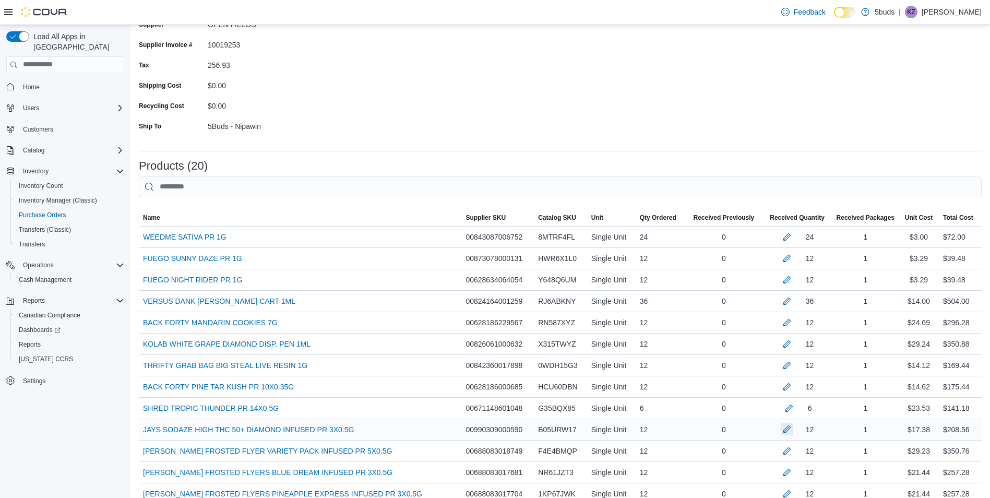
click at [794, 428] on button "button" at bounding box center [787, 429] width 13 height 13
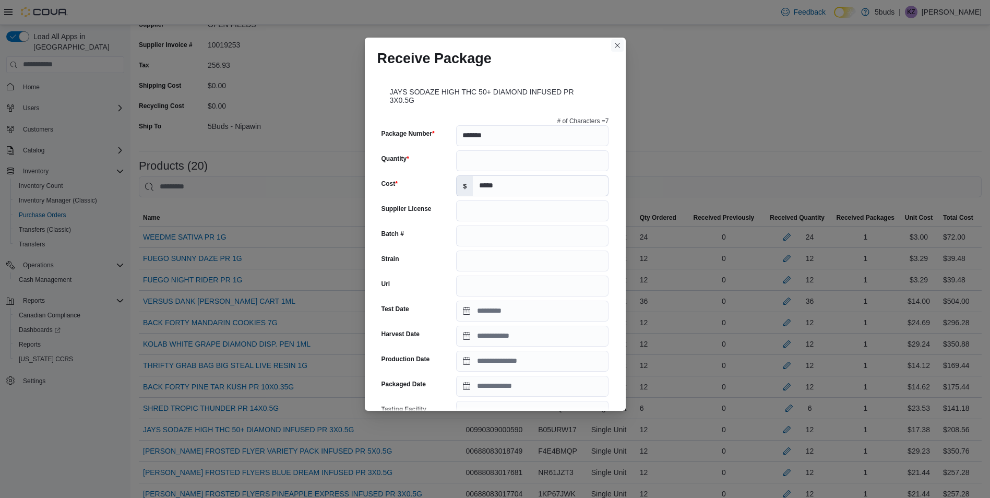
click at [617, 49] on button "Closes this modal window" at bounding box center [617, 45] width 13 height 13
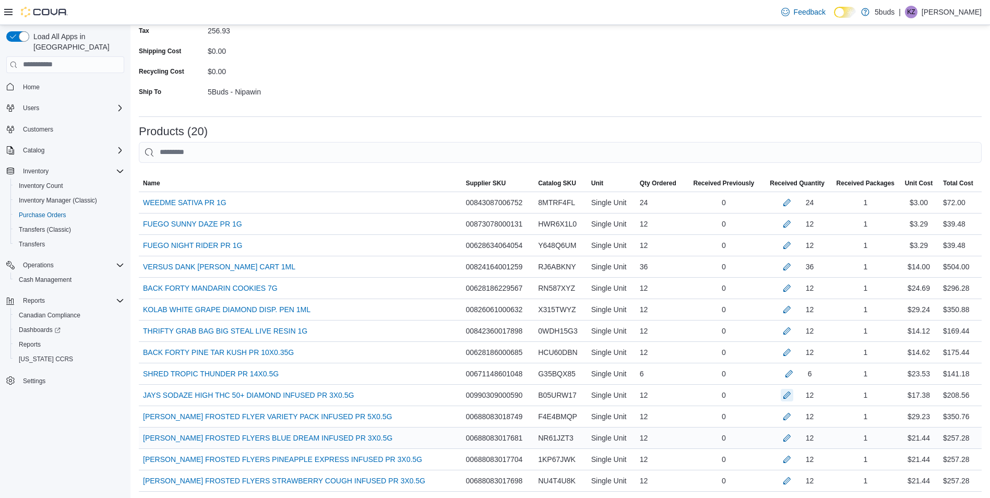
scroll to position [160, 0]
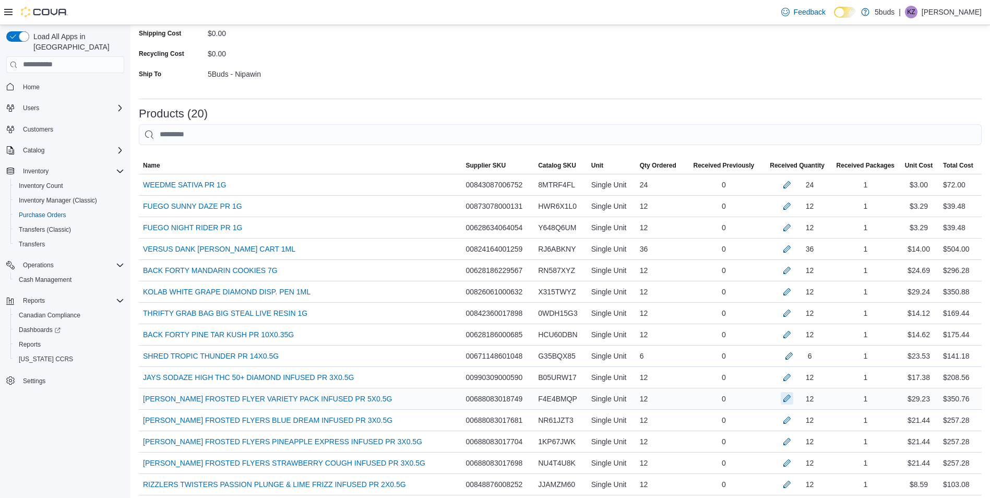
click at [794, 397] on button "button" at bounding box center [787, 398] width 13 height 13
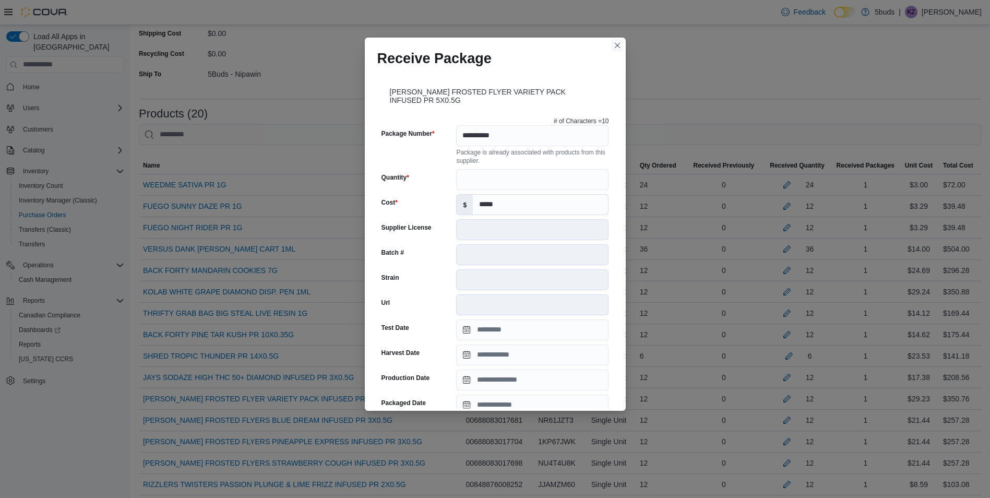
click at [614, 47] on button "Closes this modal window" at bounding box center [617, 45] width 13 height 13
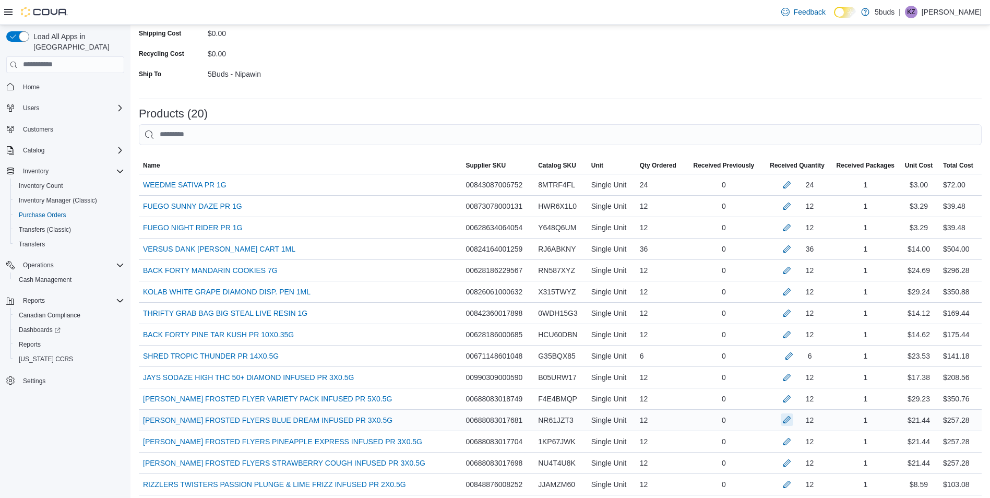
click at [790, 422] on button "button" at bounding box center [787, 420] width 13 height 13
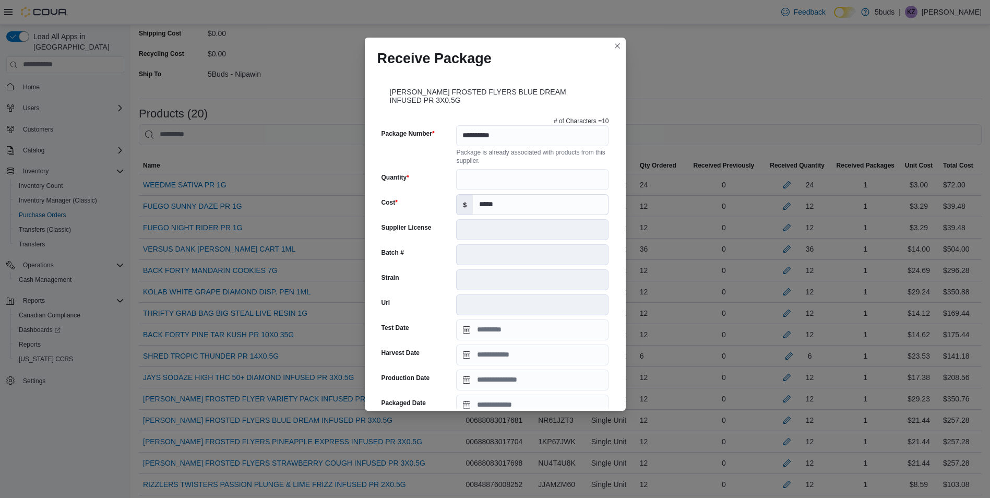
click at [628, 38] on div "**********" at bounding box center [495, 249] width 990 height 498
click at [618, 42] on button "Closes this modal window" at bounding box center [617, 45] width 13 height 13
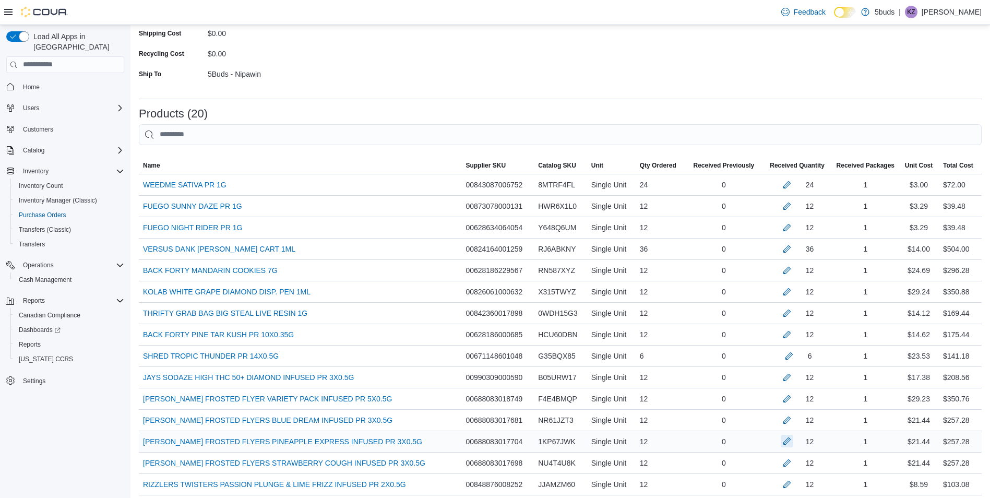
click at [794, 440] on button "button" at bounding box center [787, 441] width 13 height 13
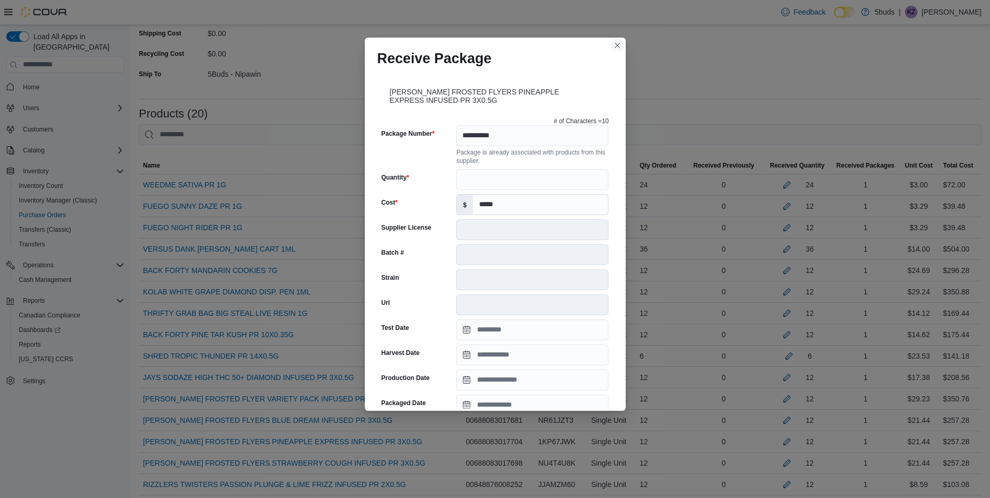
click at [615, 48] on button "Closes this modal window" at bounding box center [617, 45] width 13 height 13
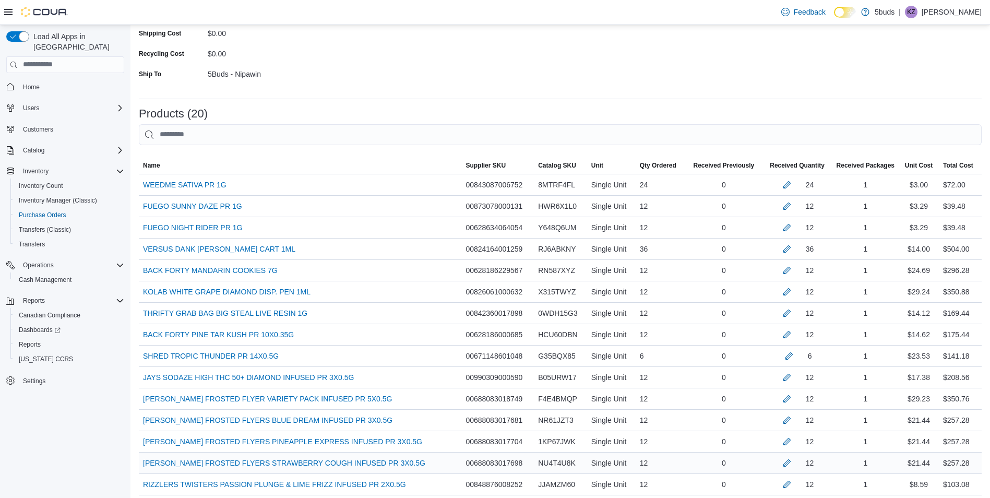
click at [776, 461] on div "12" at bounding box center [798, 463] width 62 height 13
click at [791, 463] on button "button" at bounding box center [787, 462] width 13 height 13
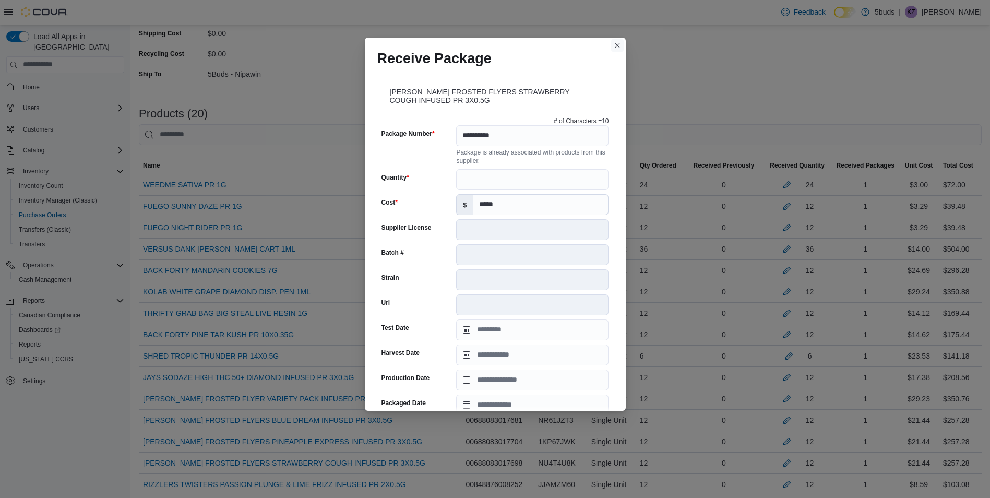
click at [620, 52] on button "Closes this modal window" at bounding box center [617, 45] width 13 height 13
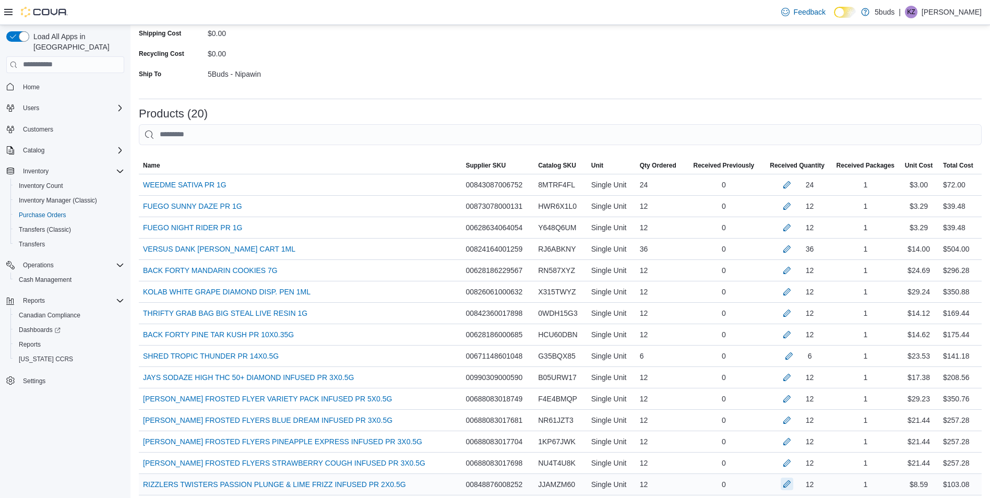
click at [794, 480] on button "button" at bounding box center [787, 484] width 13 height 13
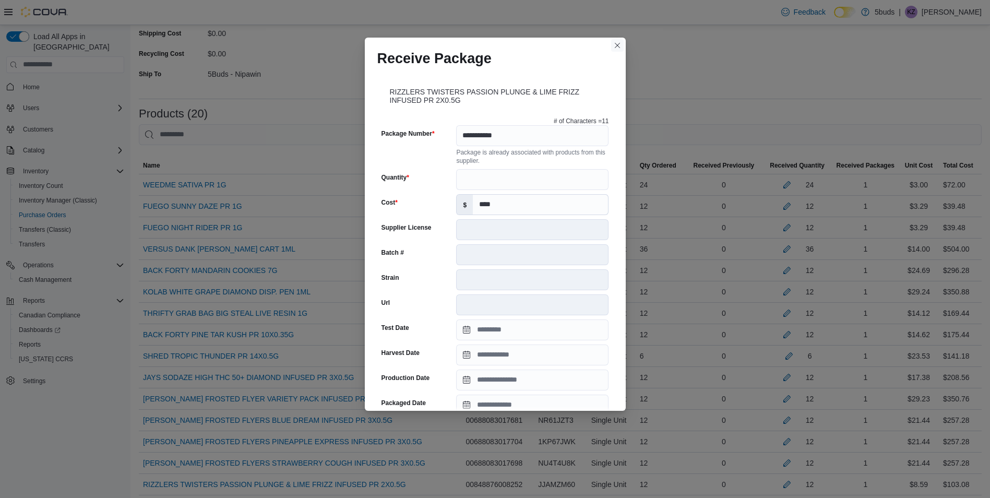
click at [617, 48] on button "Closes this modal window" at bounding box center [617, 45] width 13 height 13
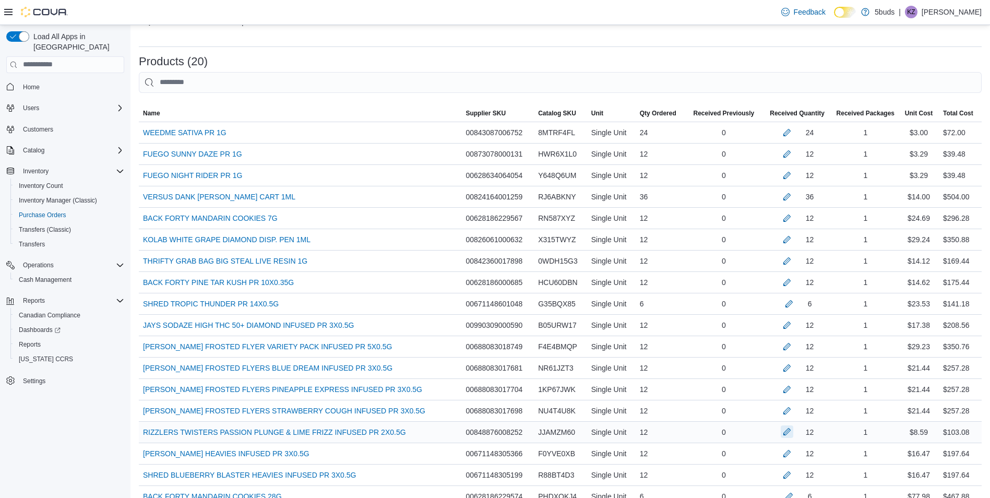
scroll to position [264, 0]
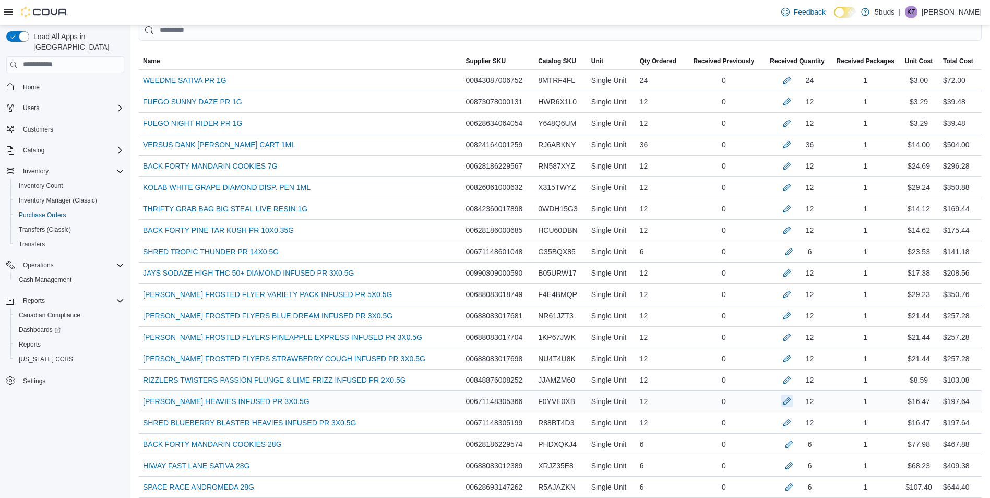
click at [793, 399] on button "button" at bounding box center [787, 401] width 13 height 13
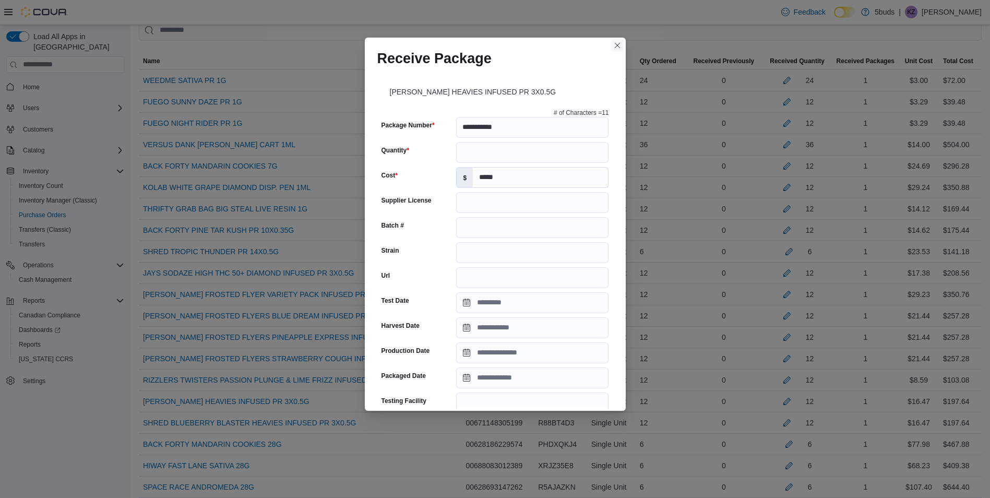
click at [614, 49] on button "Closes this modal window" at bounding box center [617, 45] width 13 height 13
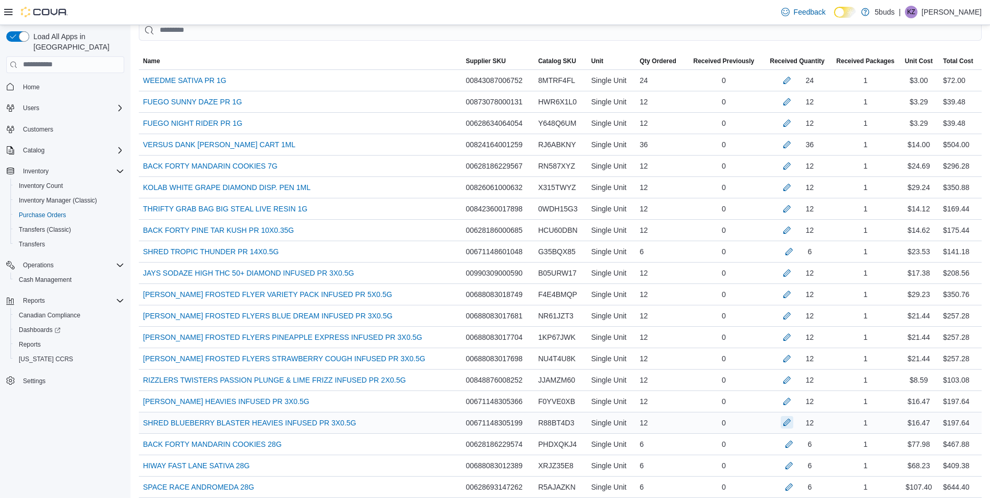
click at [794, 419] on button "button" at bounding box center [787, 422] width 13 height 13
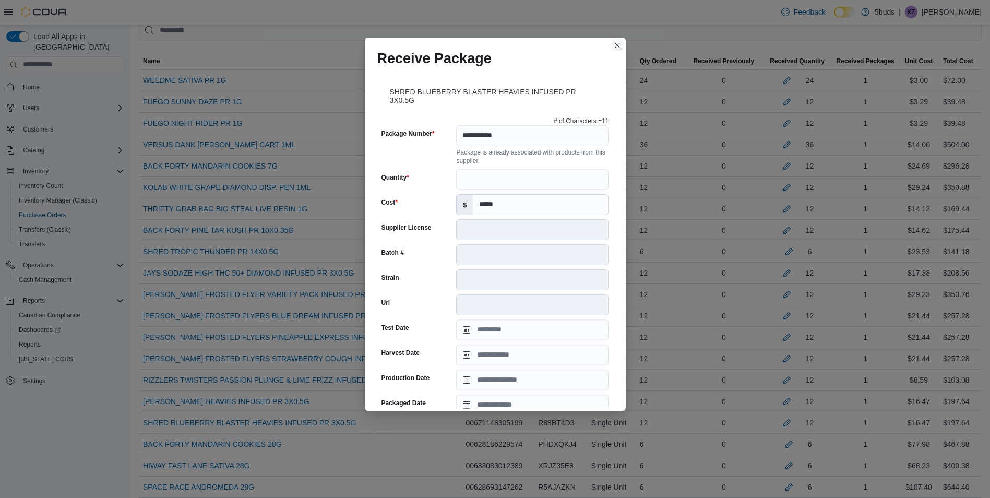
click at [618, 46] on button "Closes this modal window" at bounding box center [617, 45] width 13 height 13
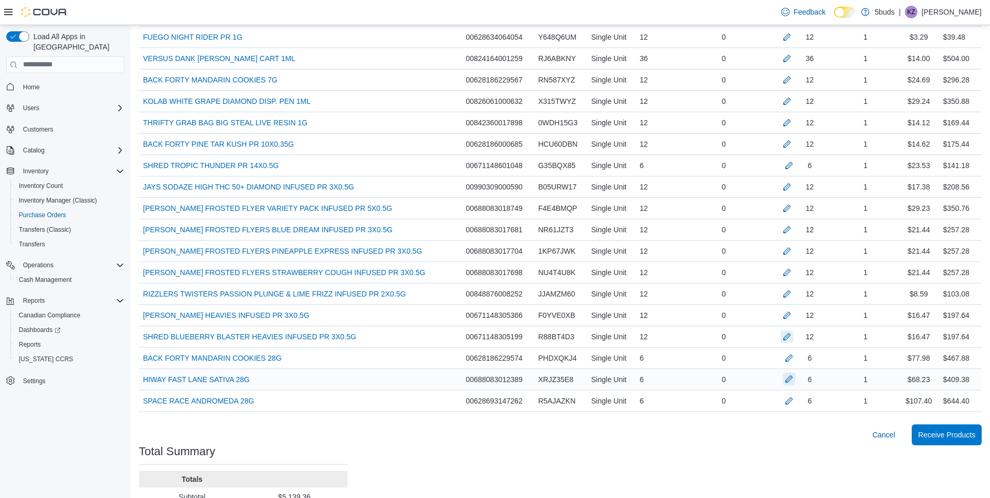
scroll to position [369, 0]
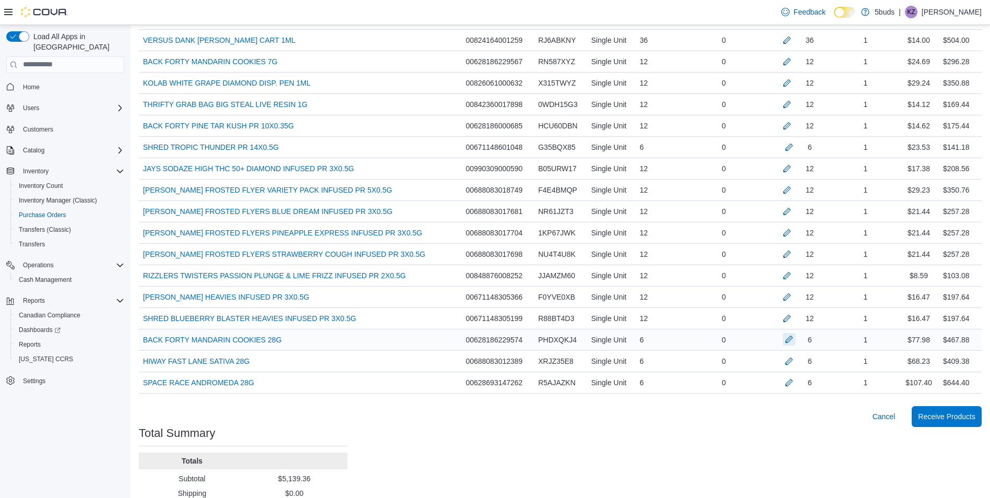
click at [796, 340] on button "button" at bounding box center [789, 339] width 13 height 13
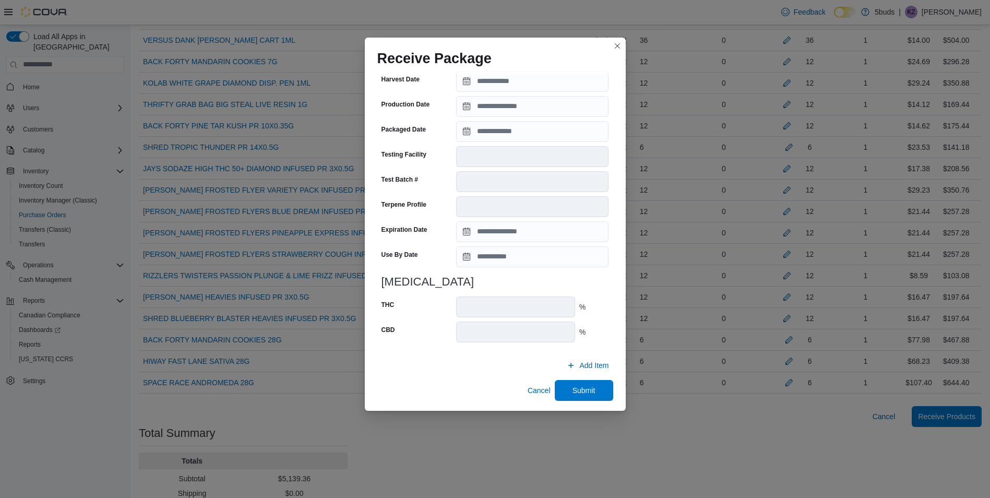
scroll to position [267, 0]
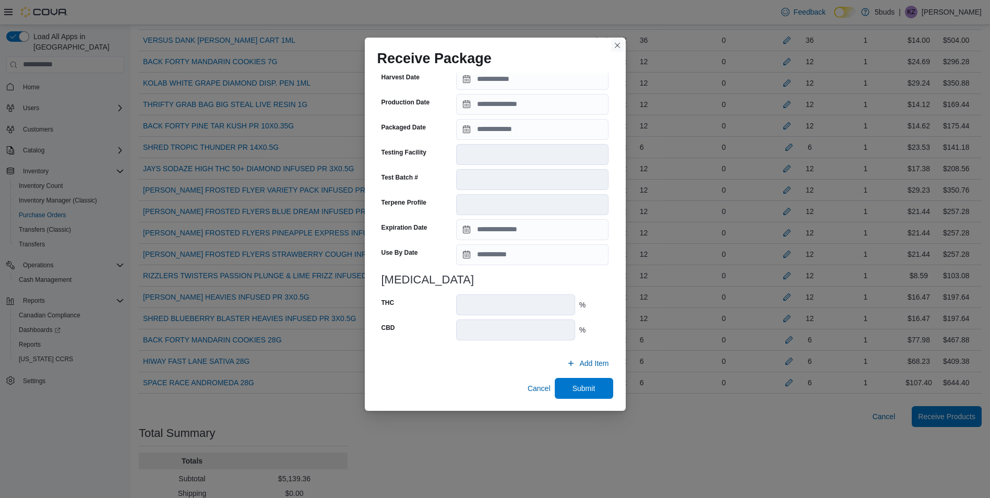
click at [615, 47] on button "Closes this modal window" at bounding box center [617, 45] width 13 height 13
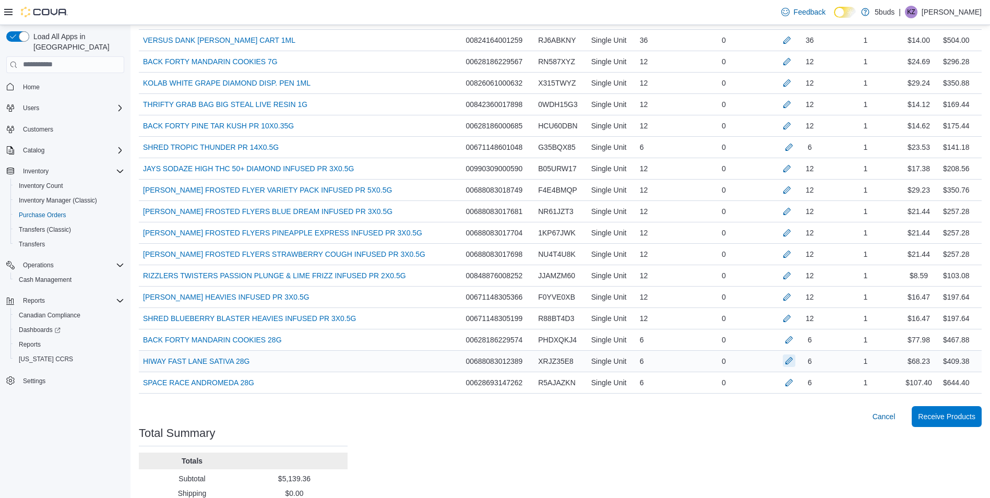
click at [791, 358] on button "button" at bounding box center [789, 361] width 13 height 13
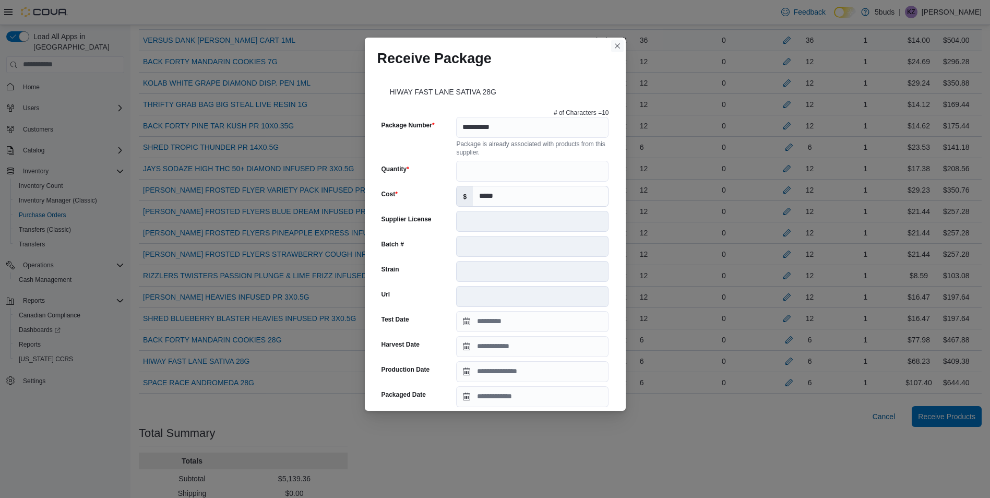
click at [620, 49] on button "Closes this modal window" at bounding box center [617, 46] width 13 height 13
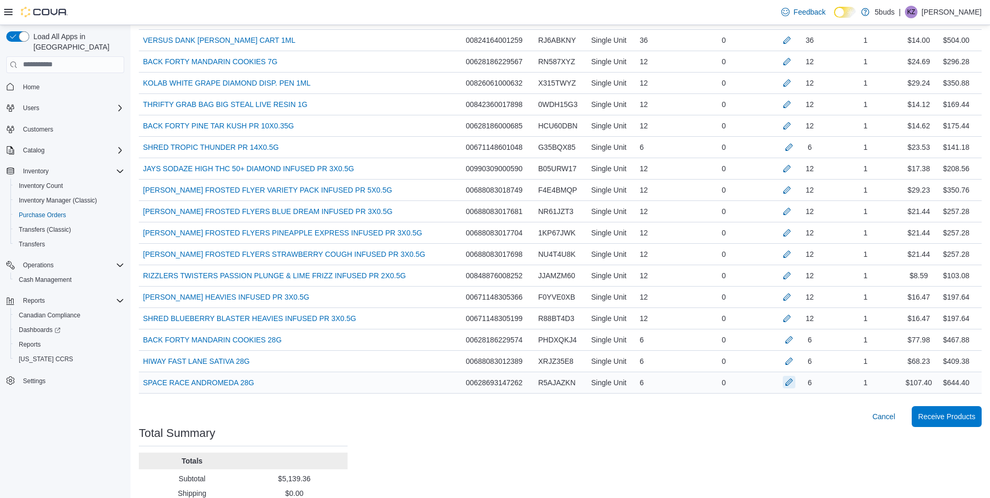
click at [796, 376] on button "button" at bounding box center [789, 382] width 13 height 13
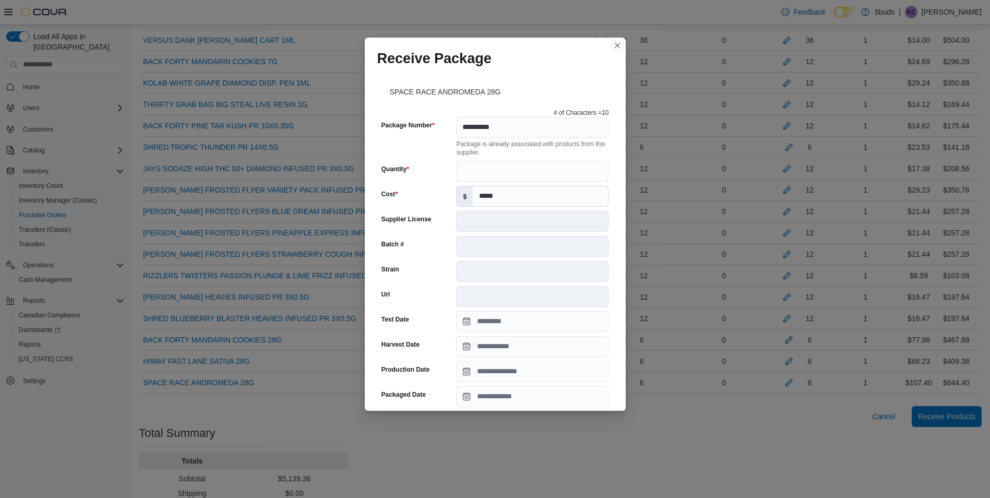
click at [616, 48] on button "Closes this modal window" at bounding box center [617, 45] width 13 height 13
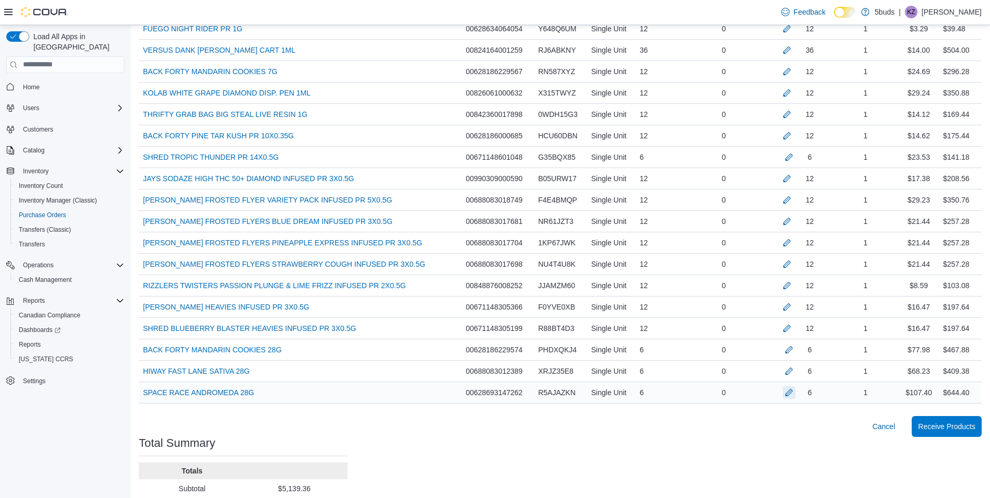
scroll to position [418, 0]
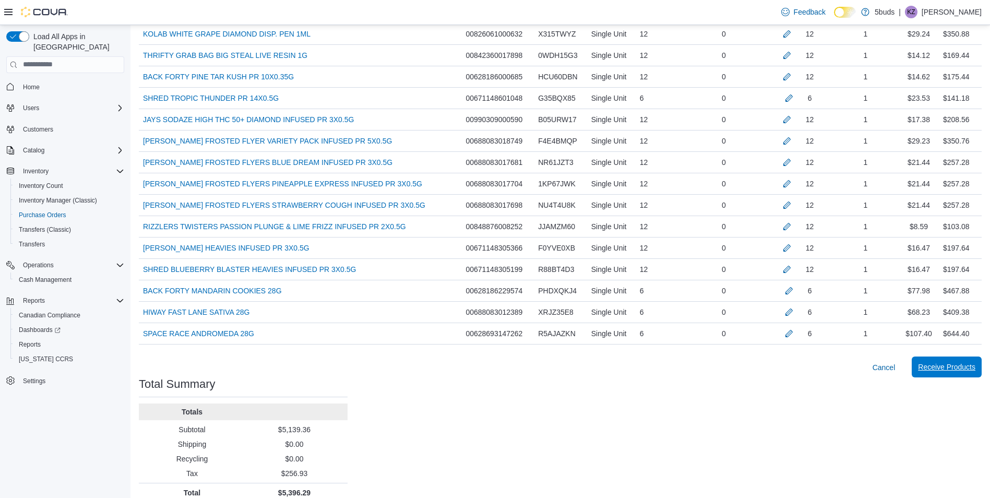
click at [945, 371] on span "Receive Products" at bounding box center [946, 367] width 57 height 10
